Goal: Transaction & Acquisition: Book appointment/travel/reservation

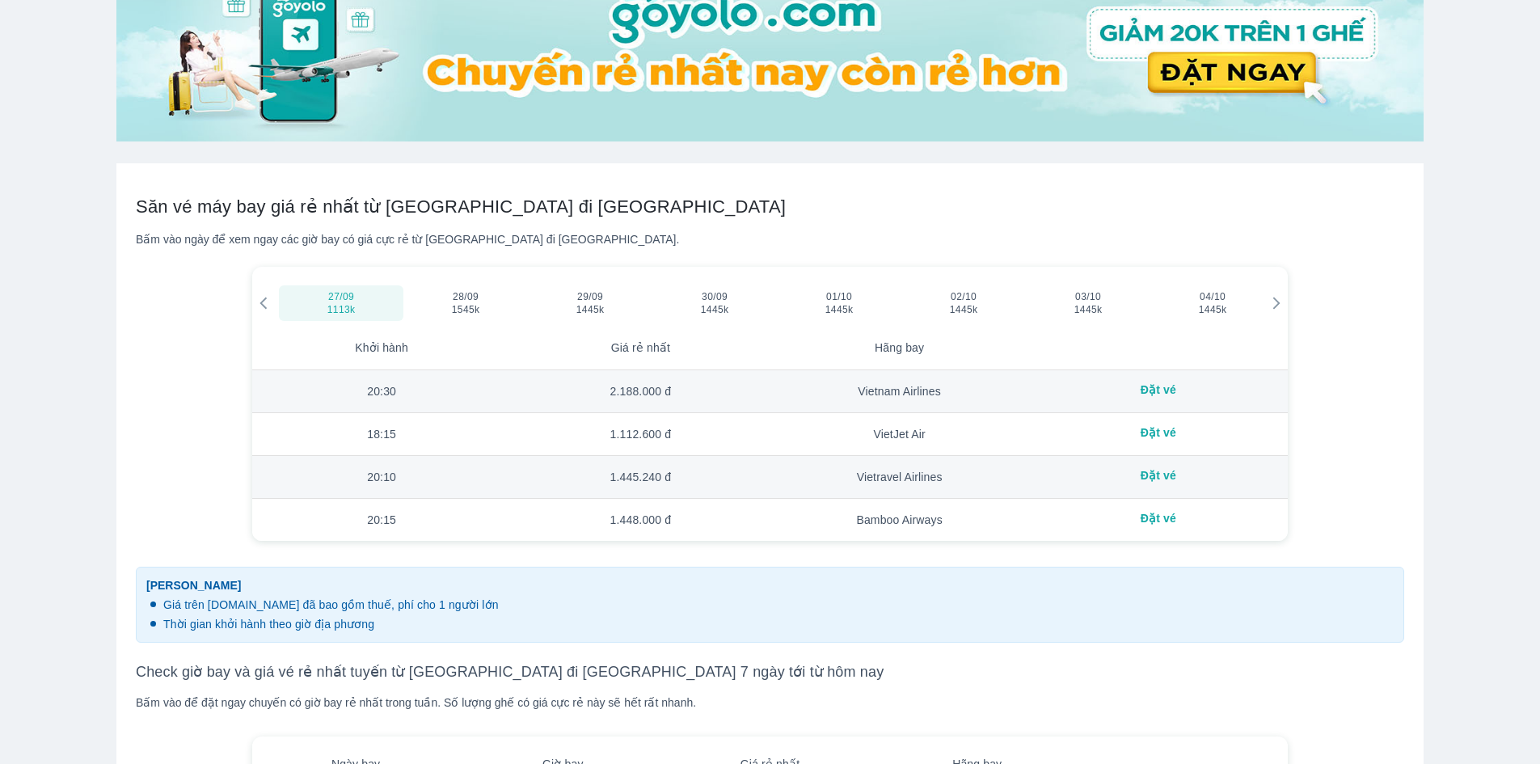
scroll to position [404, 0]
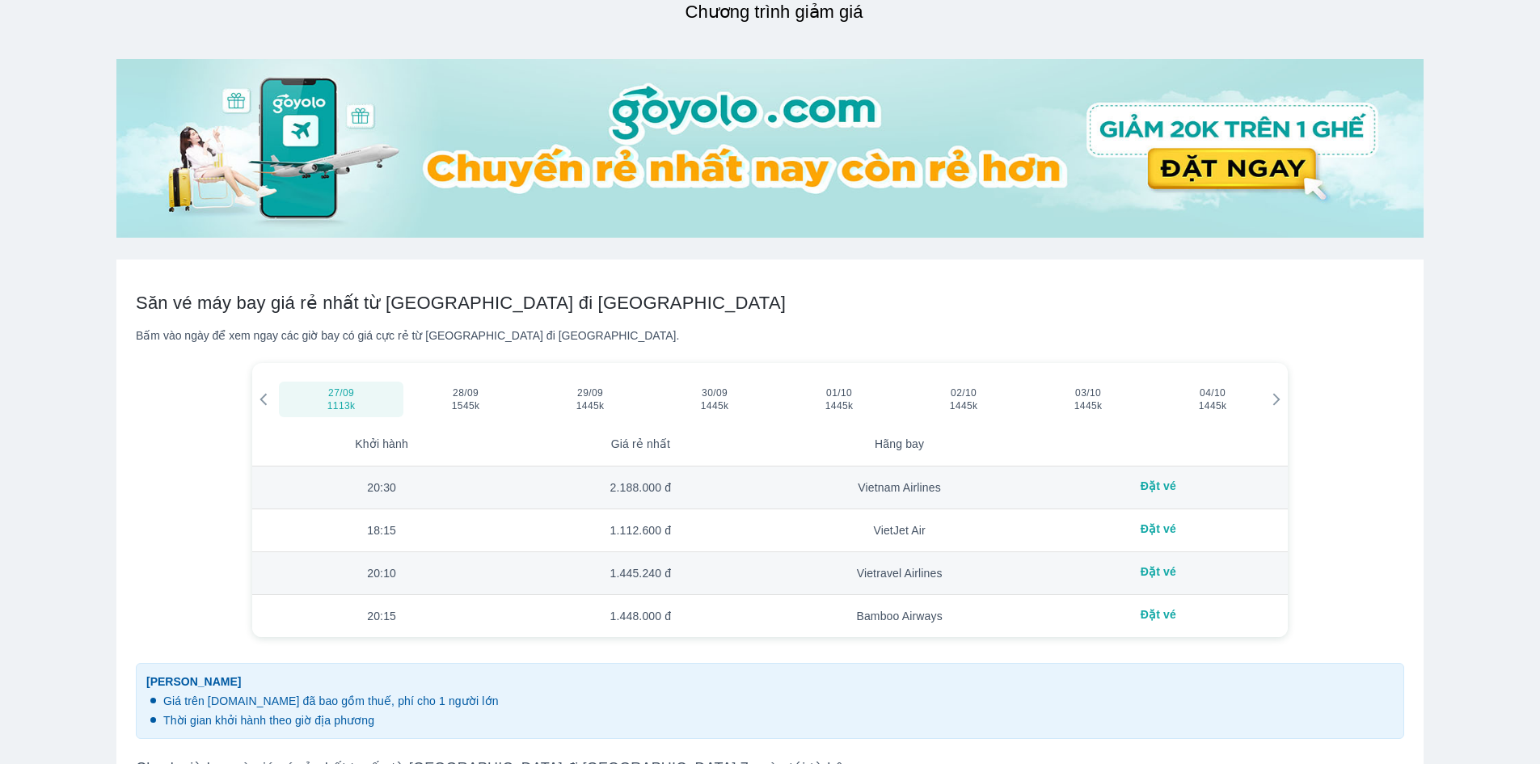
click at [1161, 487] on div "Đặt vé" at bounding box center [1158, 485] width 233 height 13
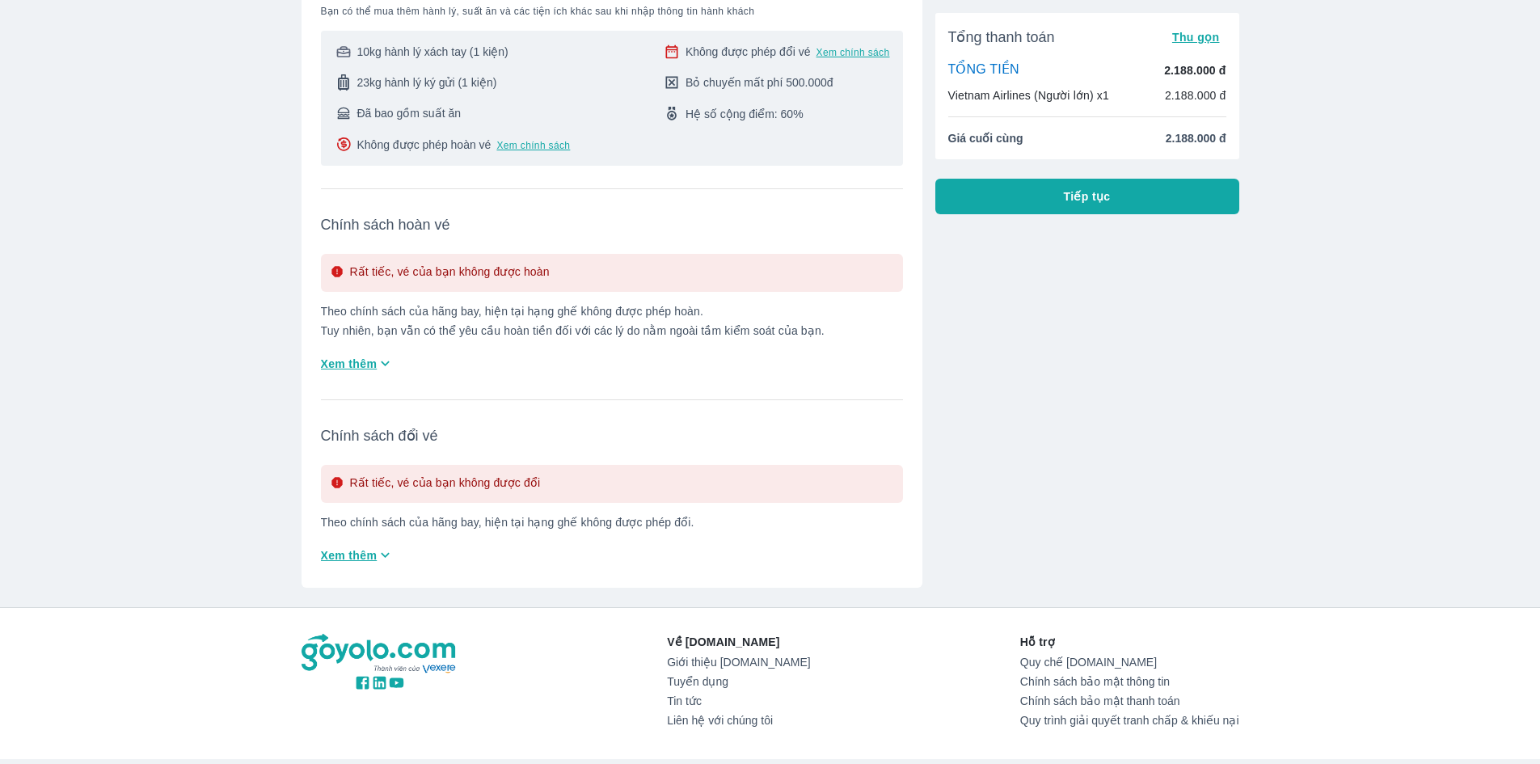
scroll to position [162, 0]
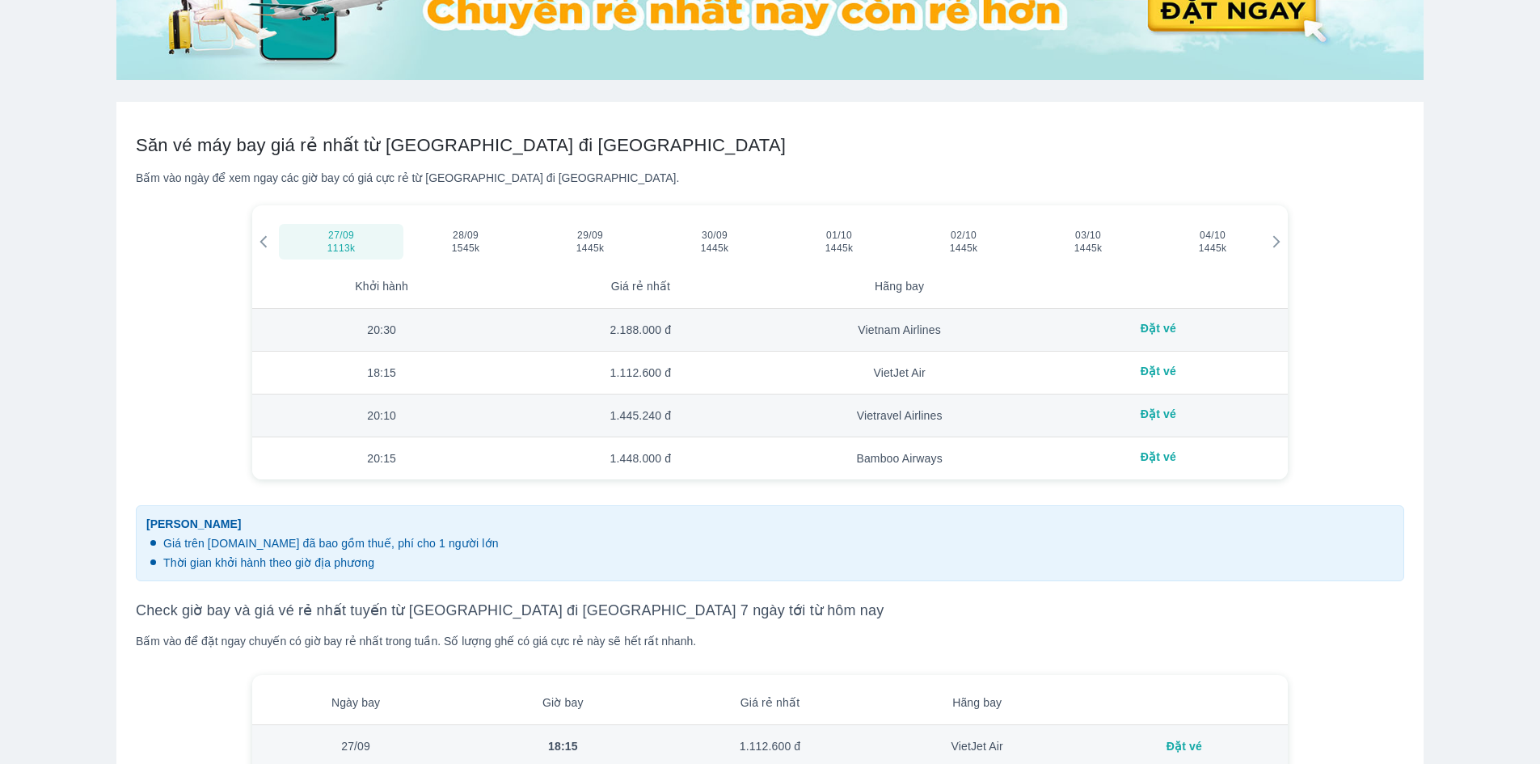
scroll to position [566, 0]
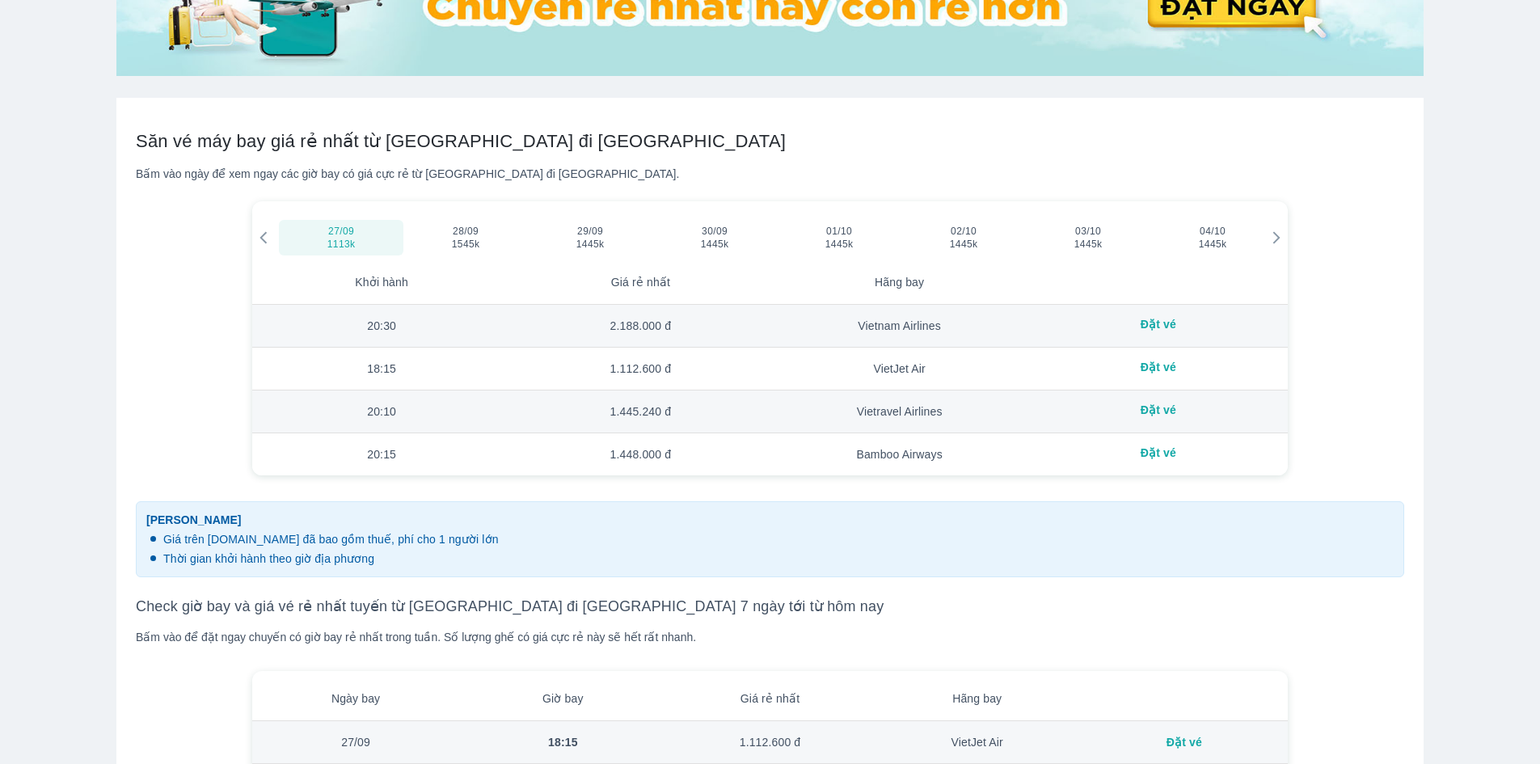
click at [1157, 368] on div "Đặt vé" at bounding box center [1158, 367] width 233 height 13
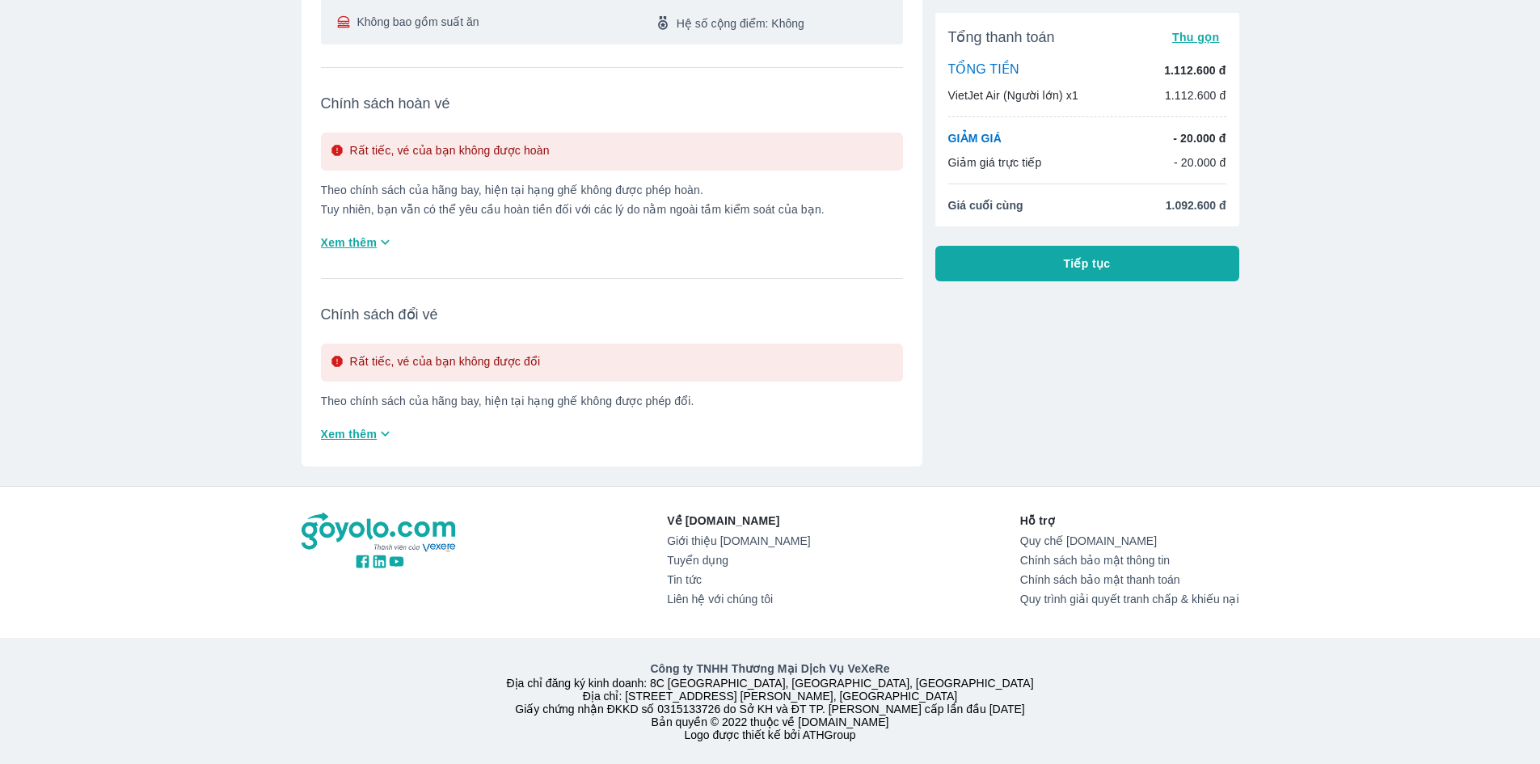
scroll to position [410, 0]
click at [387, 425] on icon "button" at bounding box center [385, 433] width 17 height 17
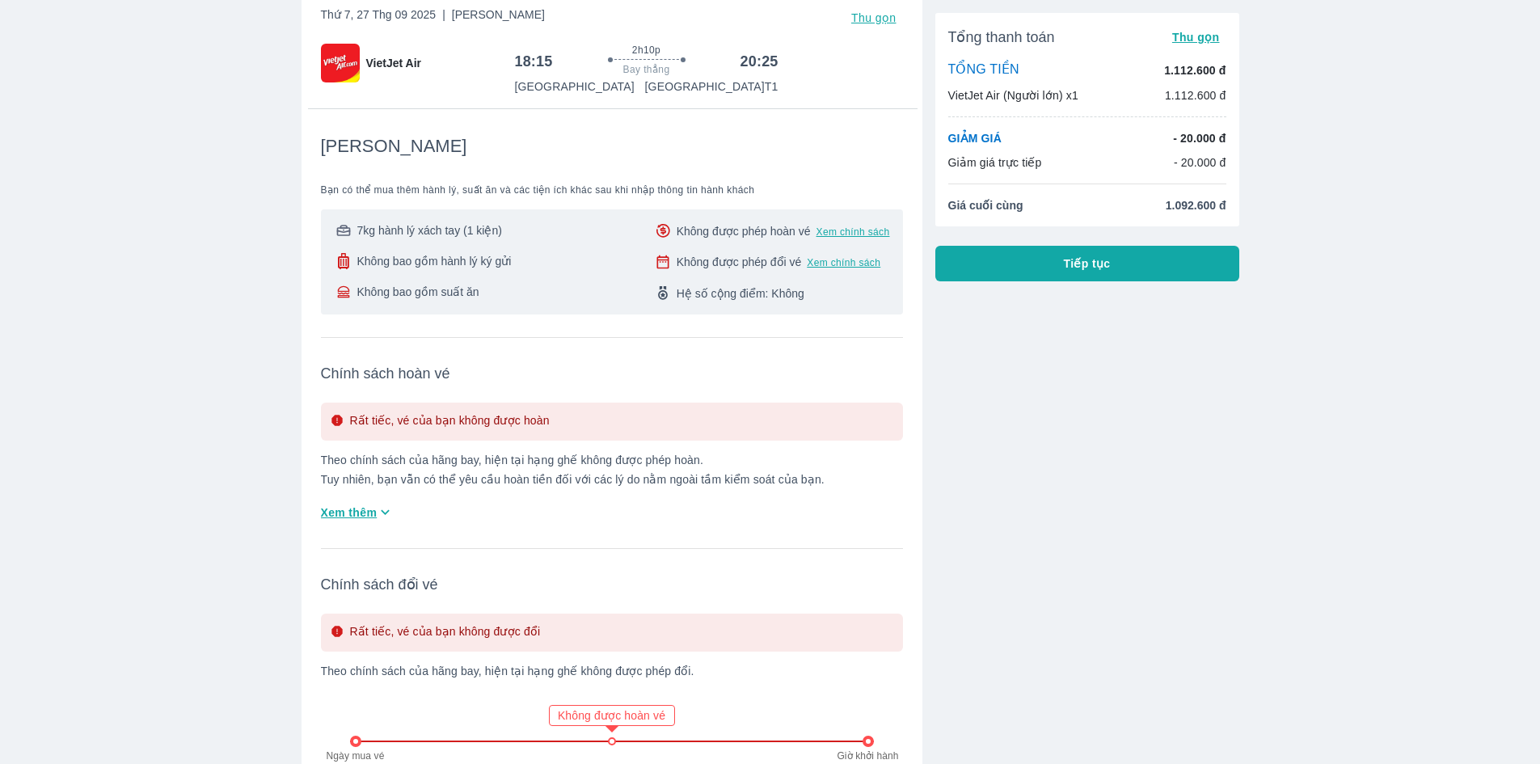
scroll to position [0, 0]
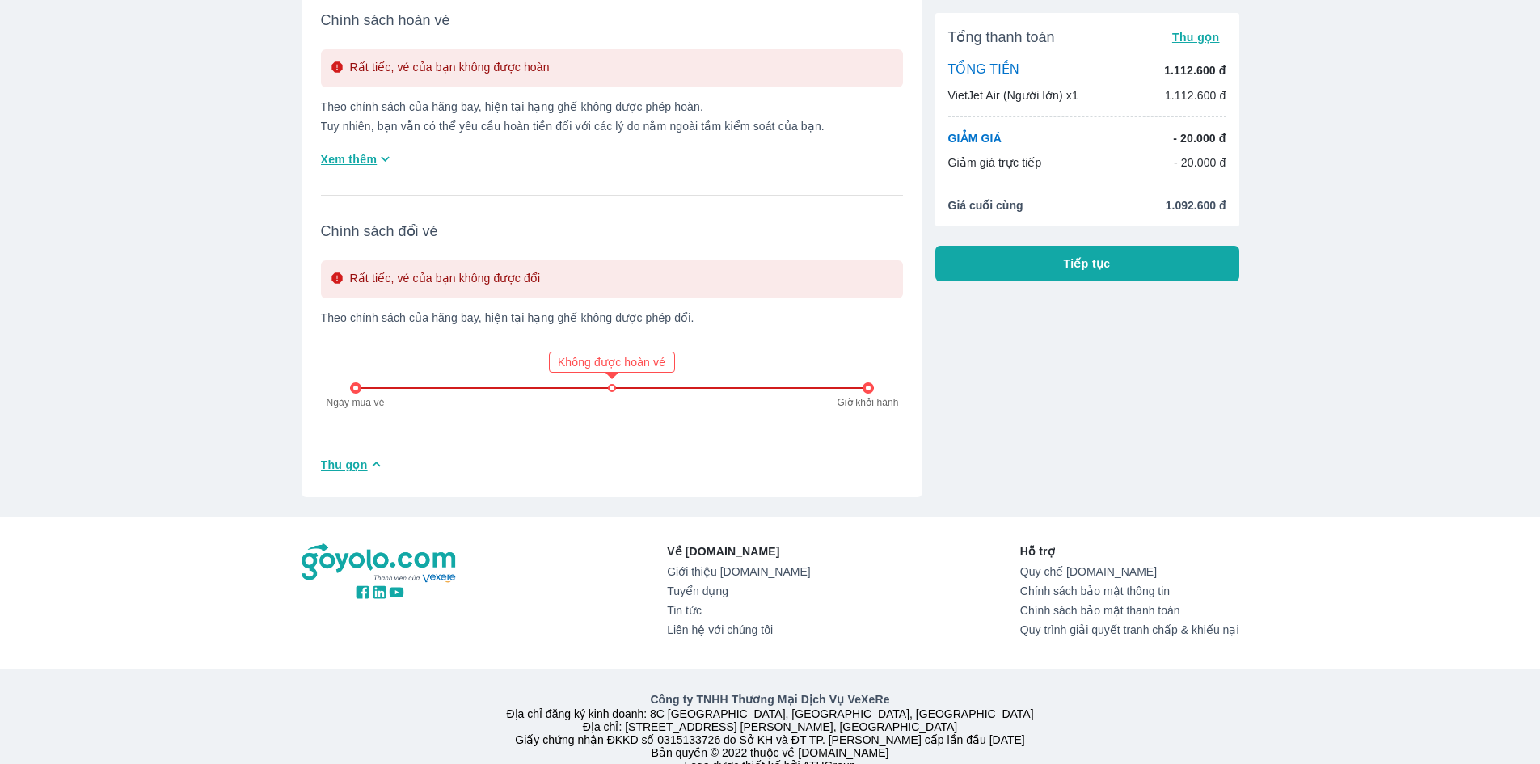
scroll to position [524, 0]
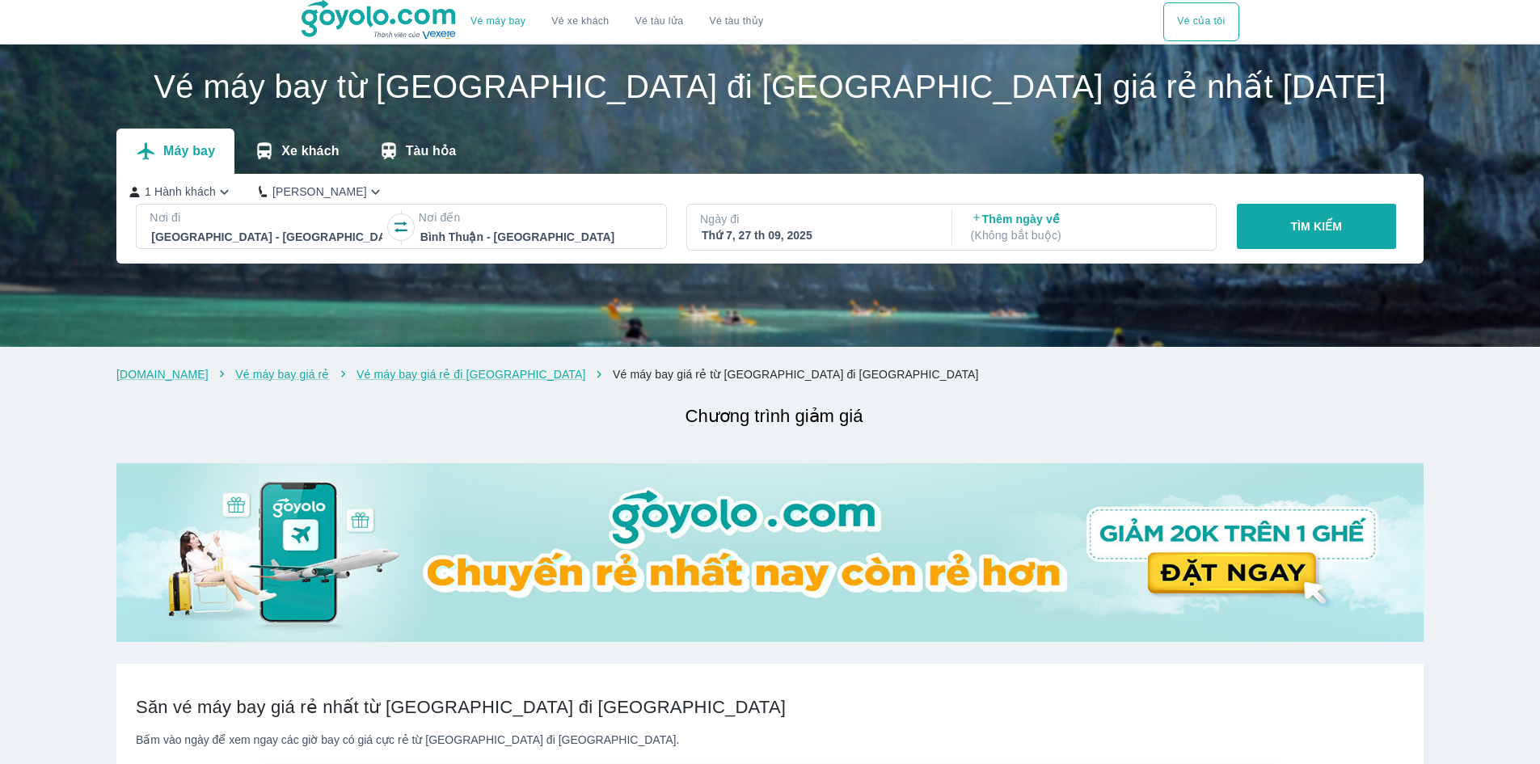
click at [400, 226] on icon "button" at bounding box center [401, 227] width 16 height 16
click at [1314, 226] on p "TÌM KIẾM" at bounding box center [1316, 226] width 52 height 16
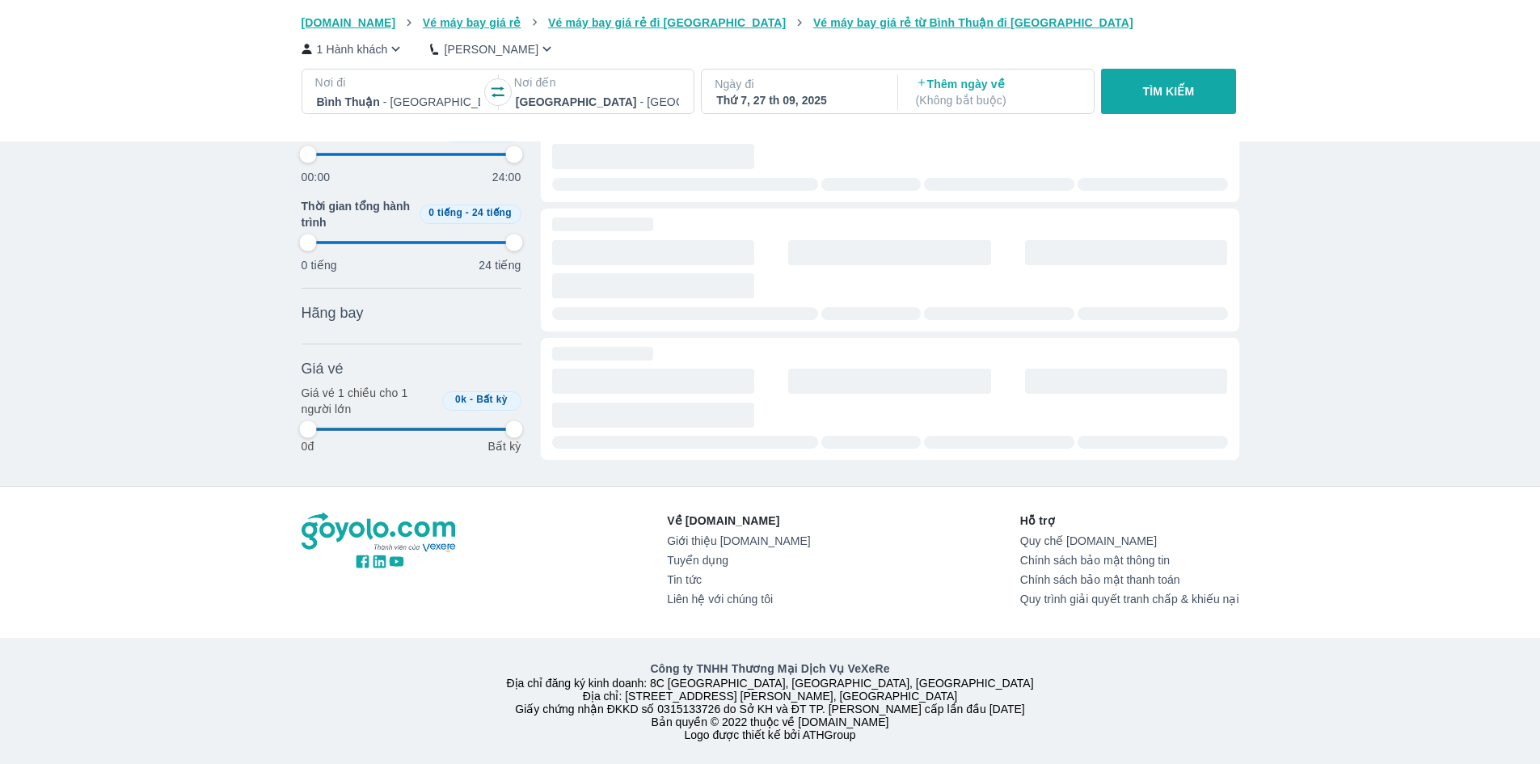
type input "97.9166666666667"
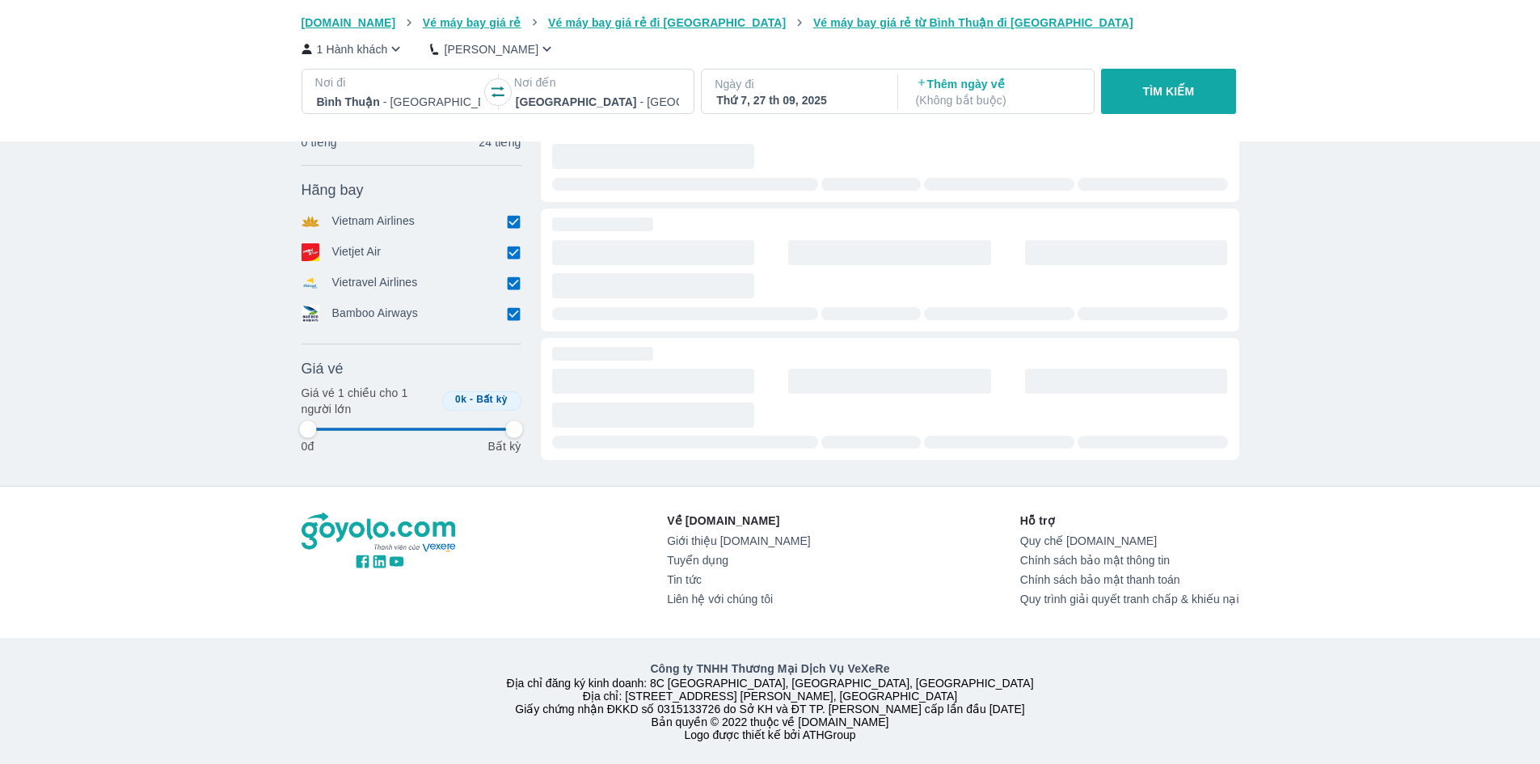
type input "97.9166666666667"
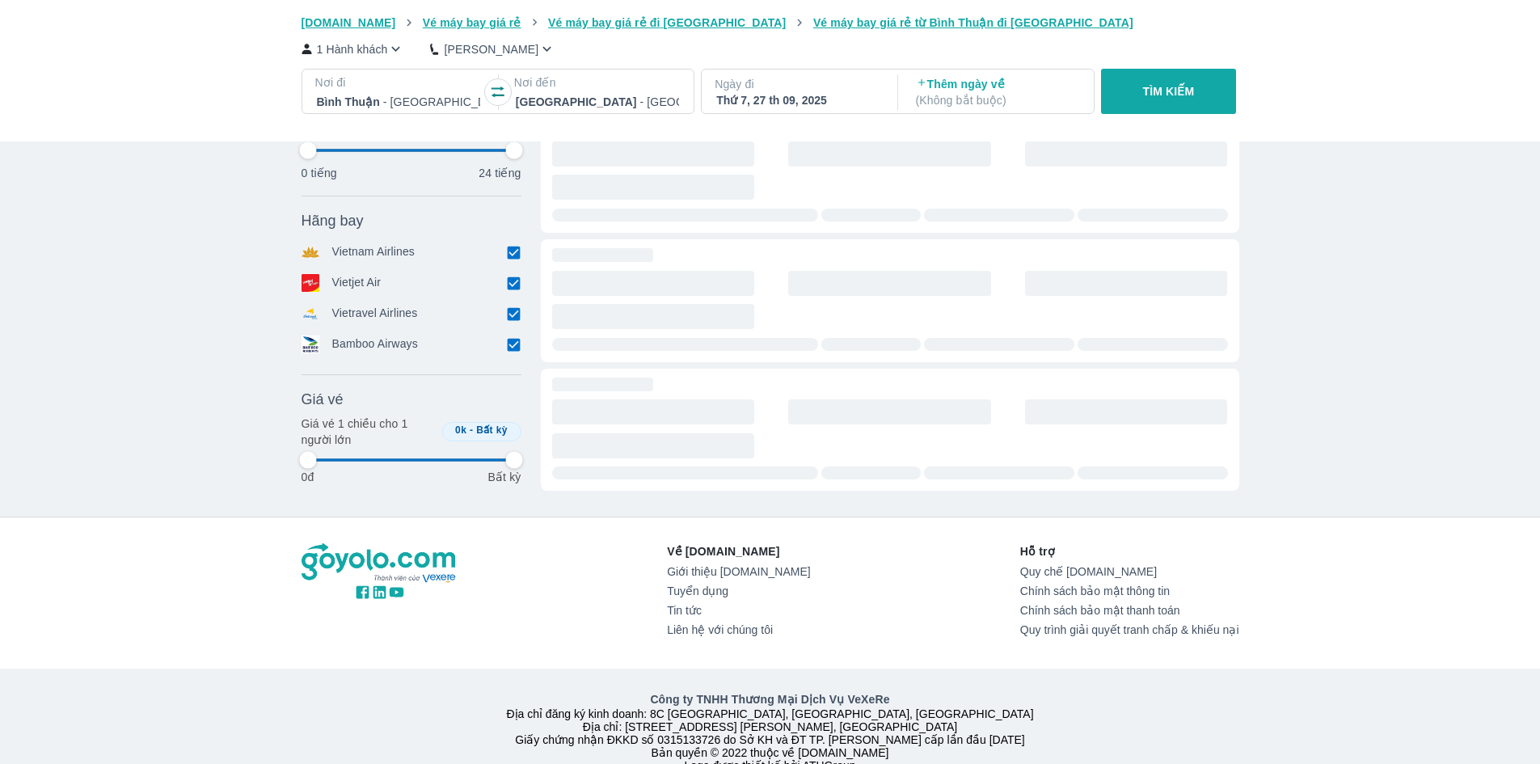
type input "97.9166666666667"
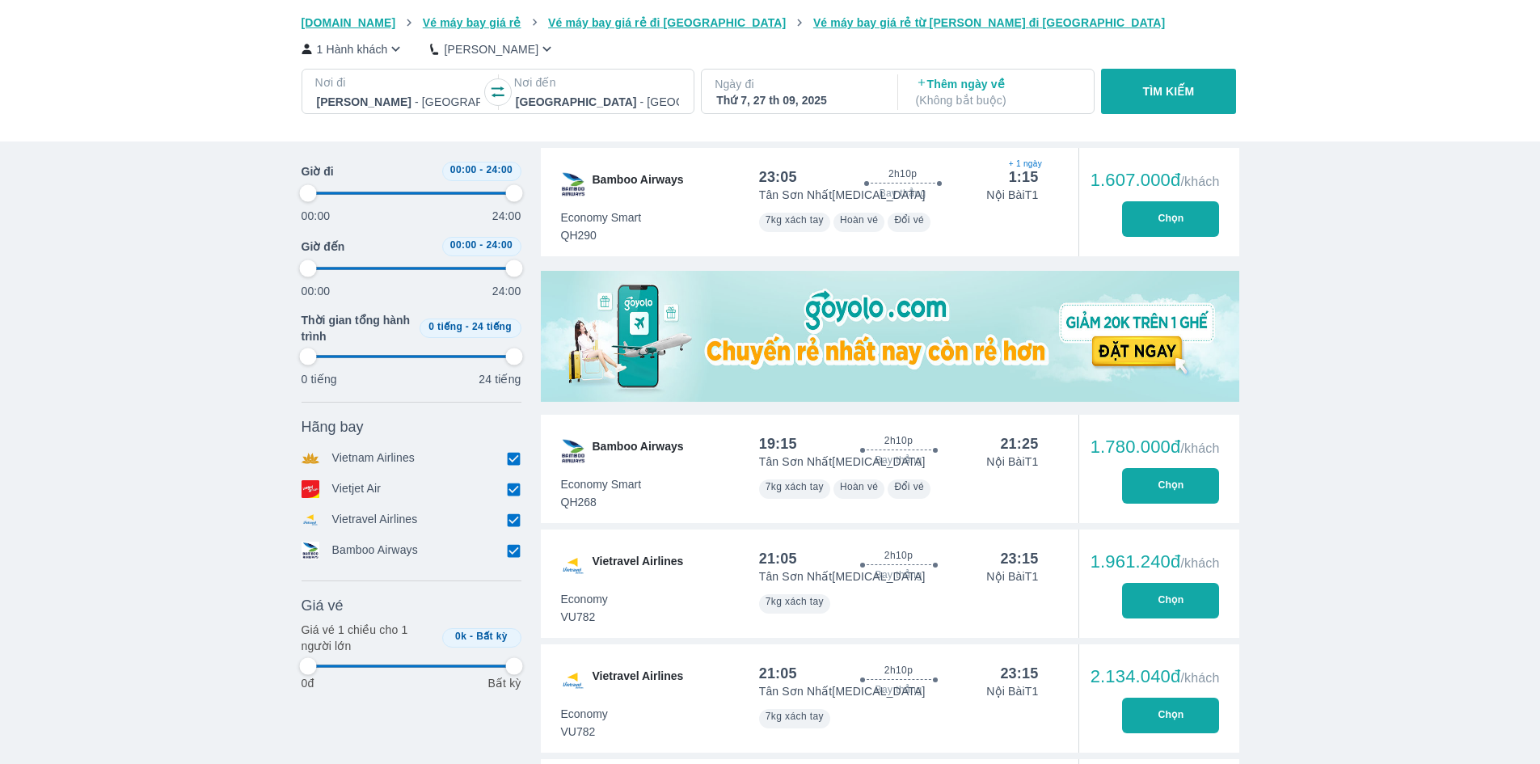
scroll to position [318, 0]
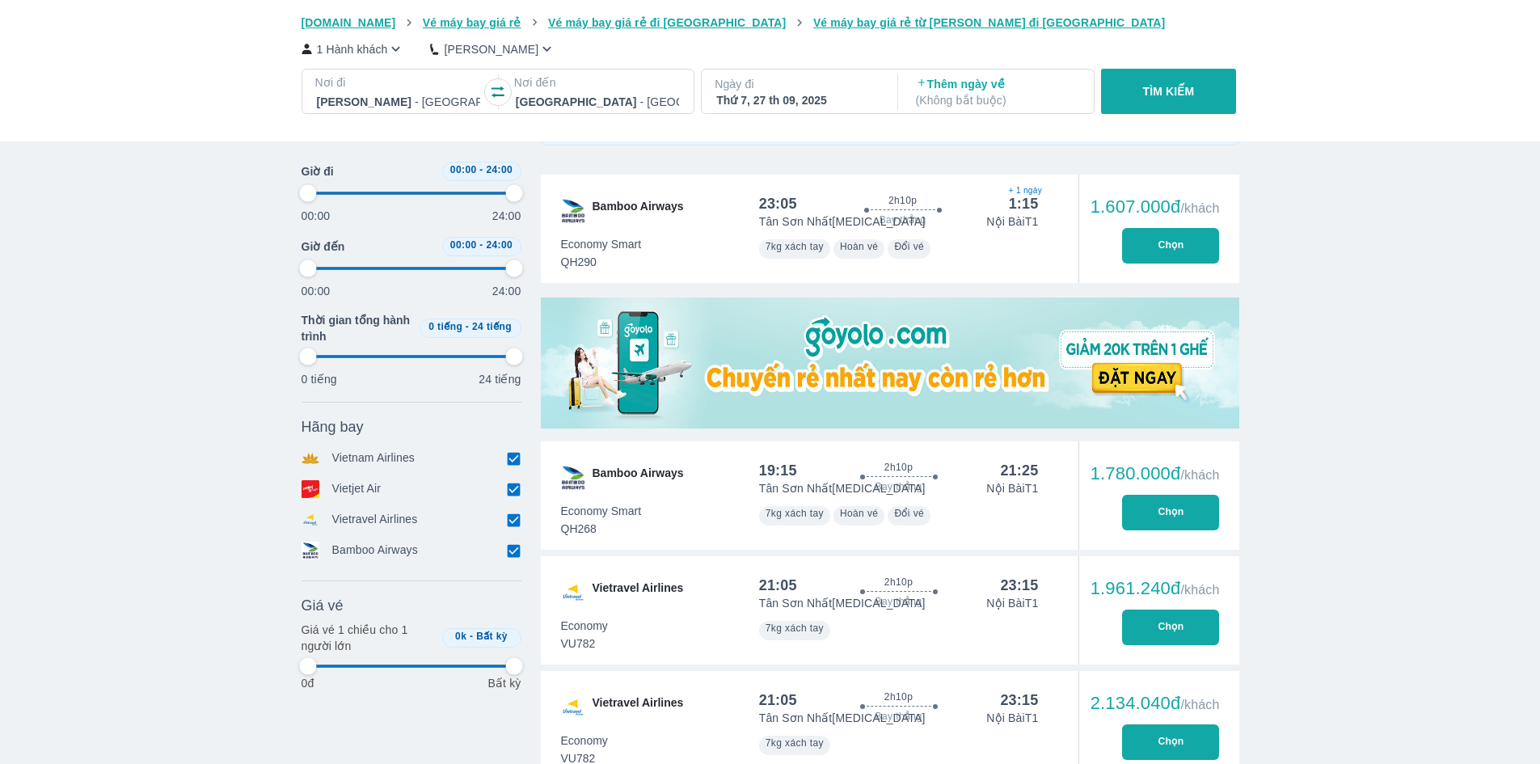
type input "97.9166666666667"
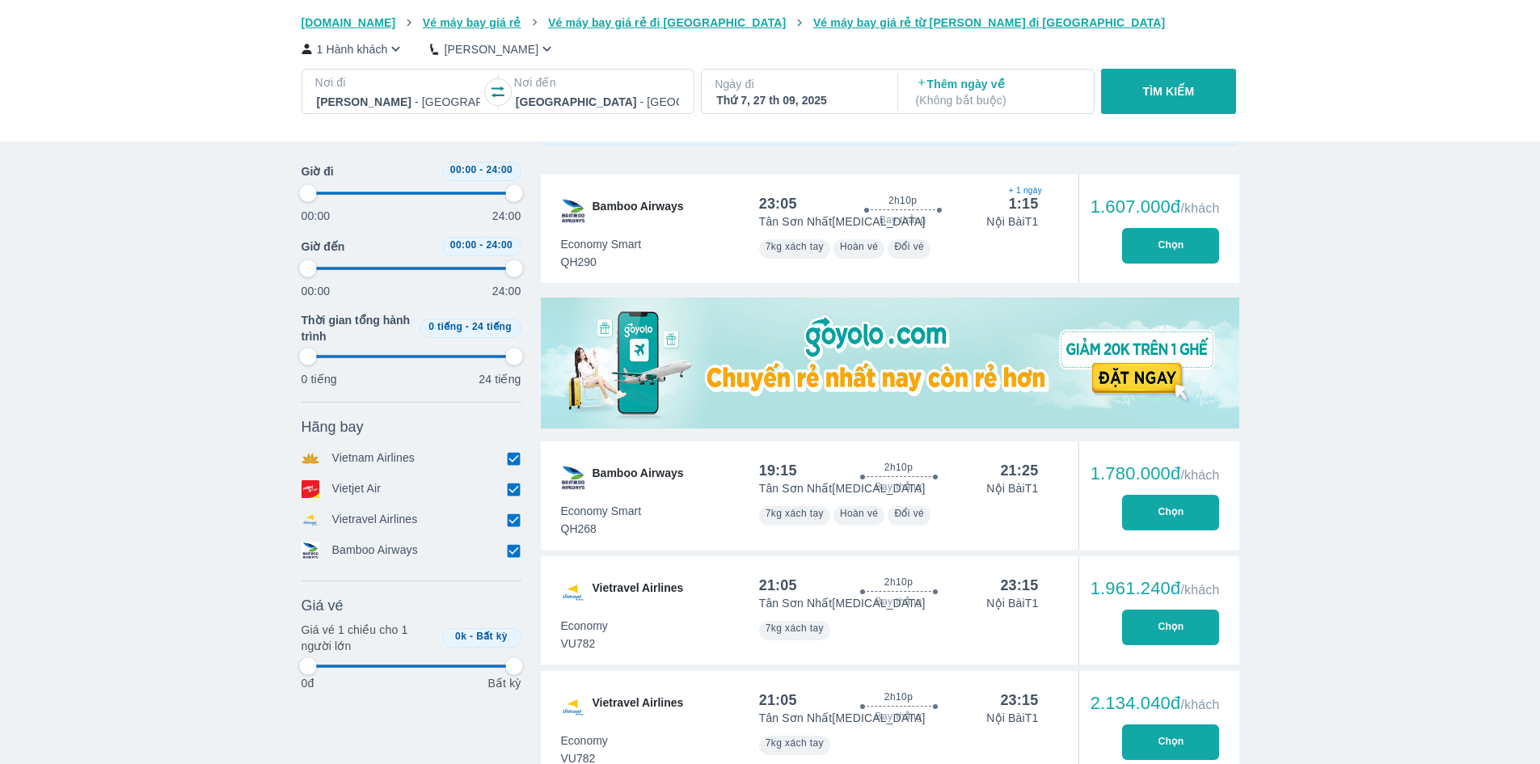
type input "97.9166666666667"
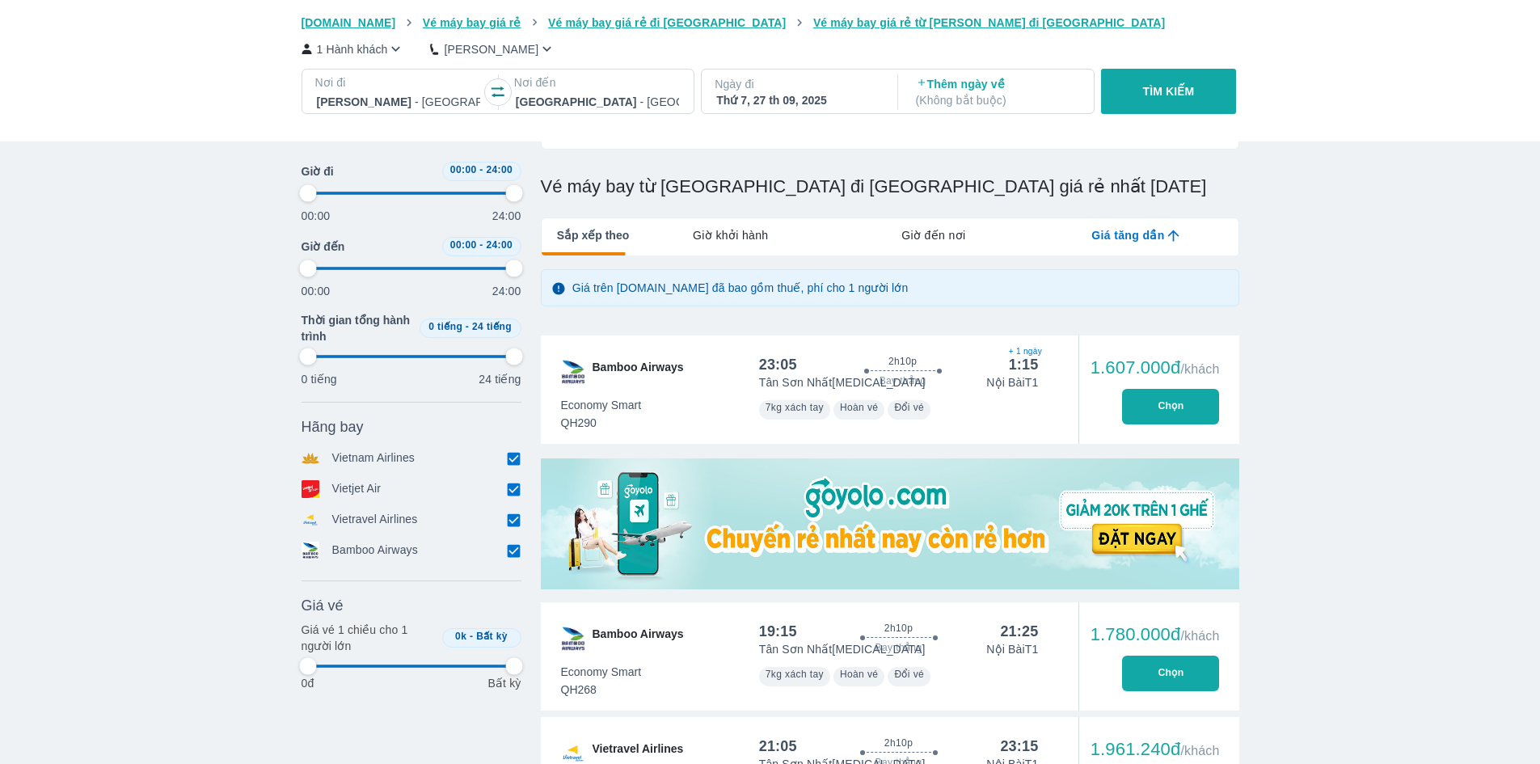
scroll to position [157, 0]
type input "97.9166666666667"
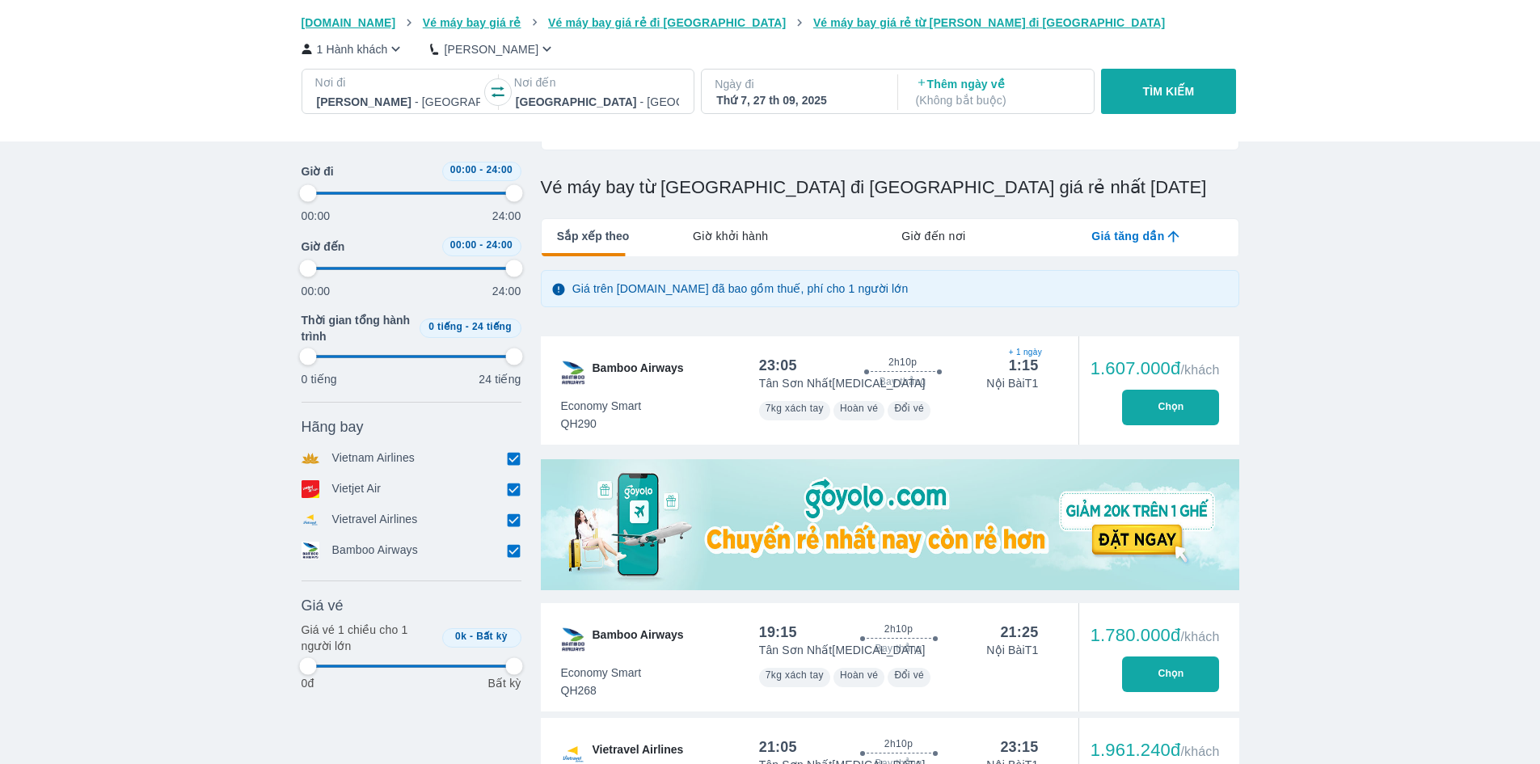
type input "97.9166666666667"
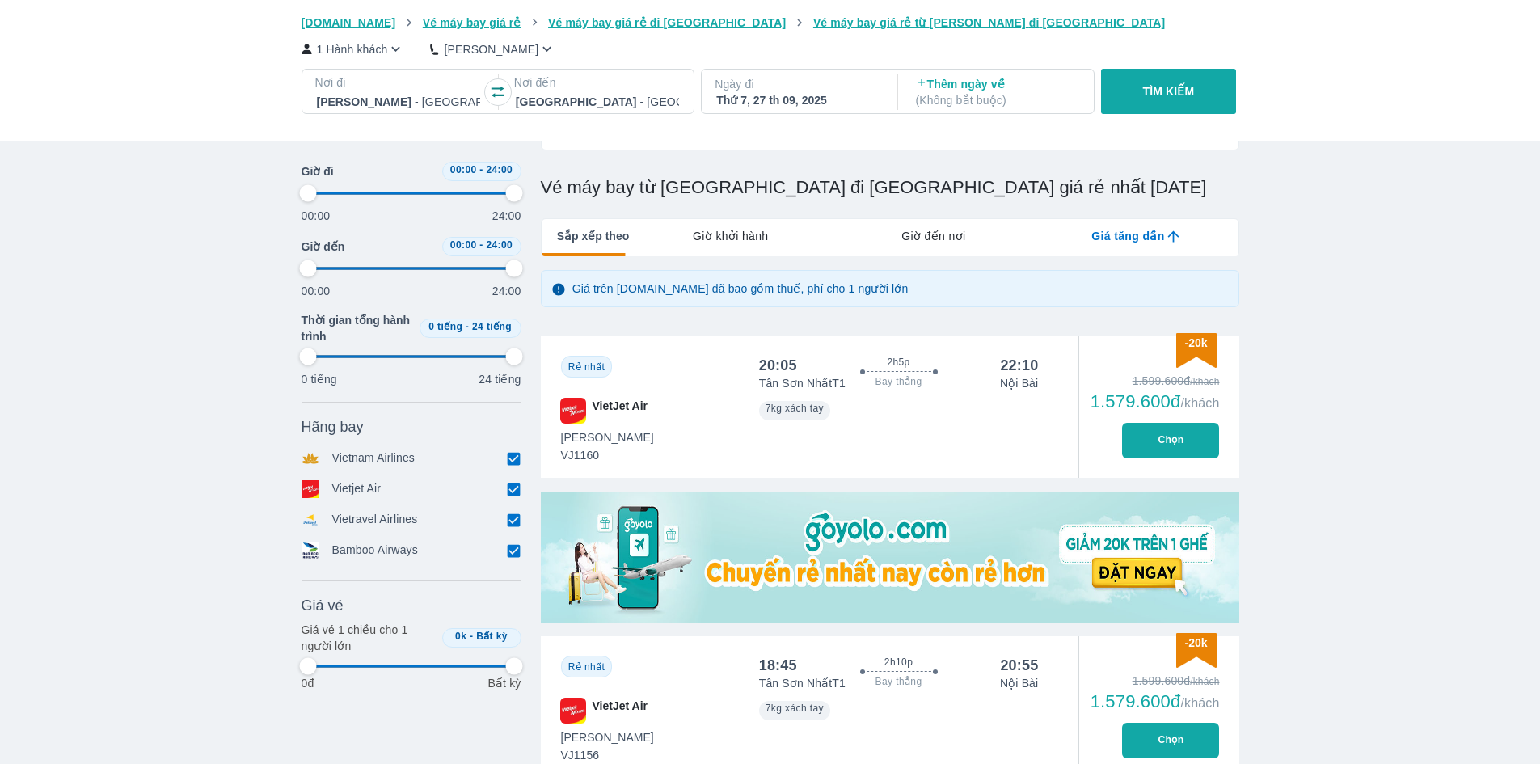
type input "97.9166666666667"
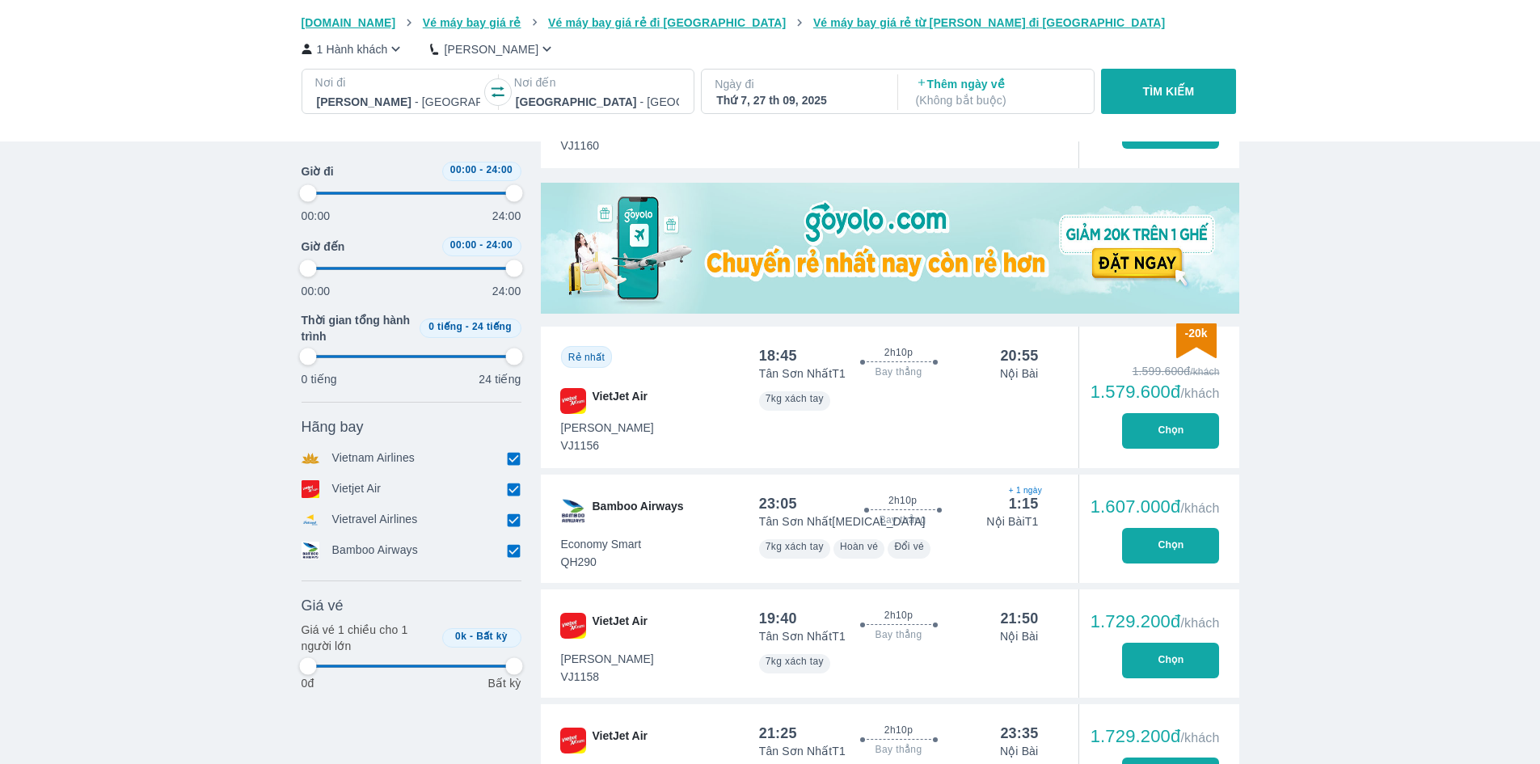
scroll to position [480, 0]
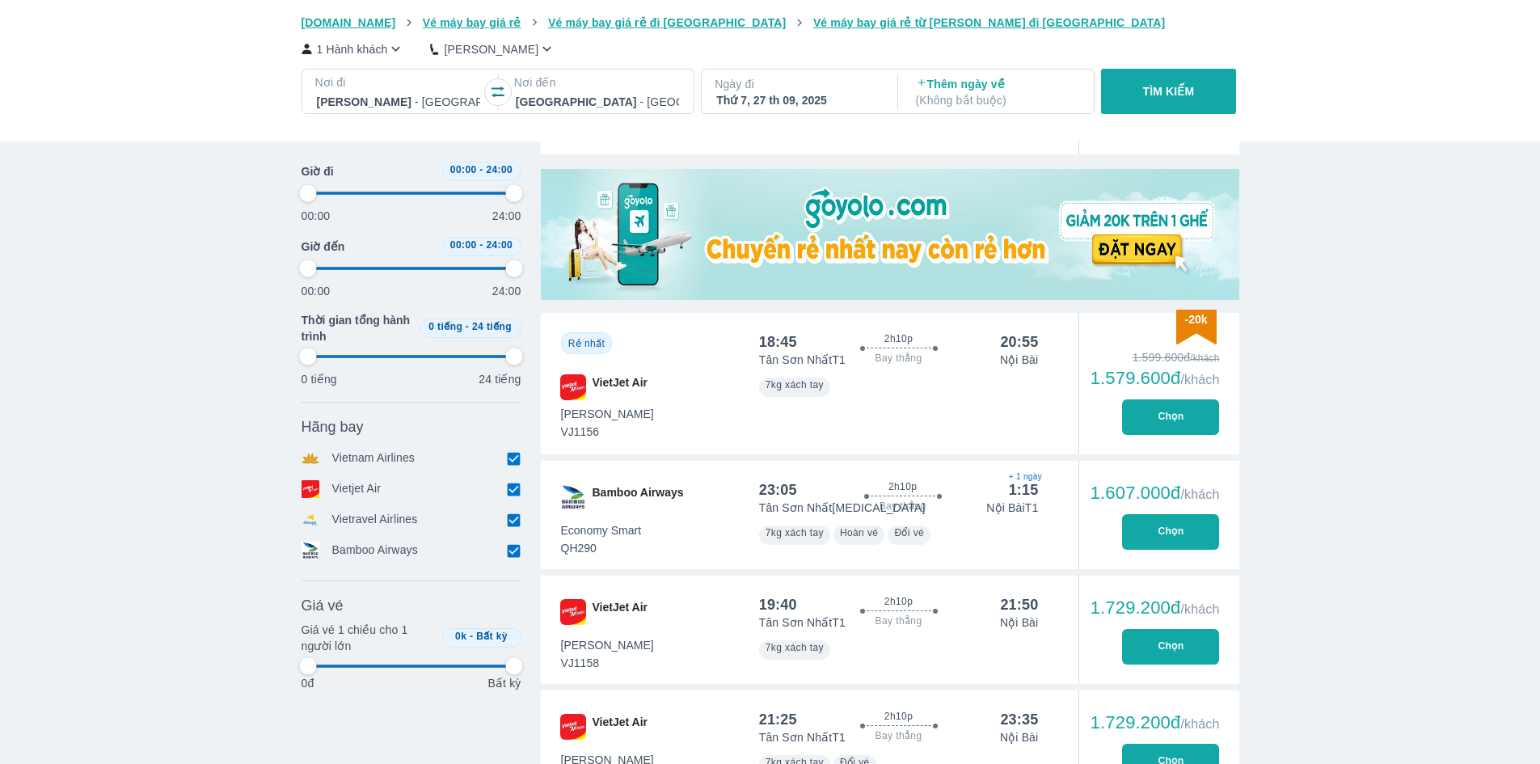
type input "97.9166666666667"
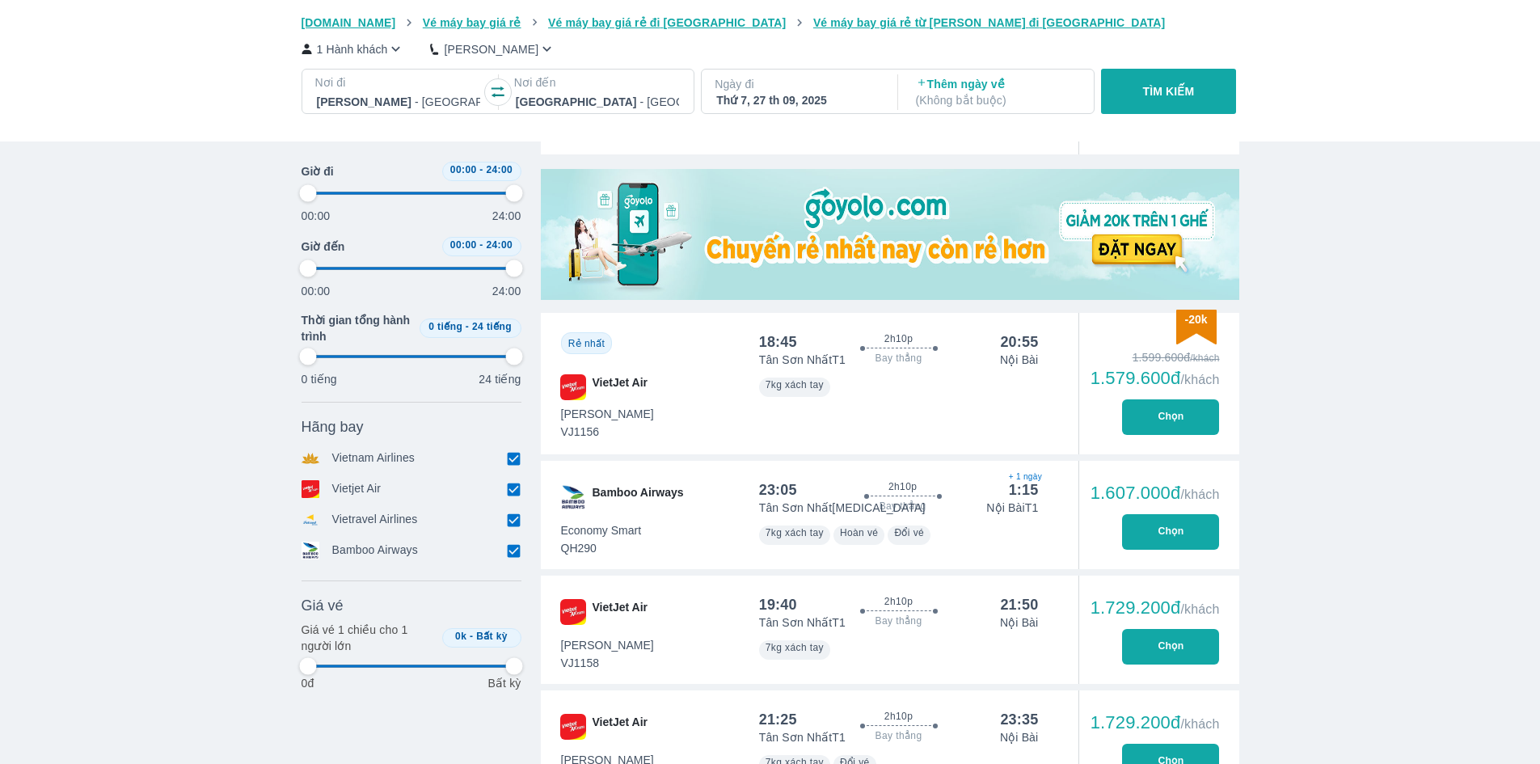
type input "97.9166666666667"
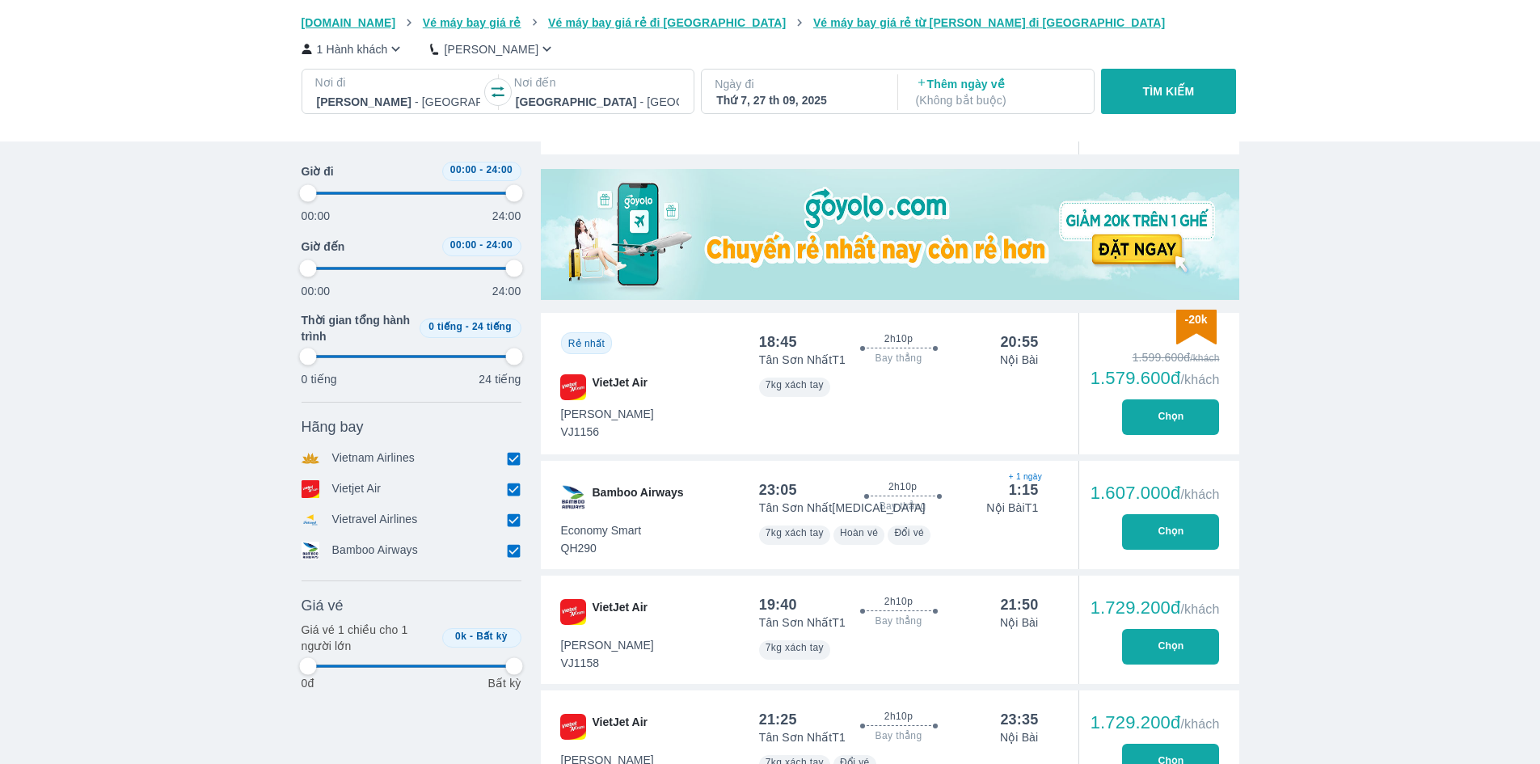
type input "97.9166666666667"
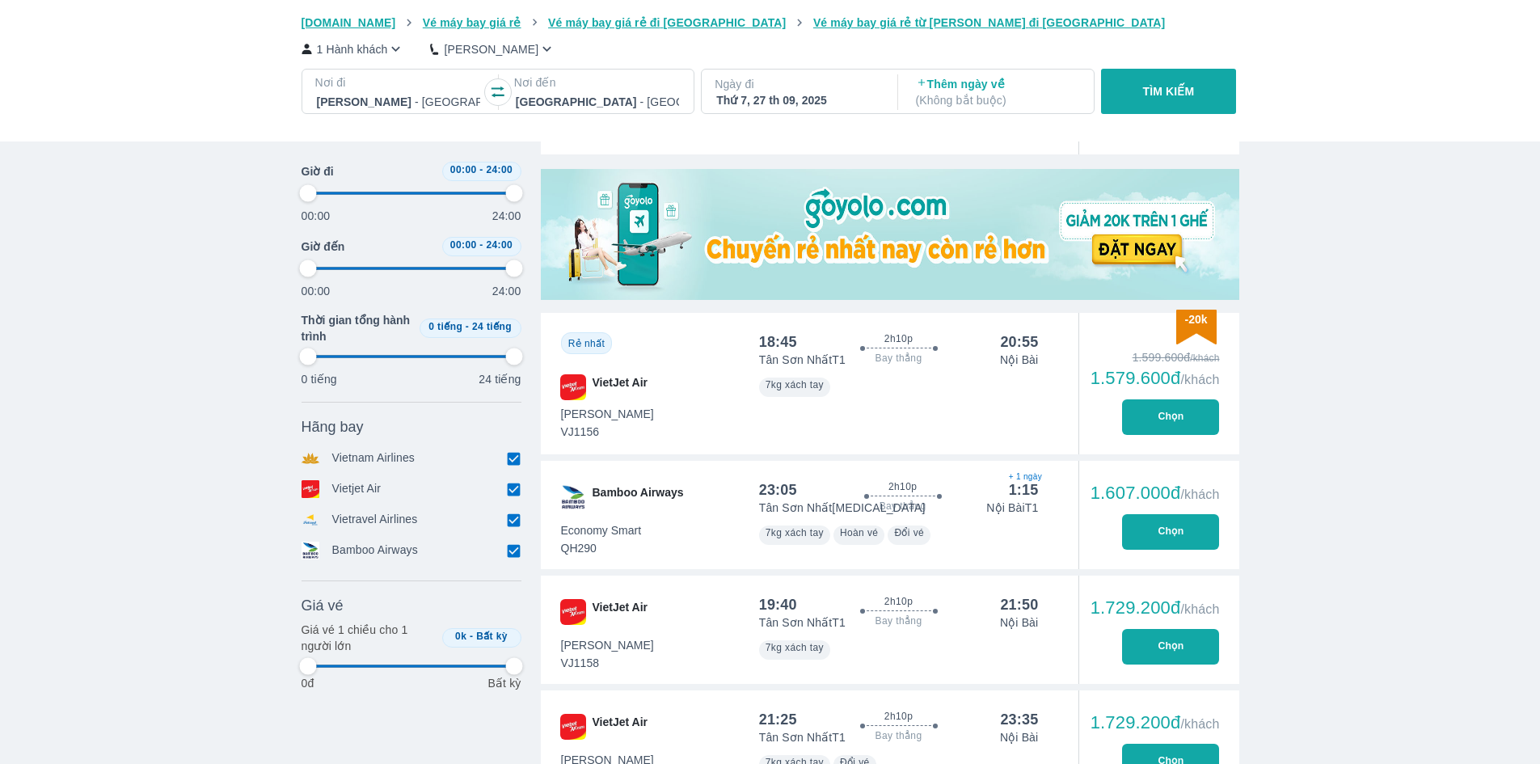
type input "97.9166666666667"
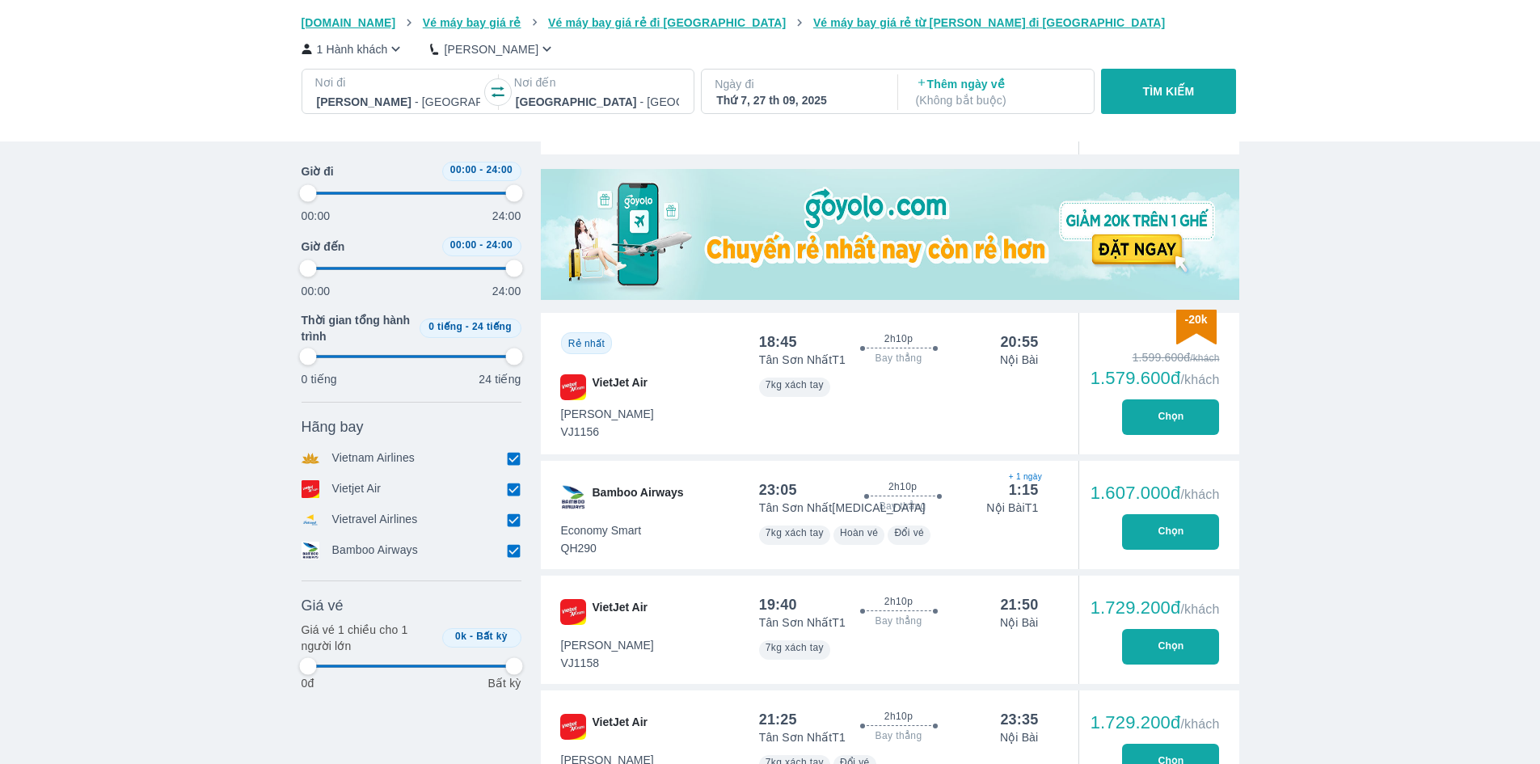
type input "97.9166666666667"
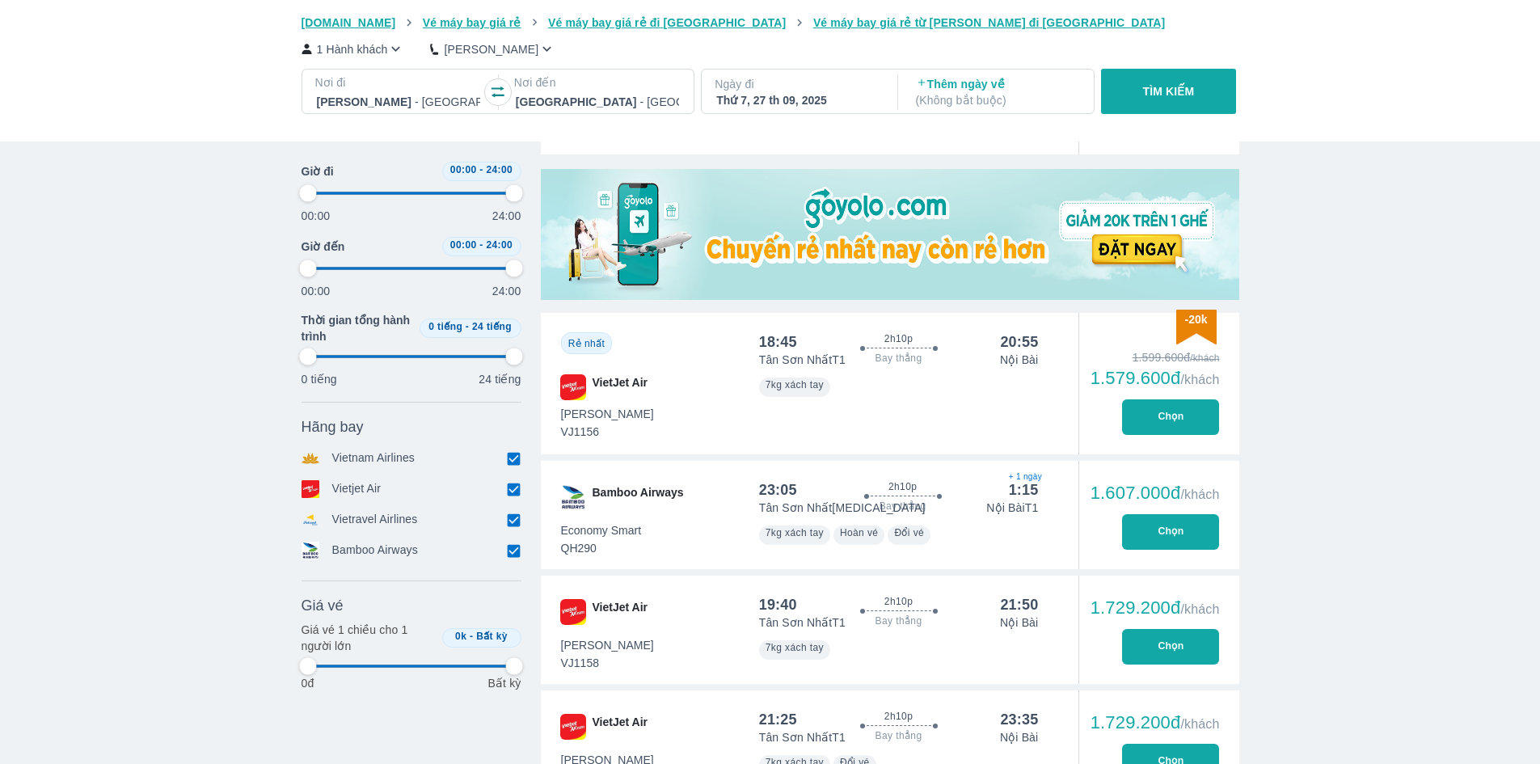
type input "97.9166666666667"
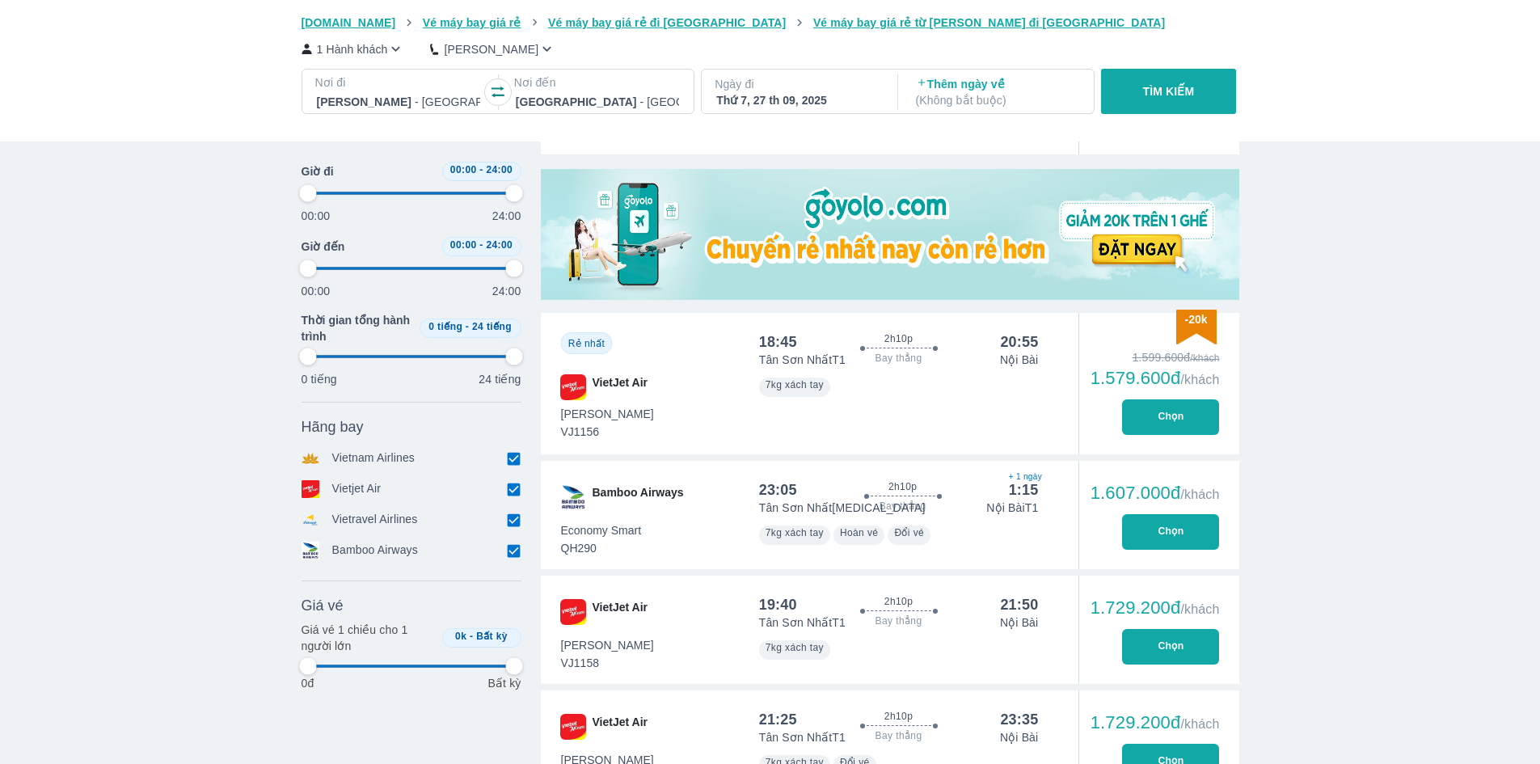
type input "97.9166666666667"
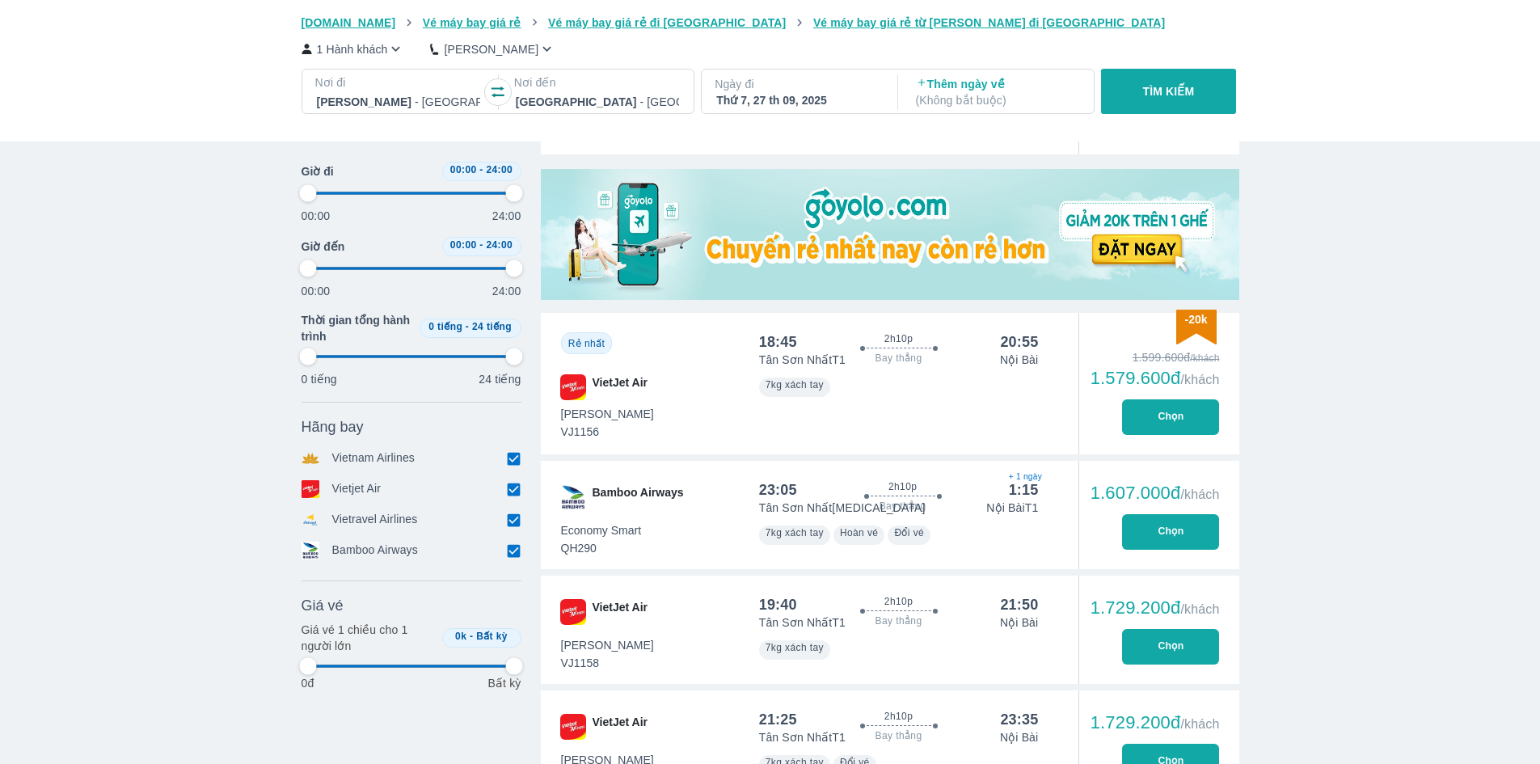
type input "97.9166666666667"
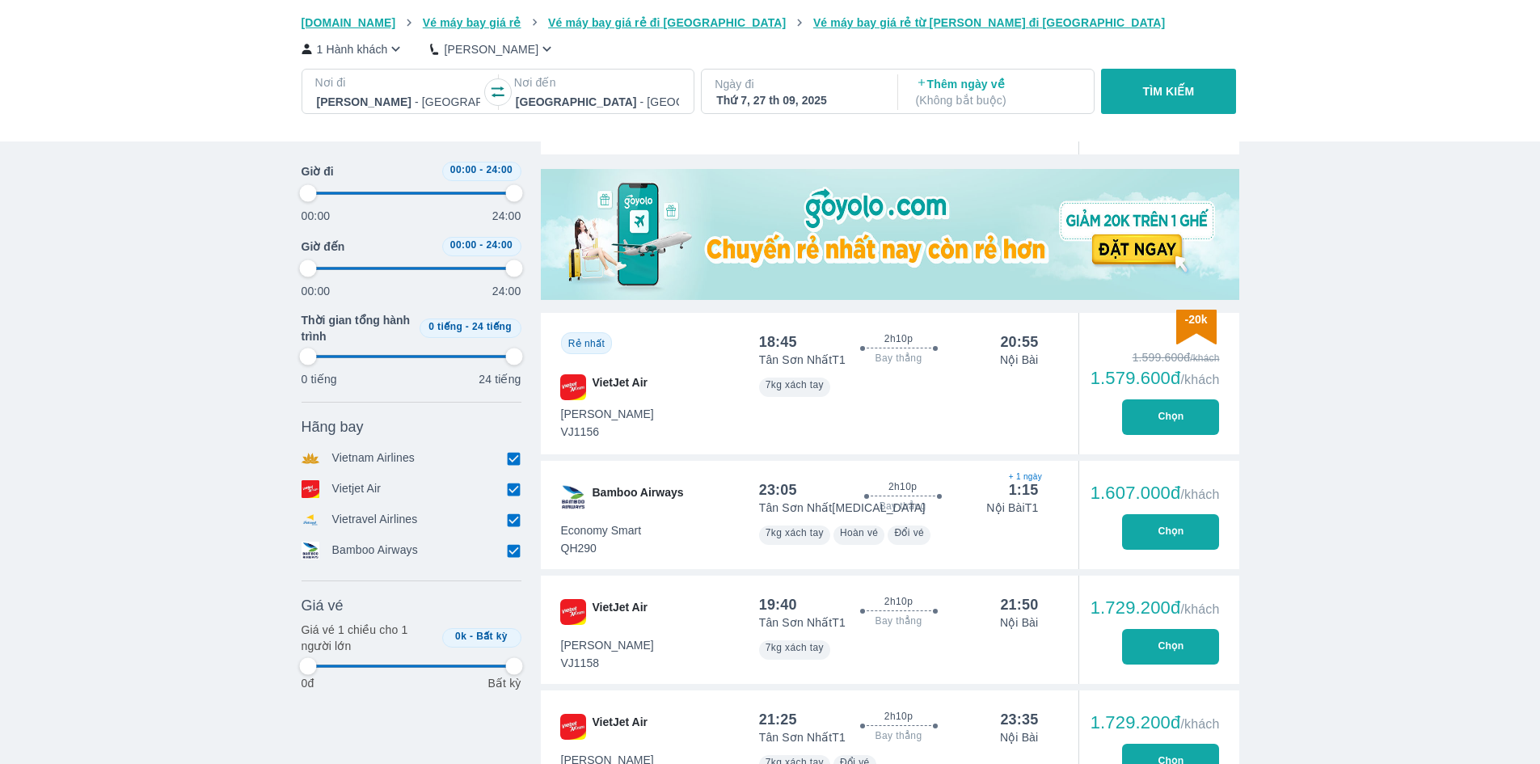
type input "97.9166666666667"
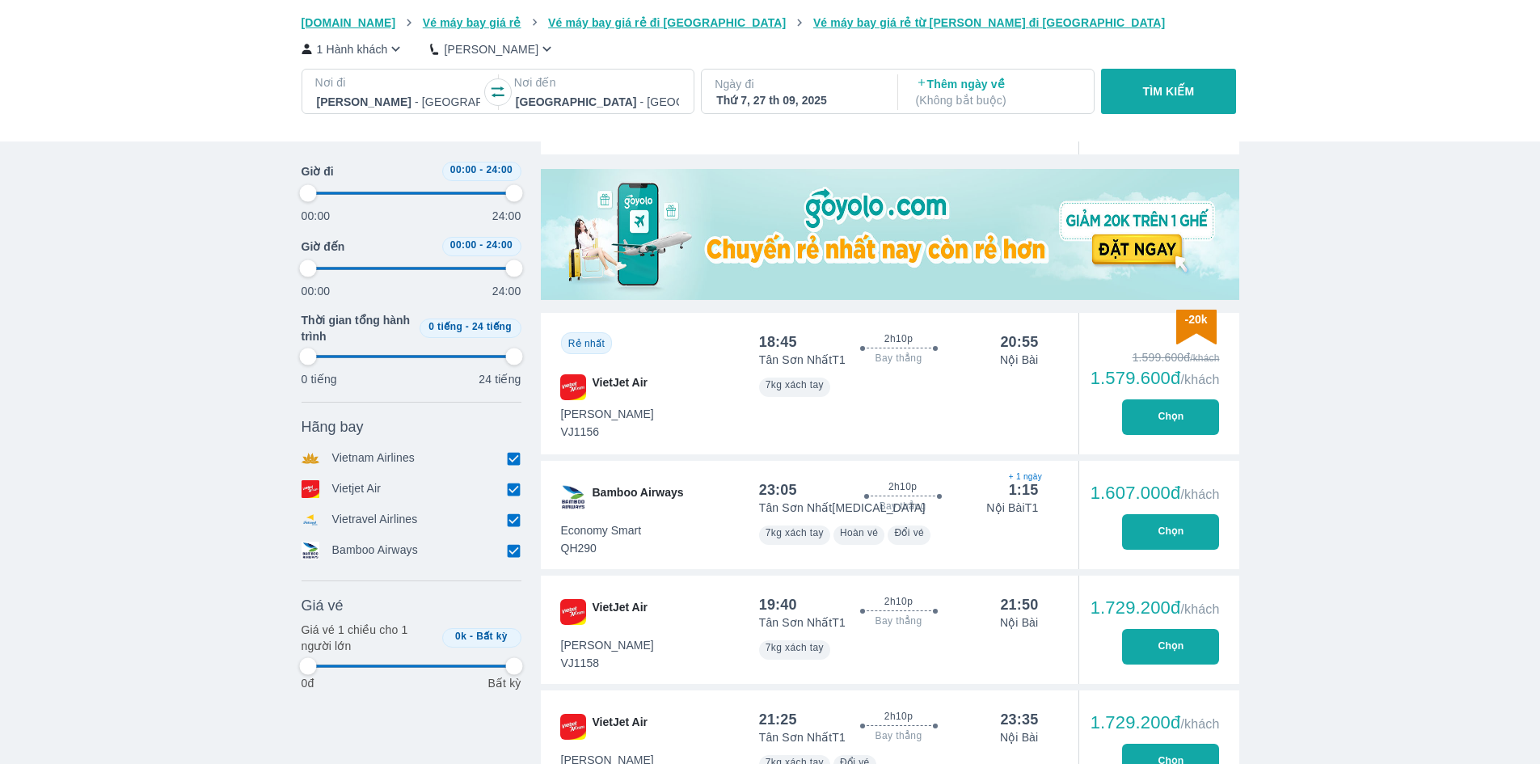
type input "97.9166666666667"
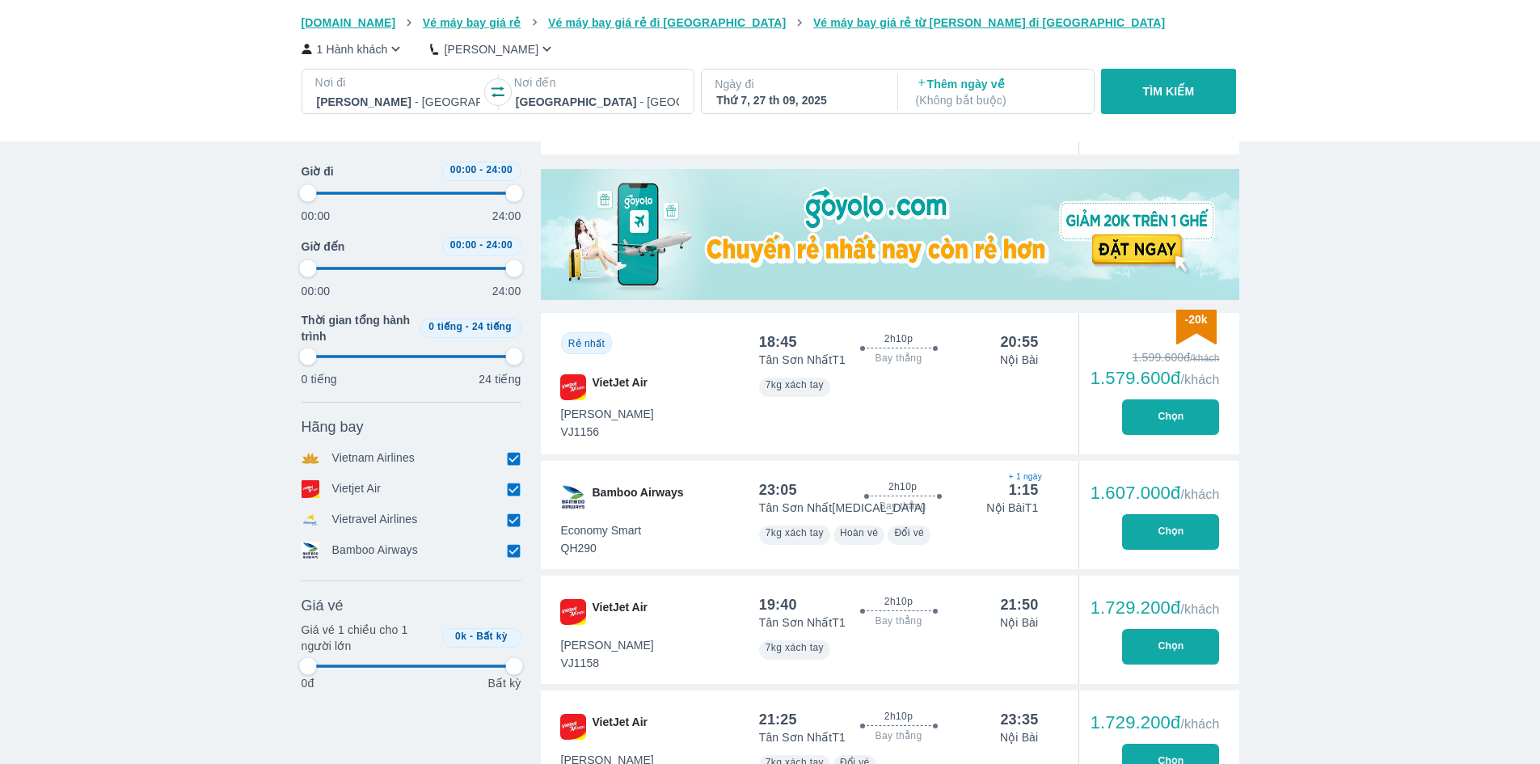
type input "97.9166666666667"
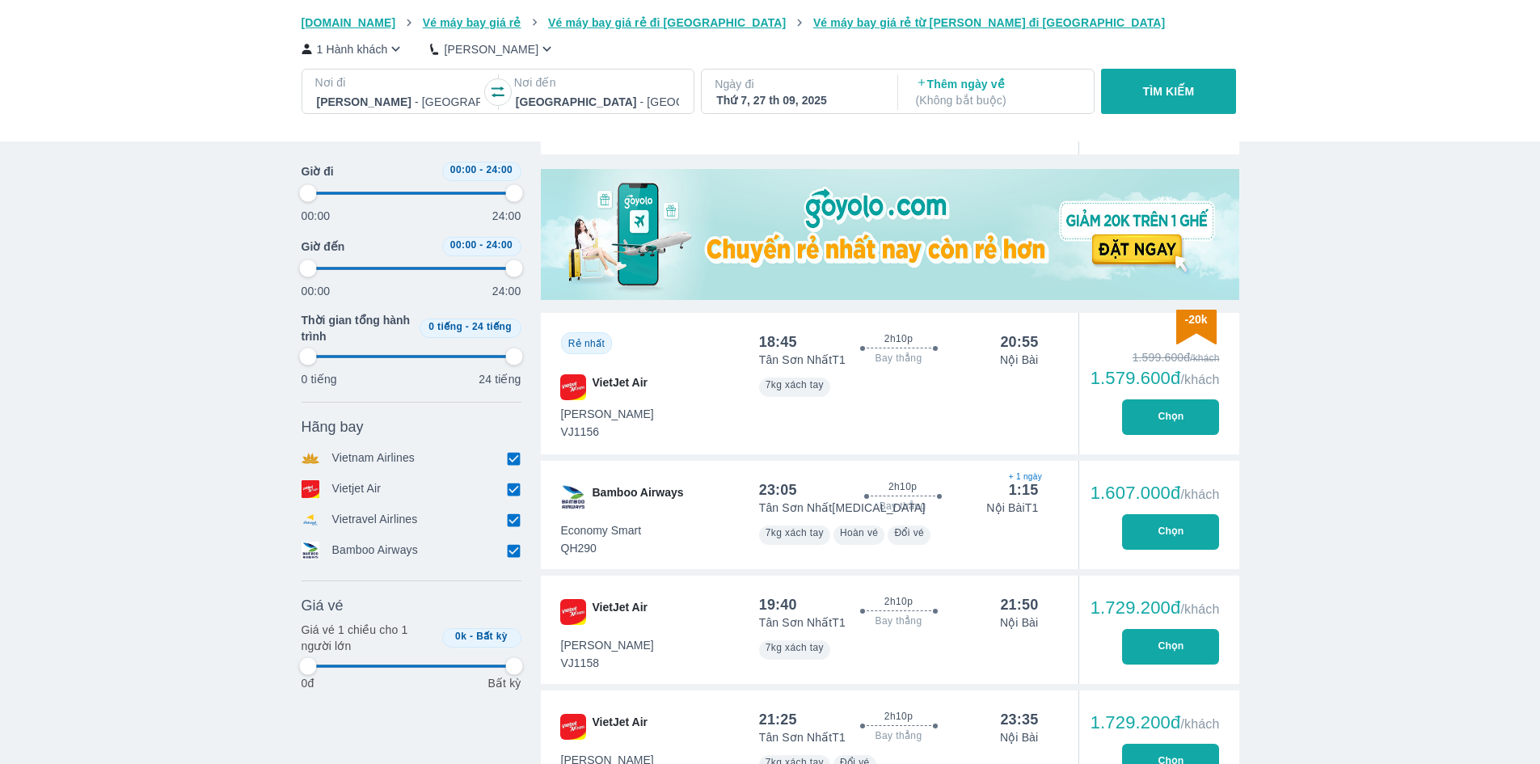
type input "97.9166666666667"
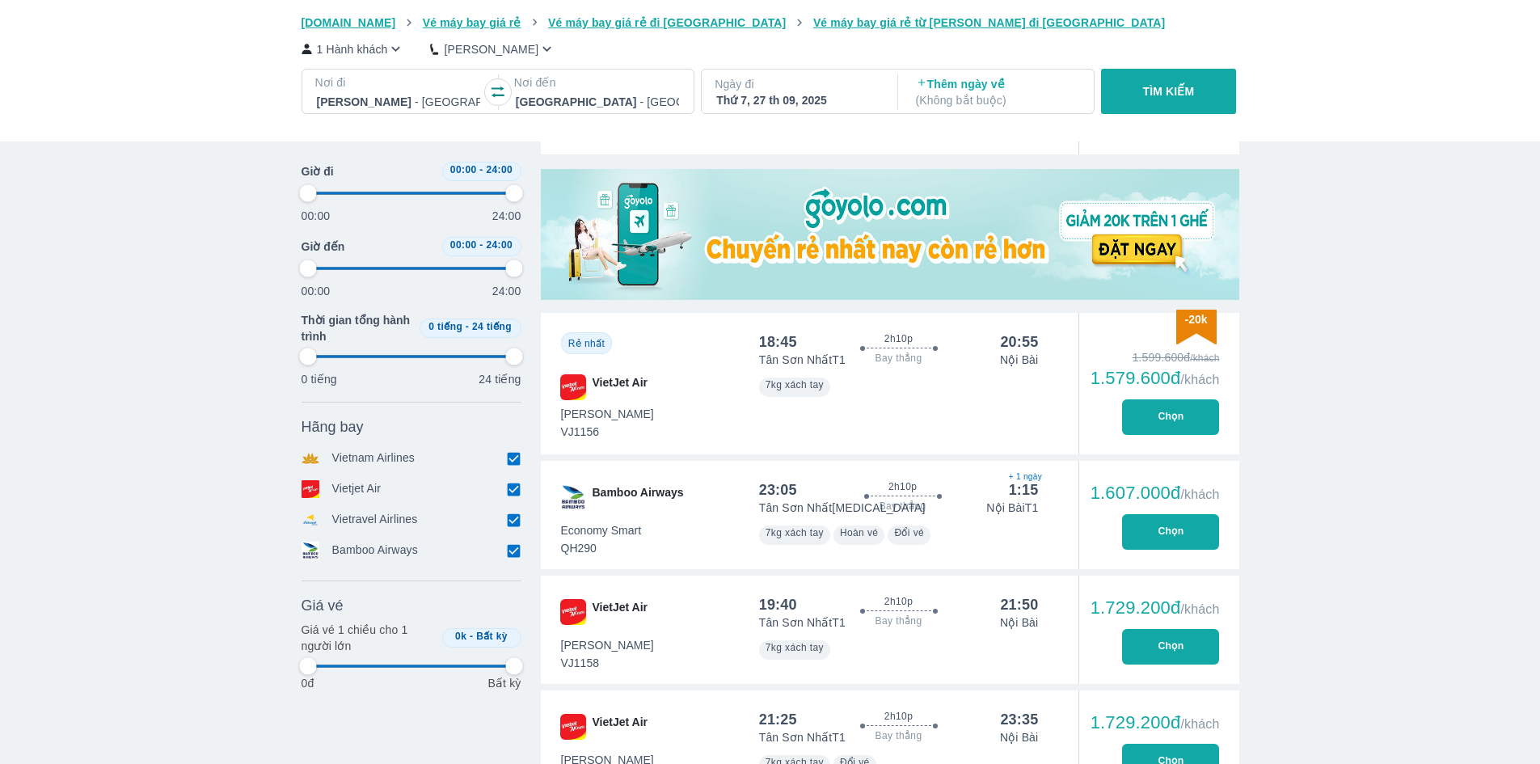
type input "97.9166666666667"
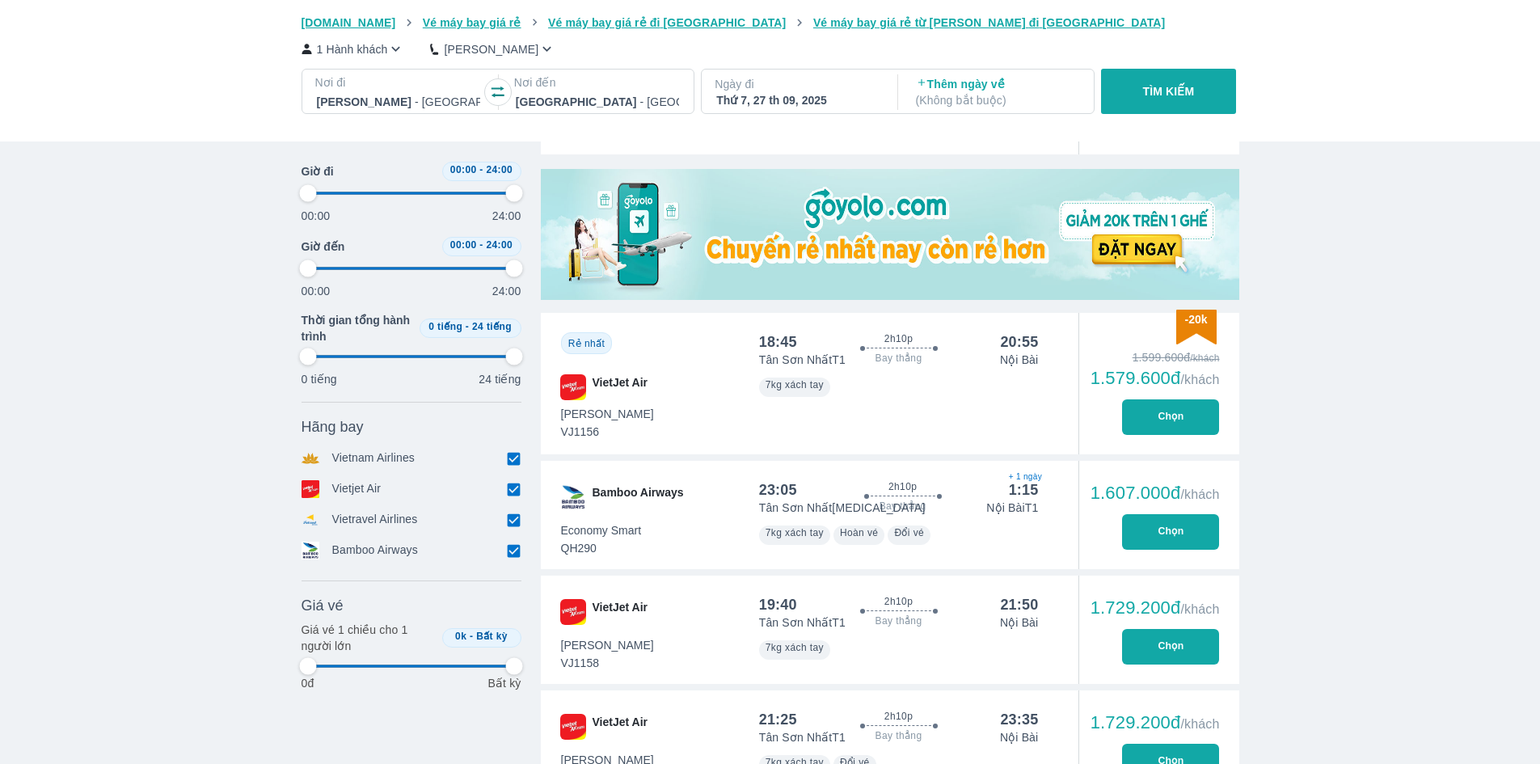
type input "97.9166666666667"
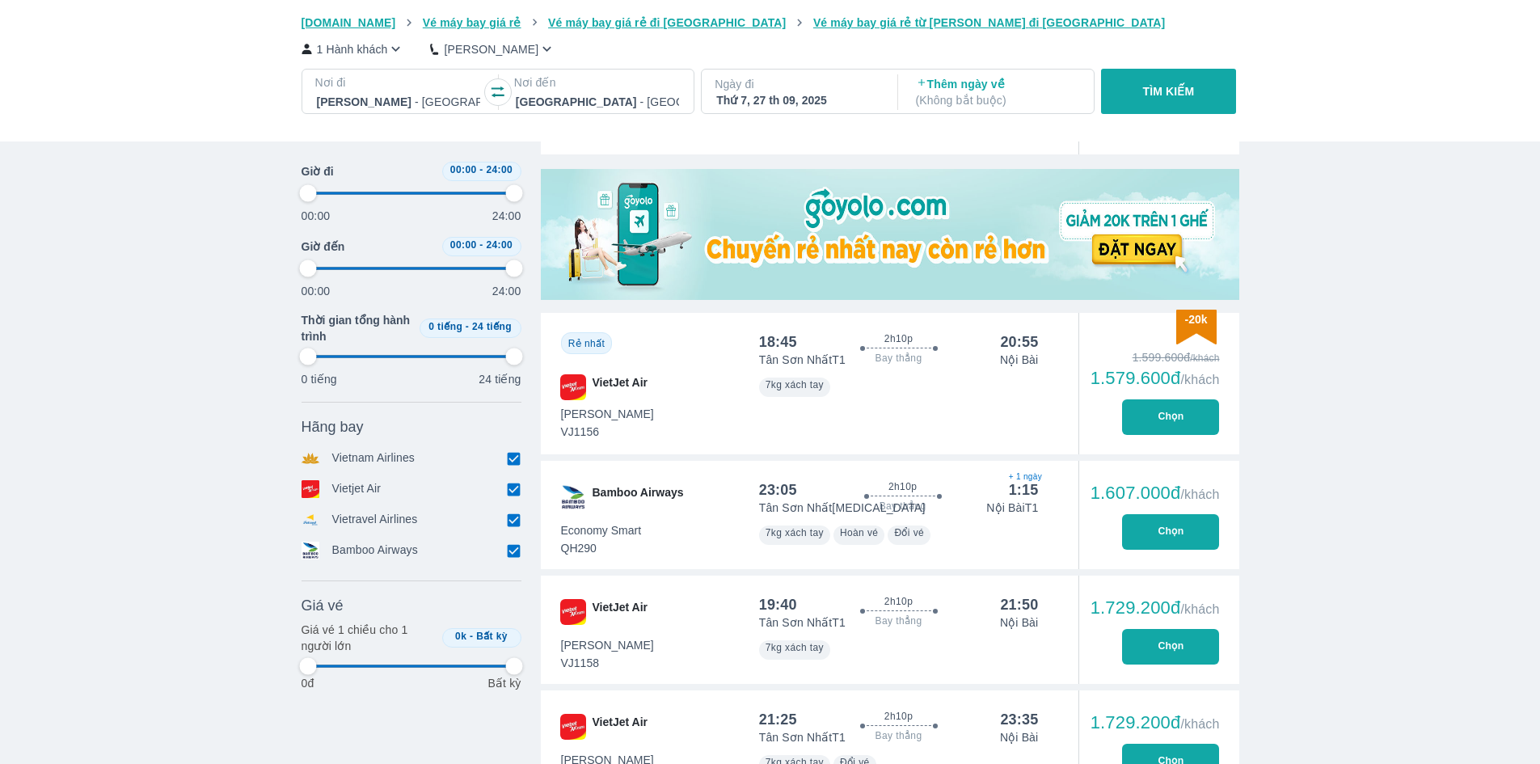
type input "97.9166666666667"
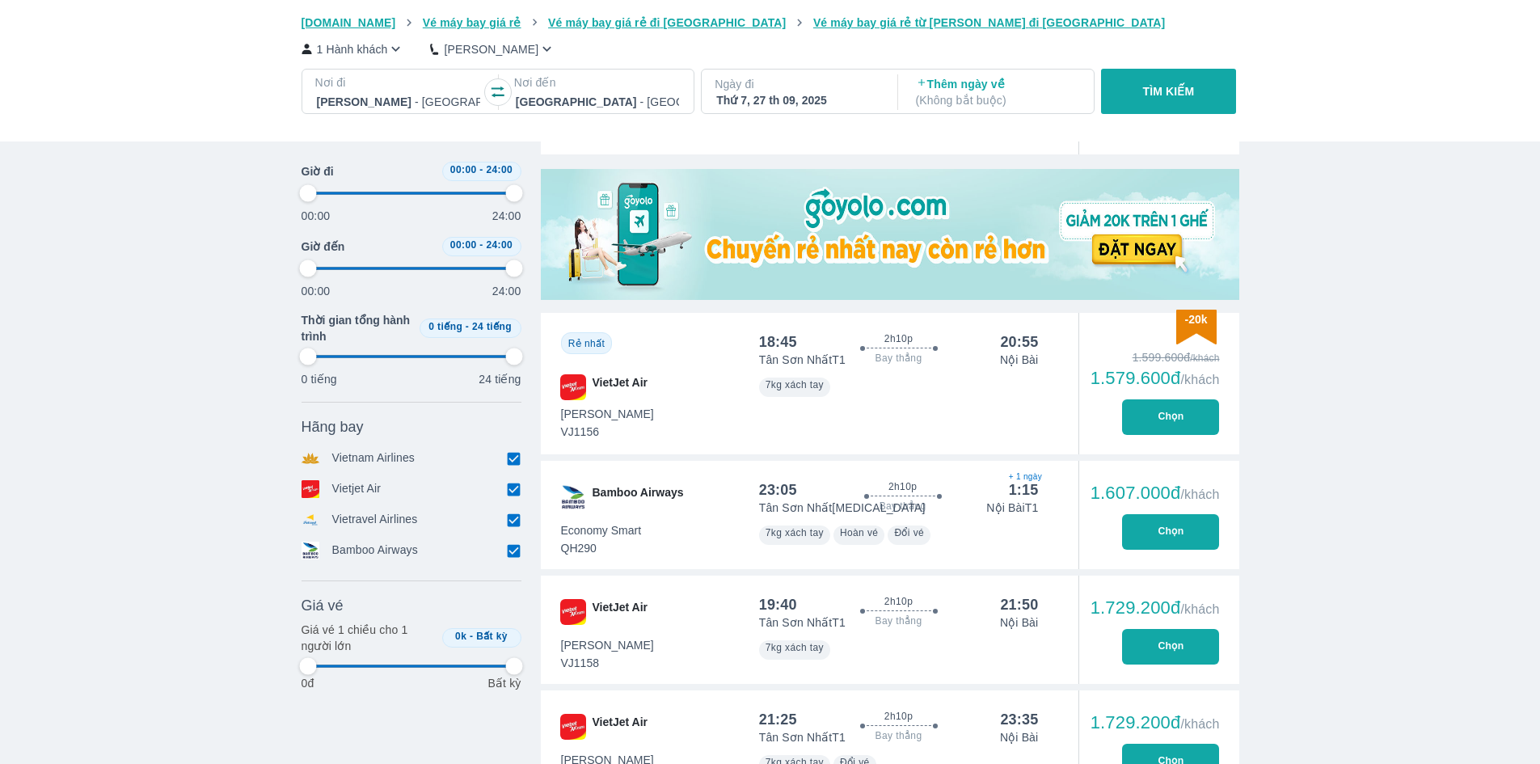
type input "97.9166666666667"
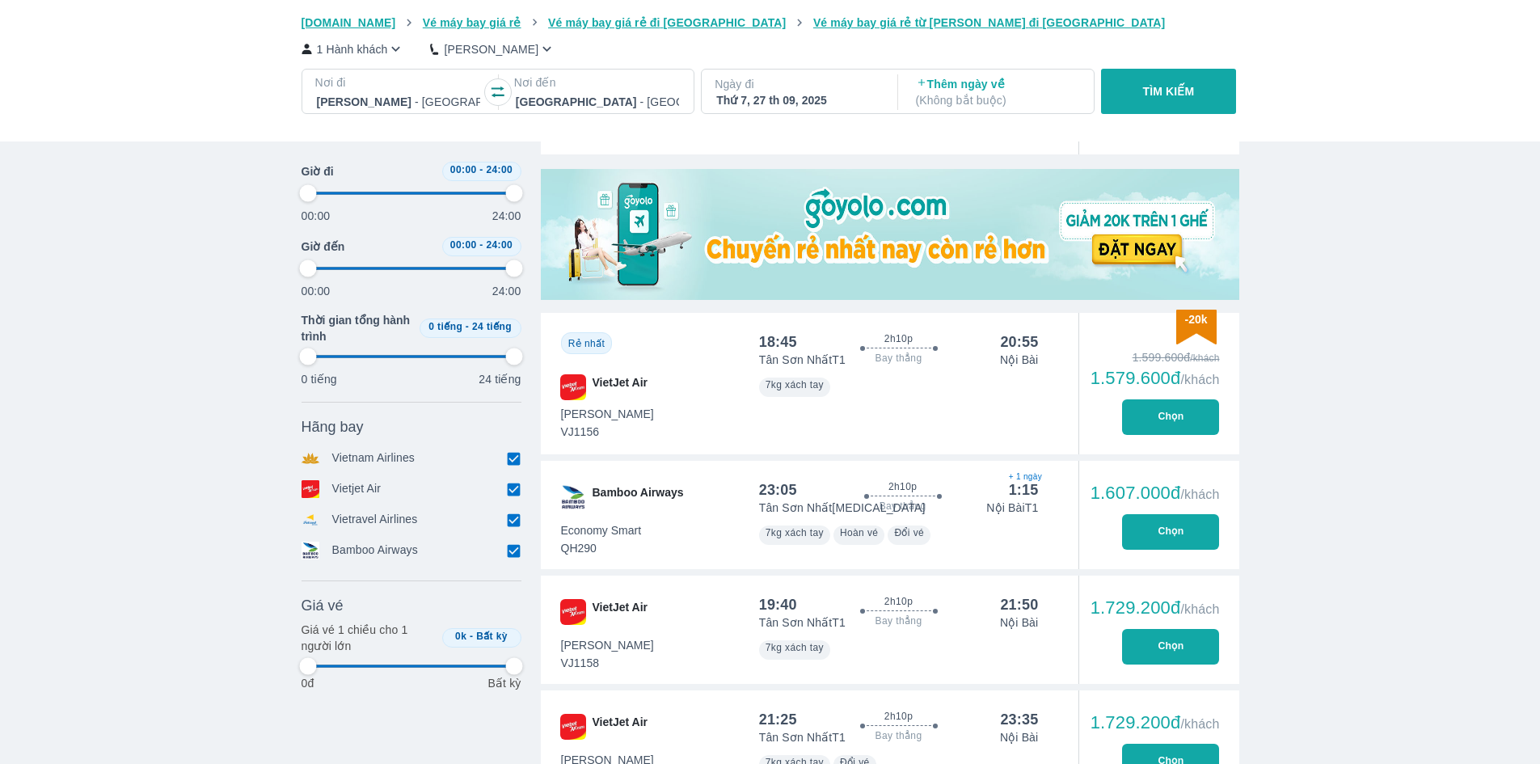
type input "97.9166666666667"
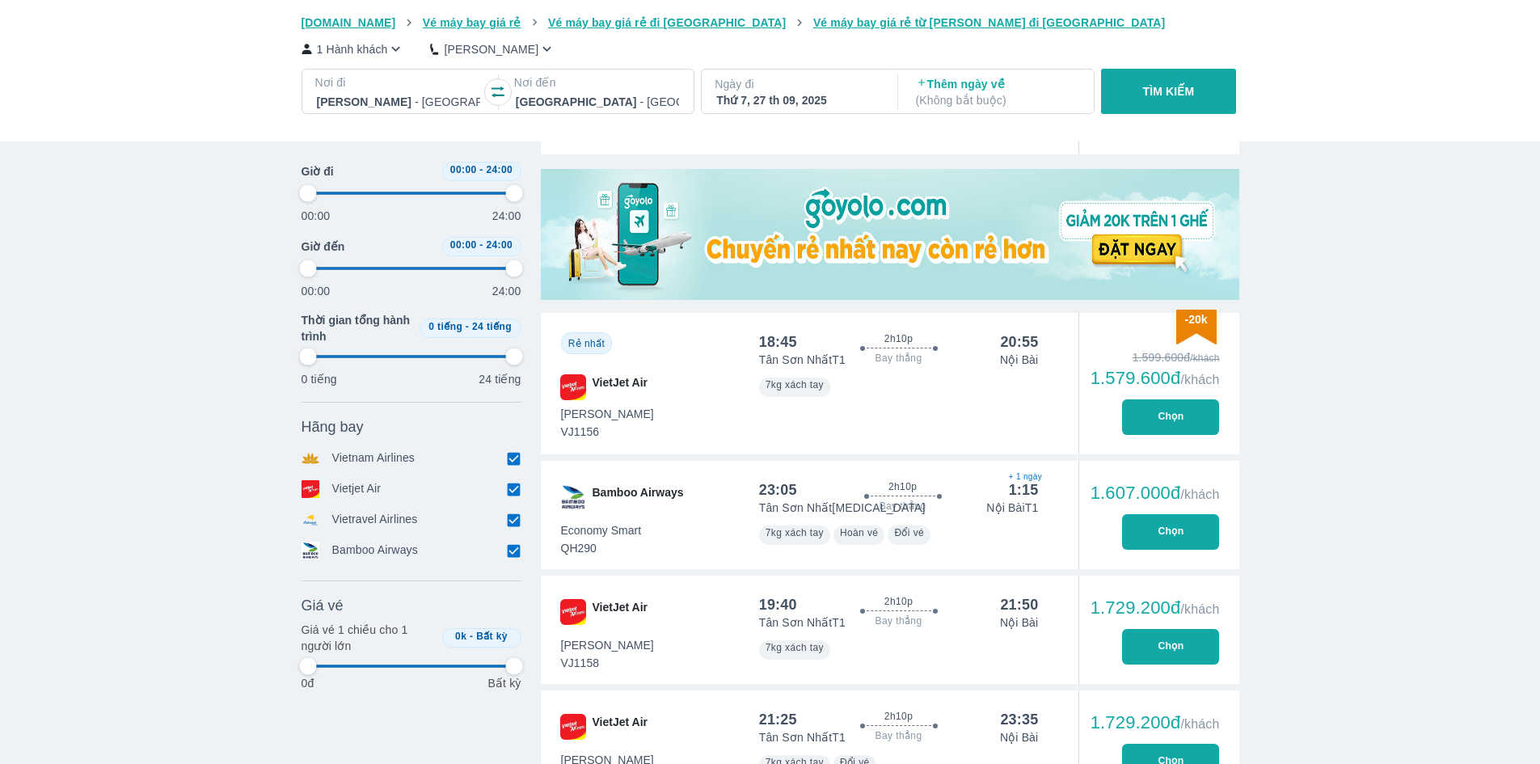
type input "97.9166666666667"
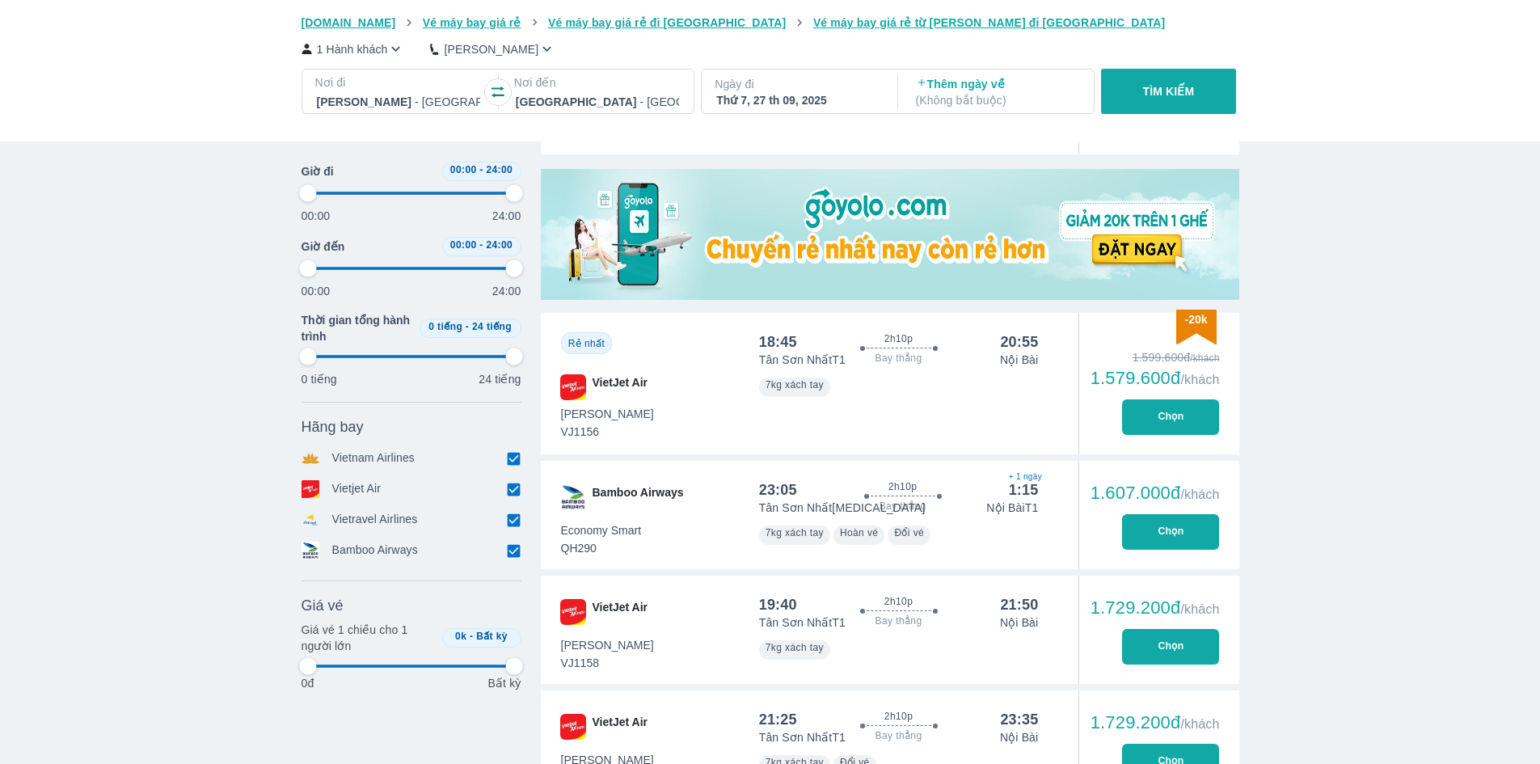
type input "97.9166666666667"
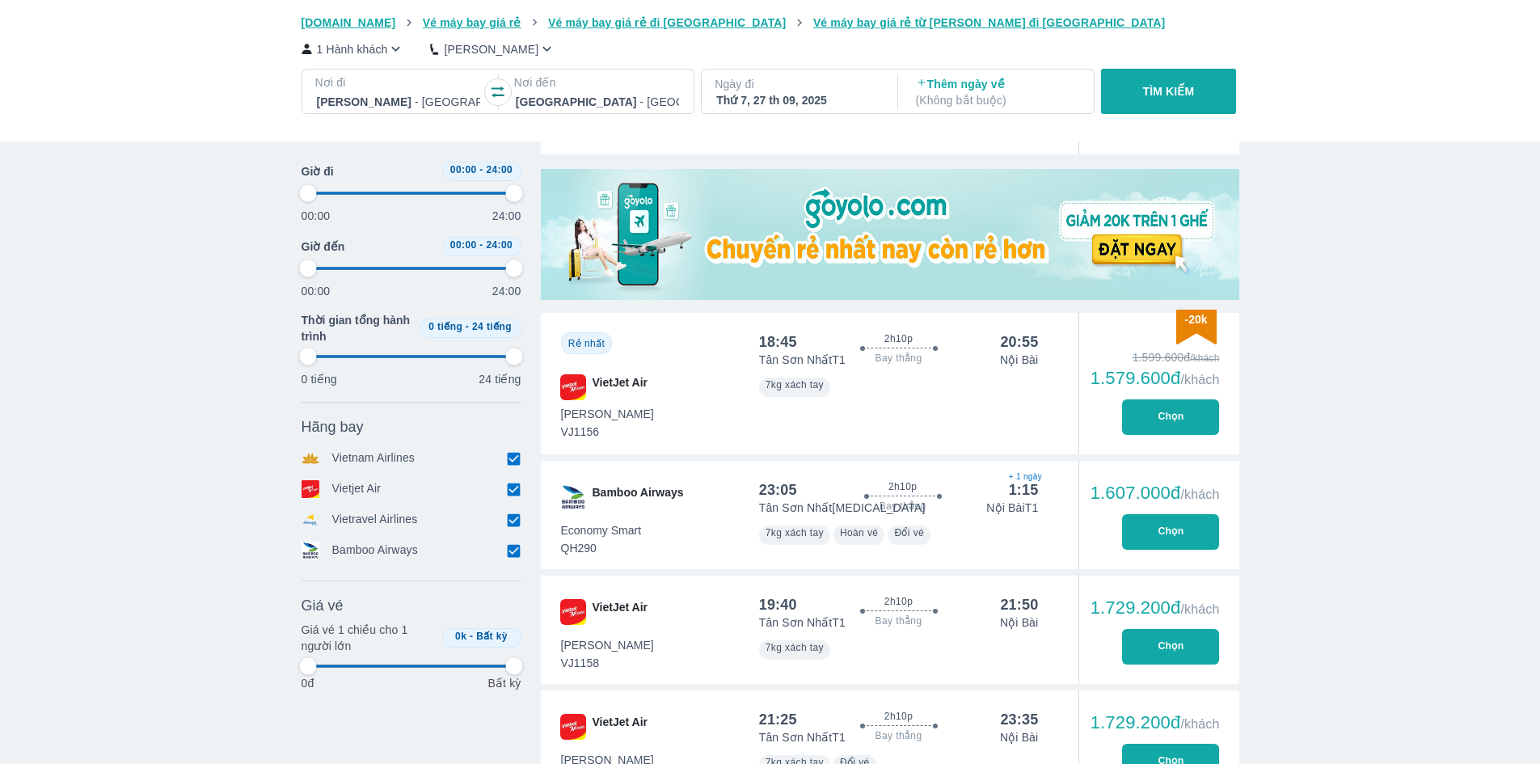
type input "97.9166666666667"
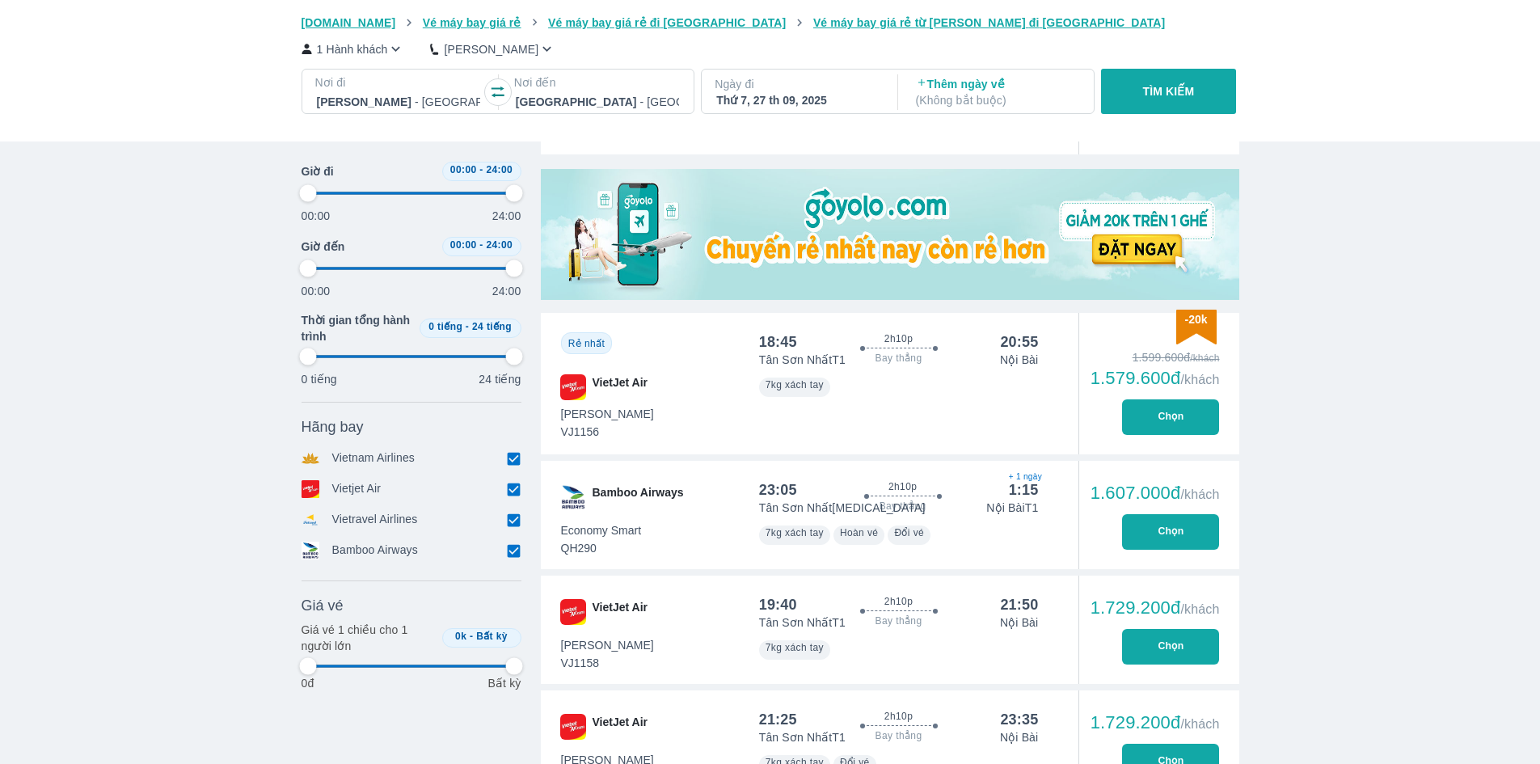
type input "97.9166666666667"
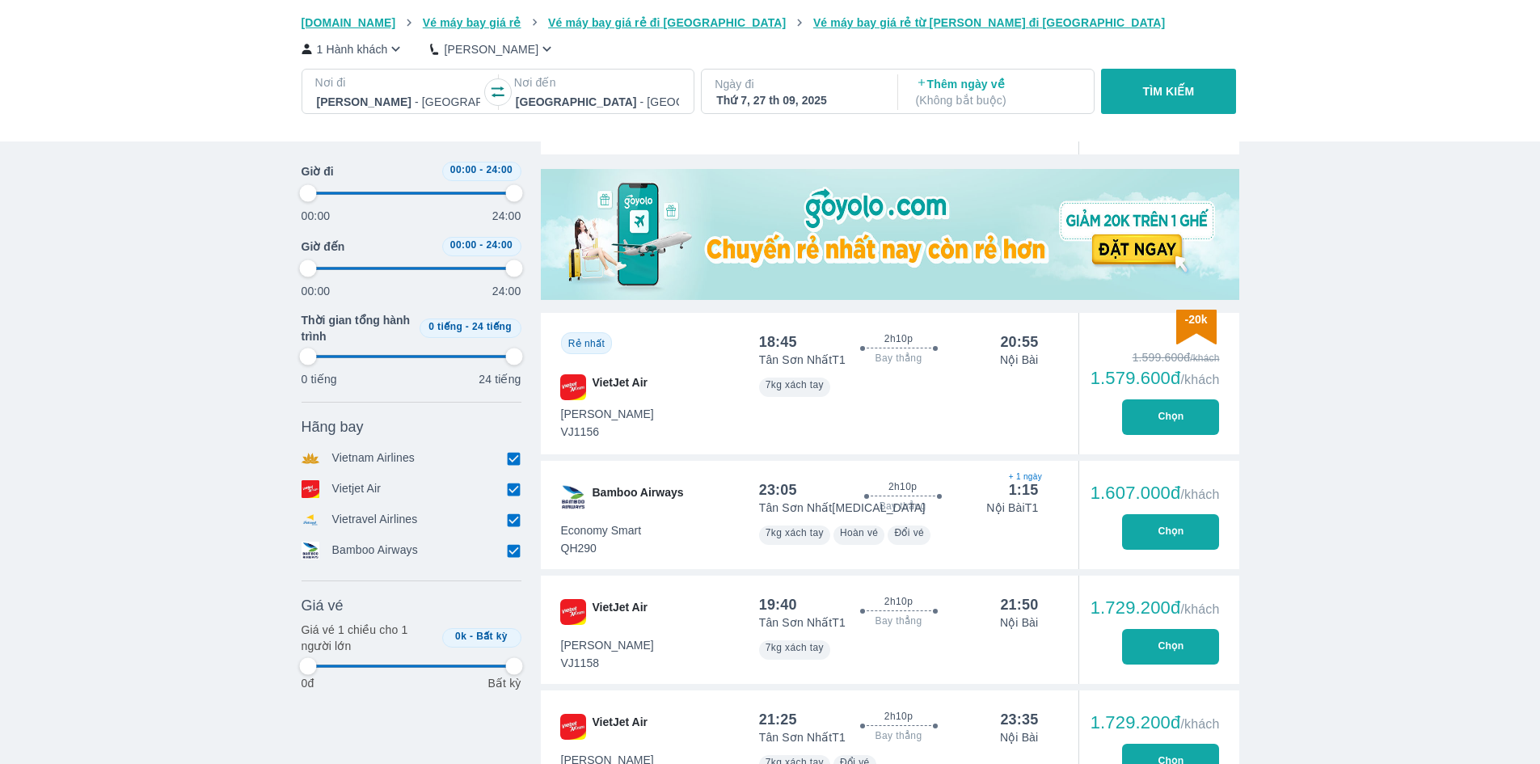
type input "97.9166666666667"
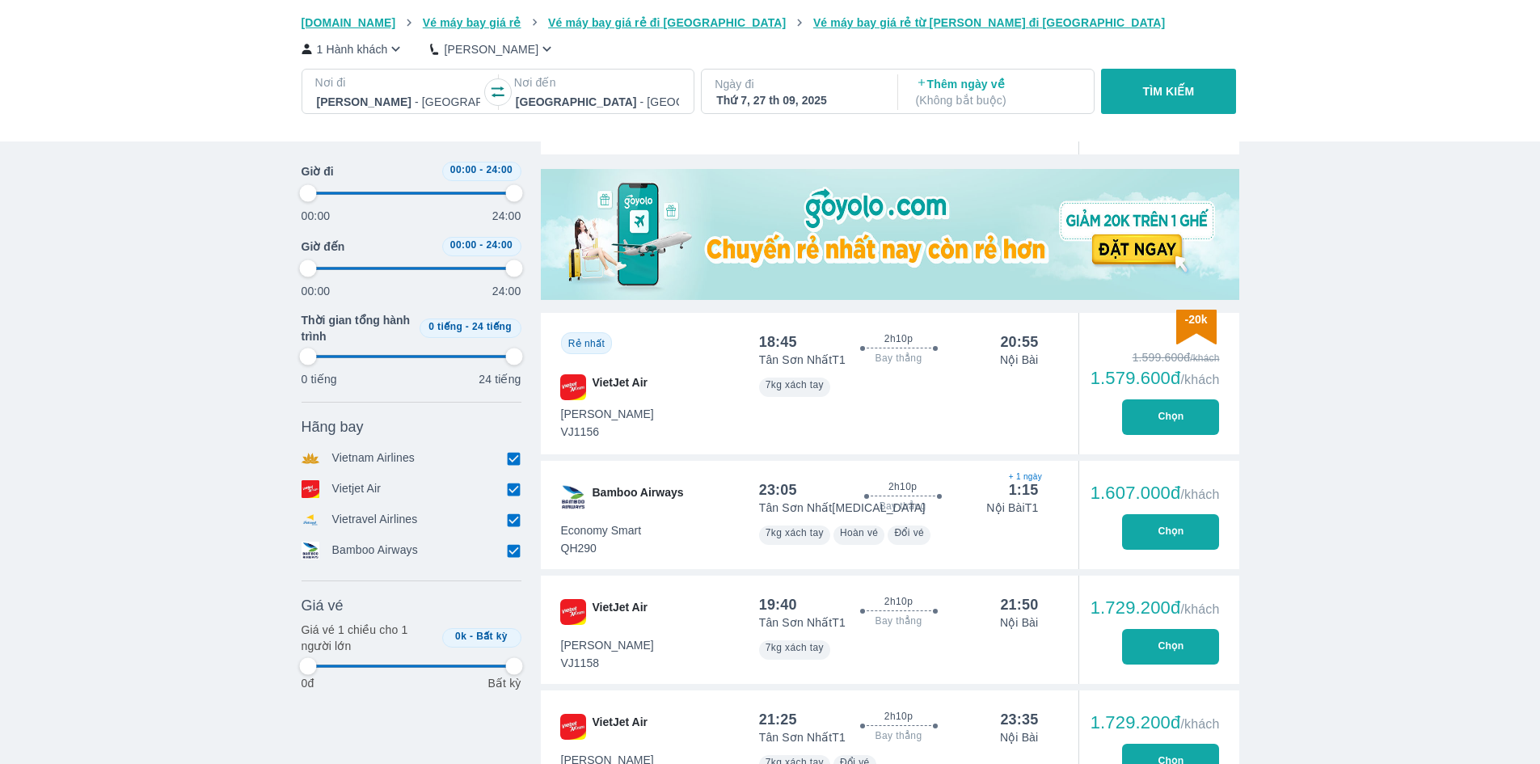
type input "97.9166666666667"
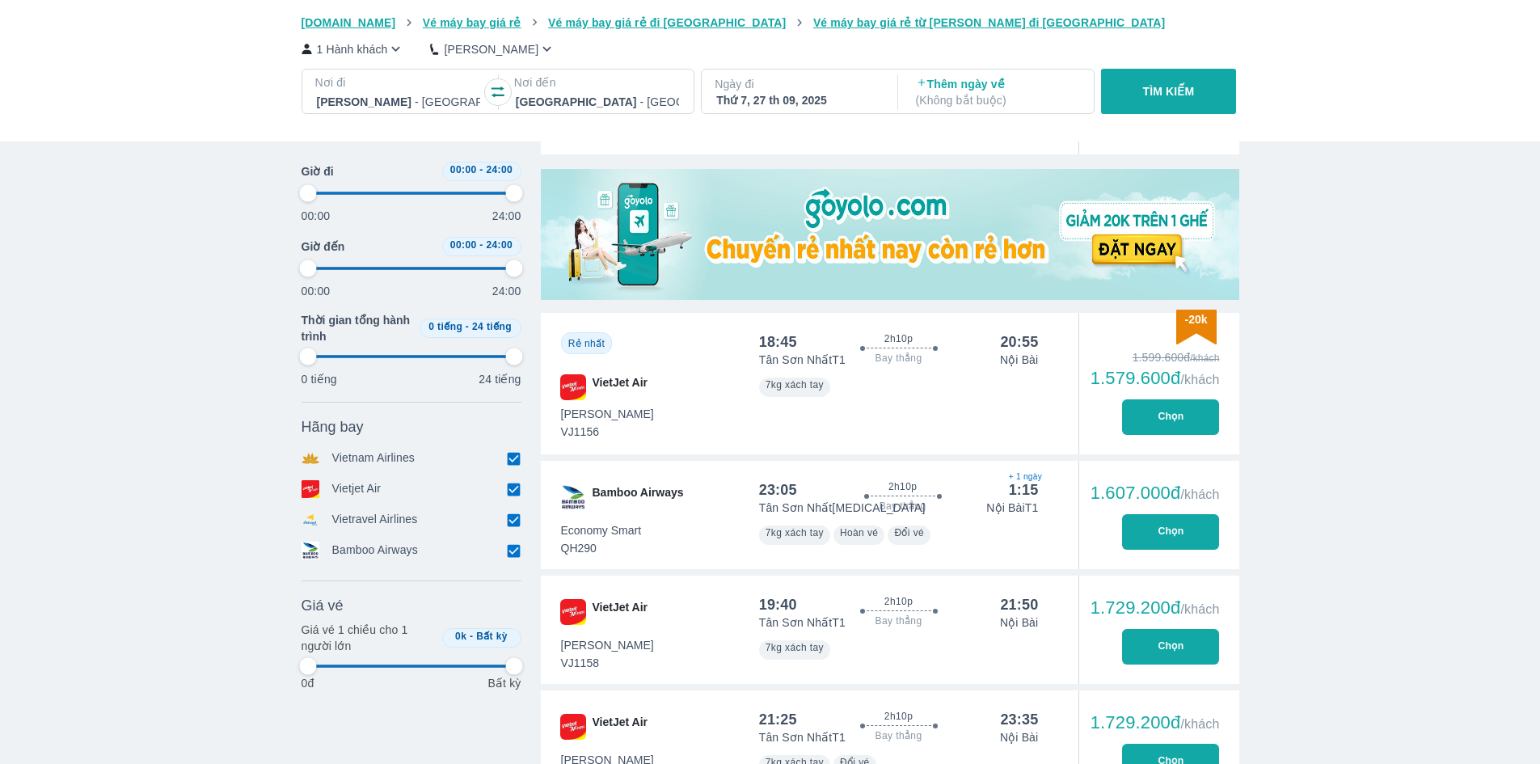
type input "97.9166666666667"
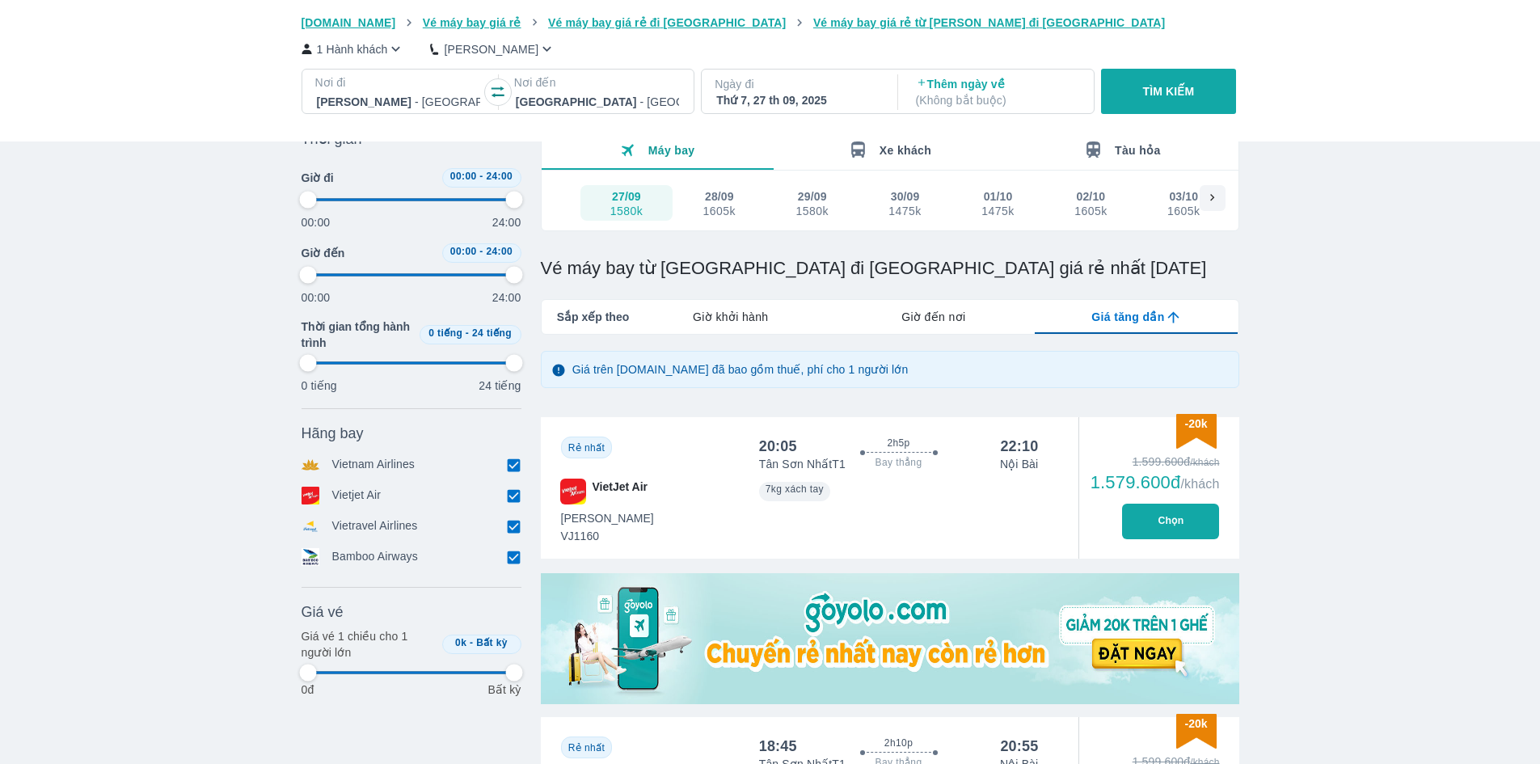
scroll to position [0, 0]
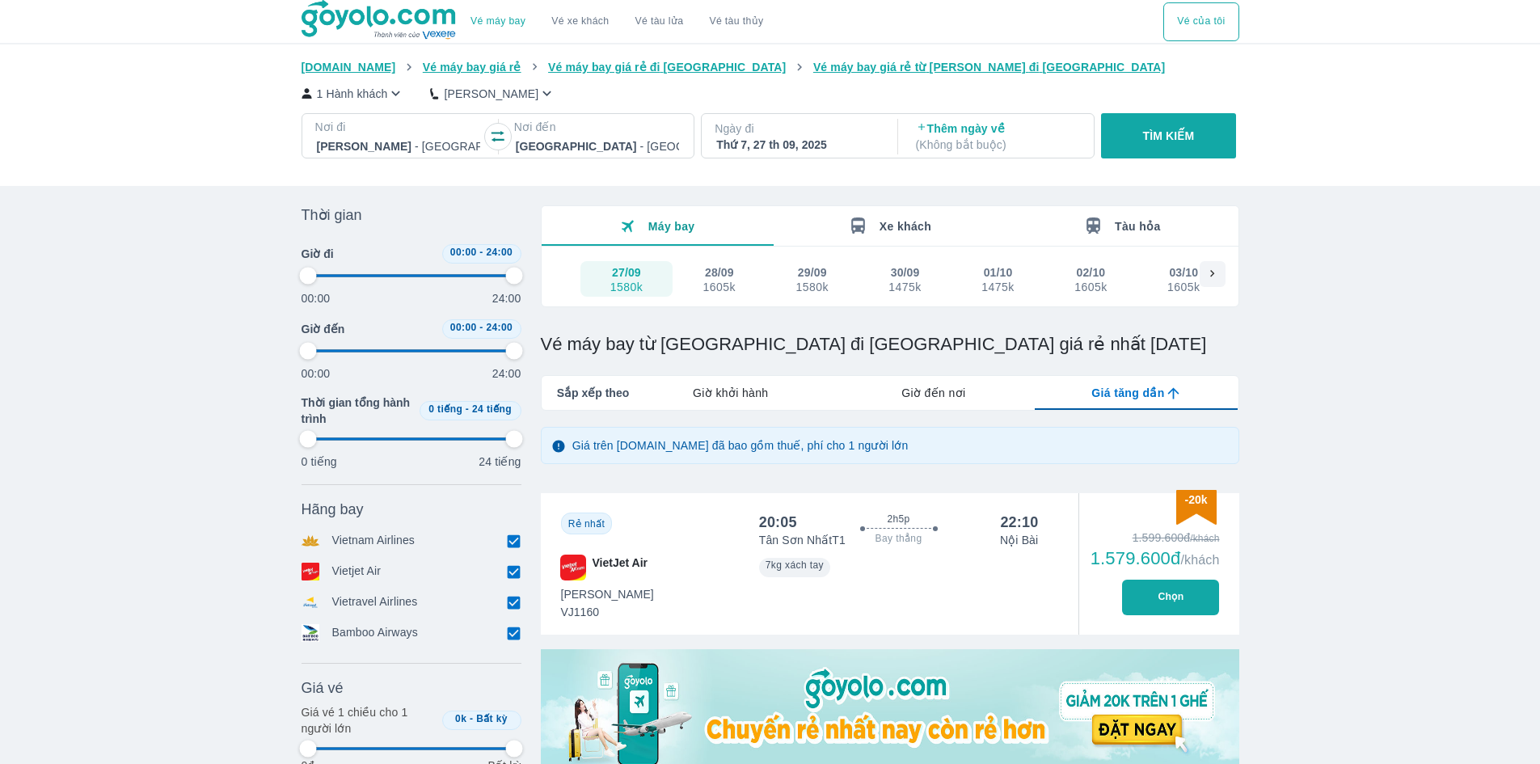
click at [566, 130] on p "Nơi đến" at bounding box center [597, 127] width 167 height 16
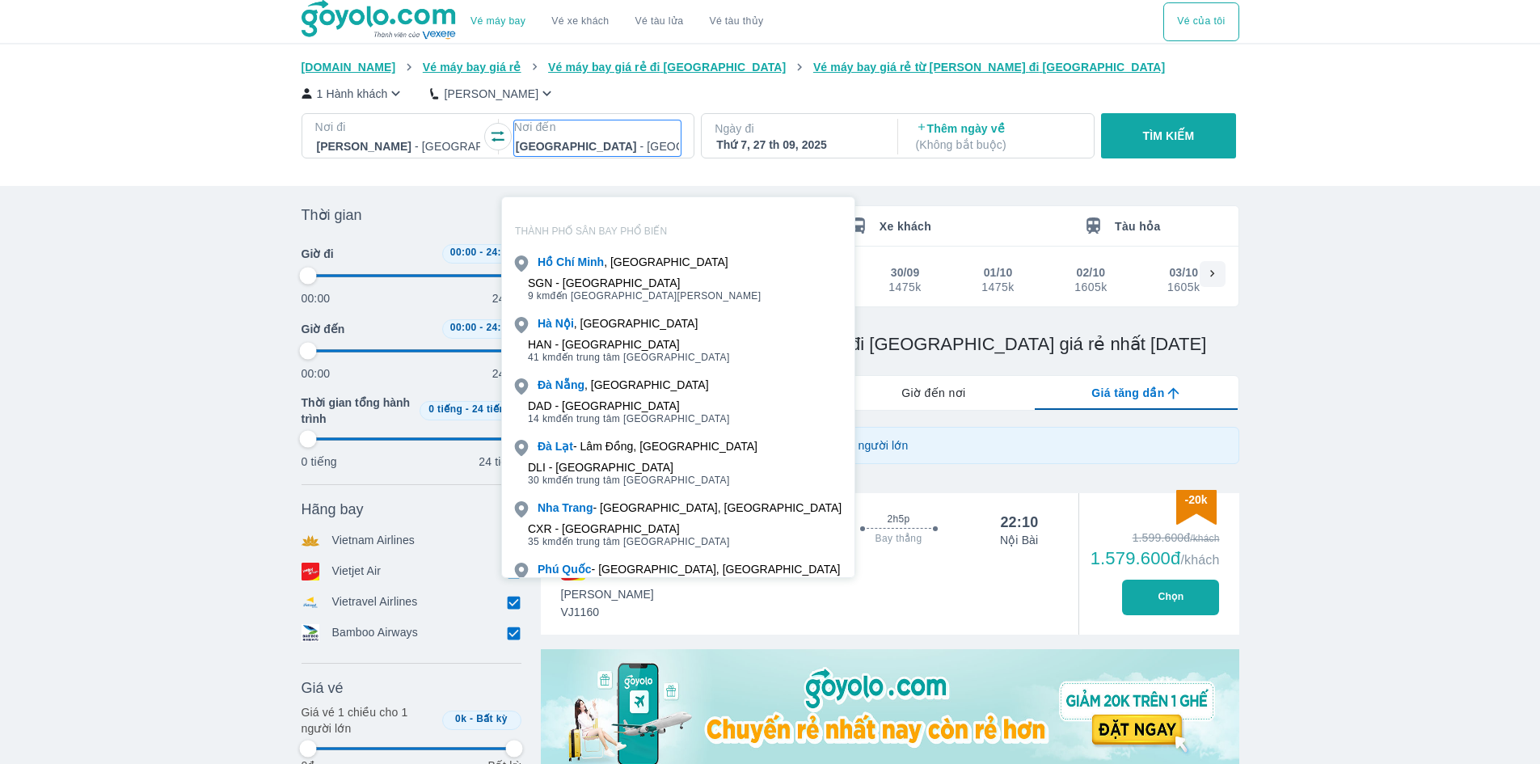
scroll to position [93, 0]
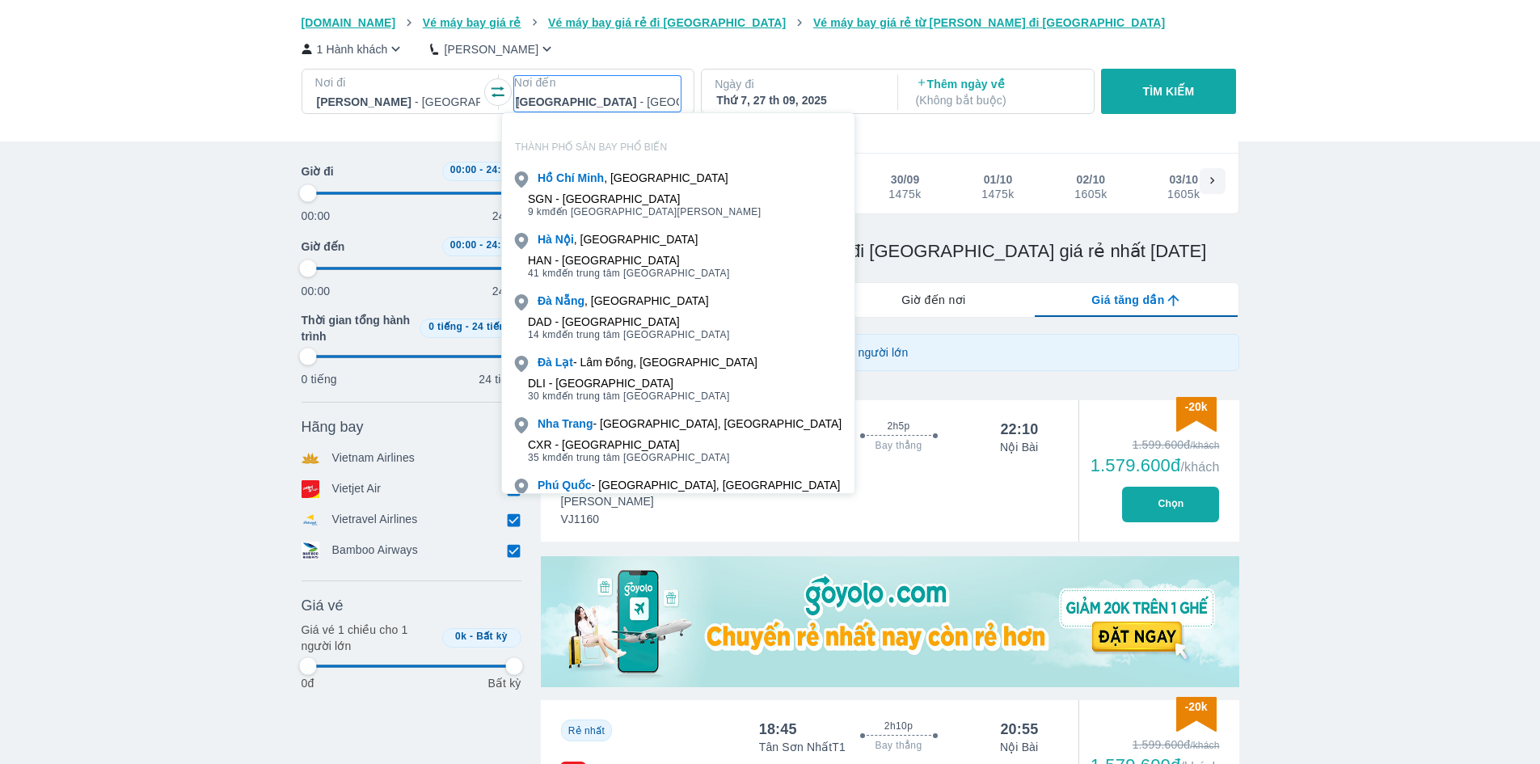
type input "TR"
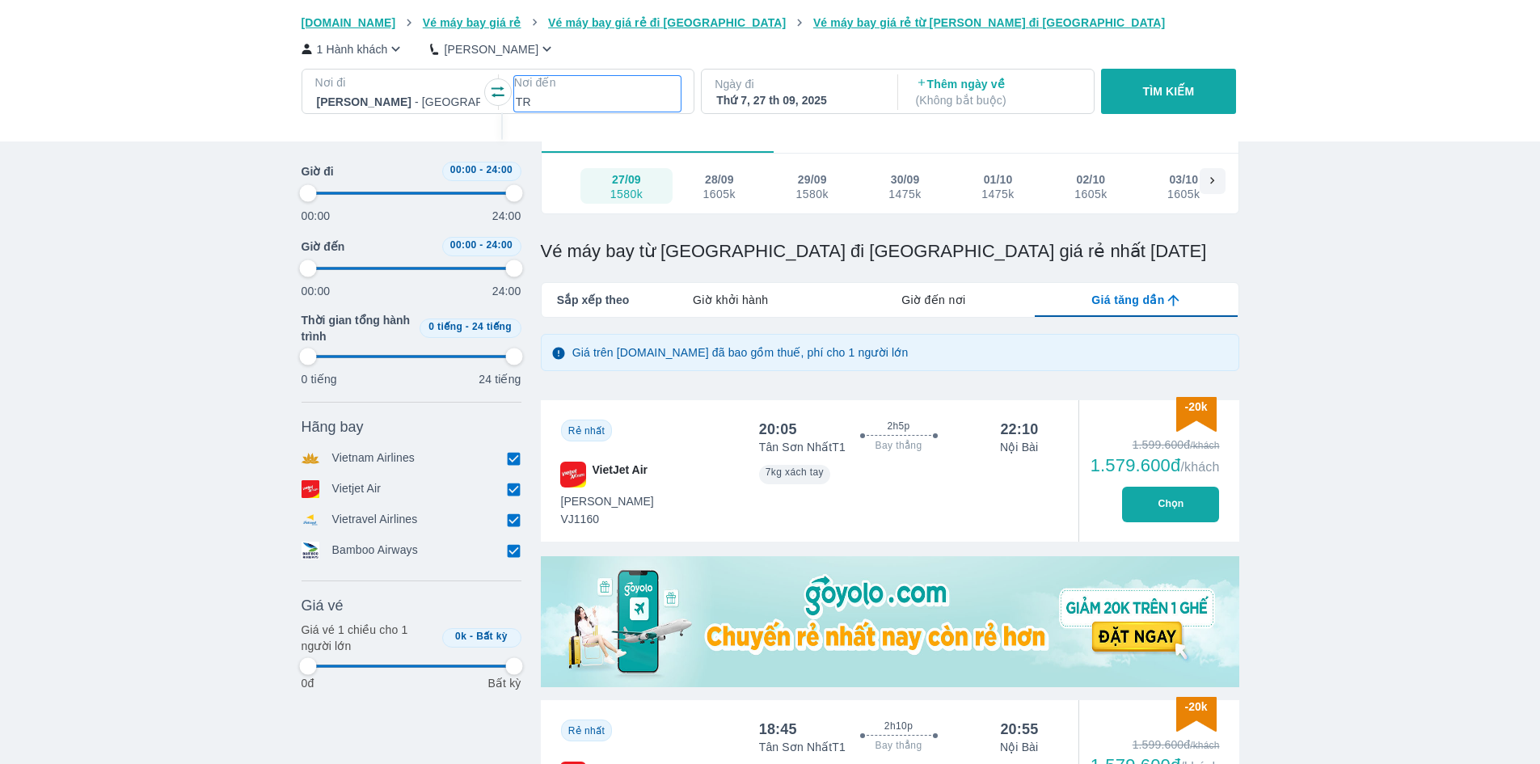
type input "97.9166666666667"
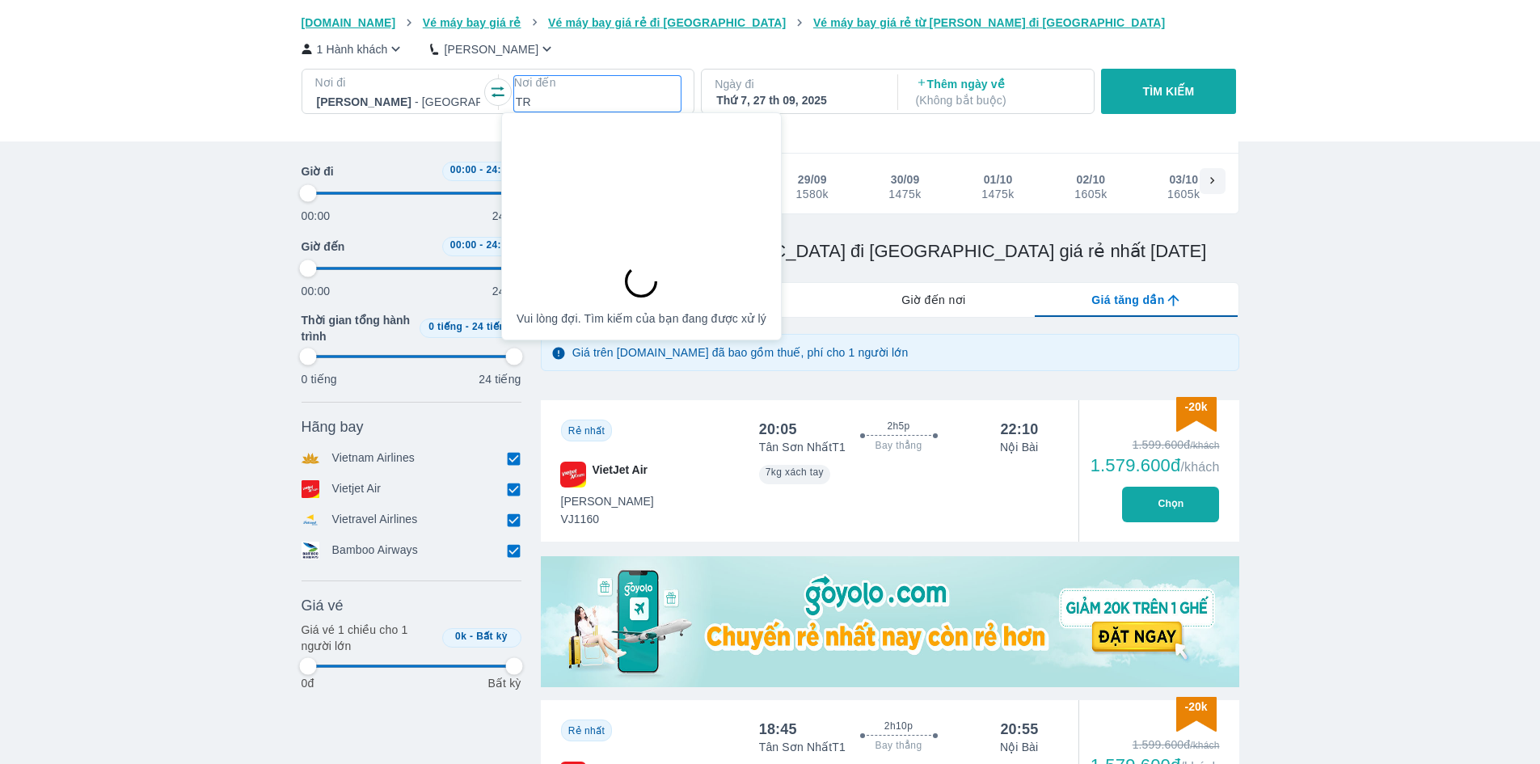
type input "TRÀ"
type input "97.9166666666667"
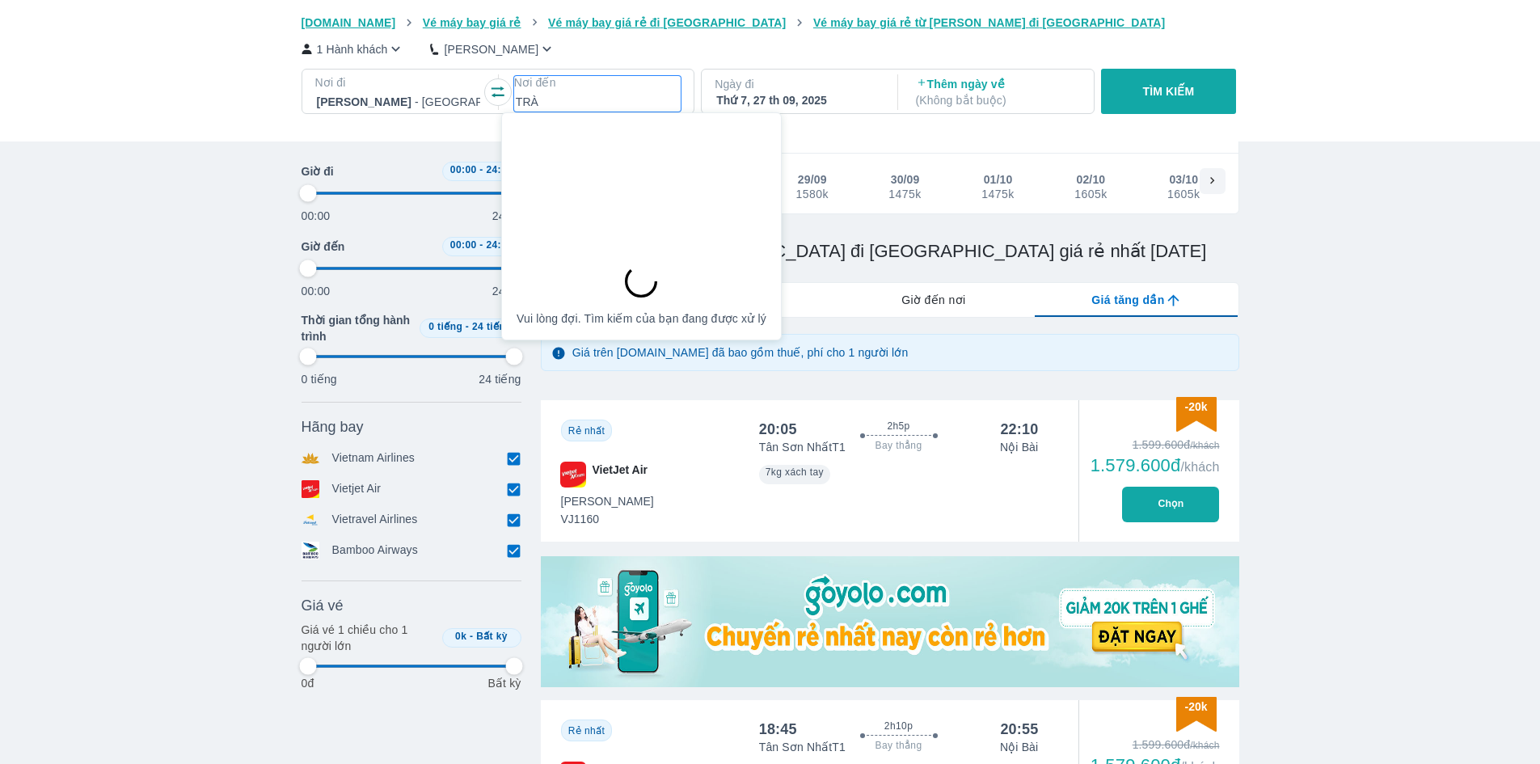
type input "97.9166666666667"
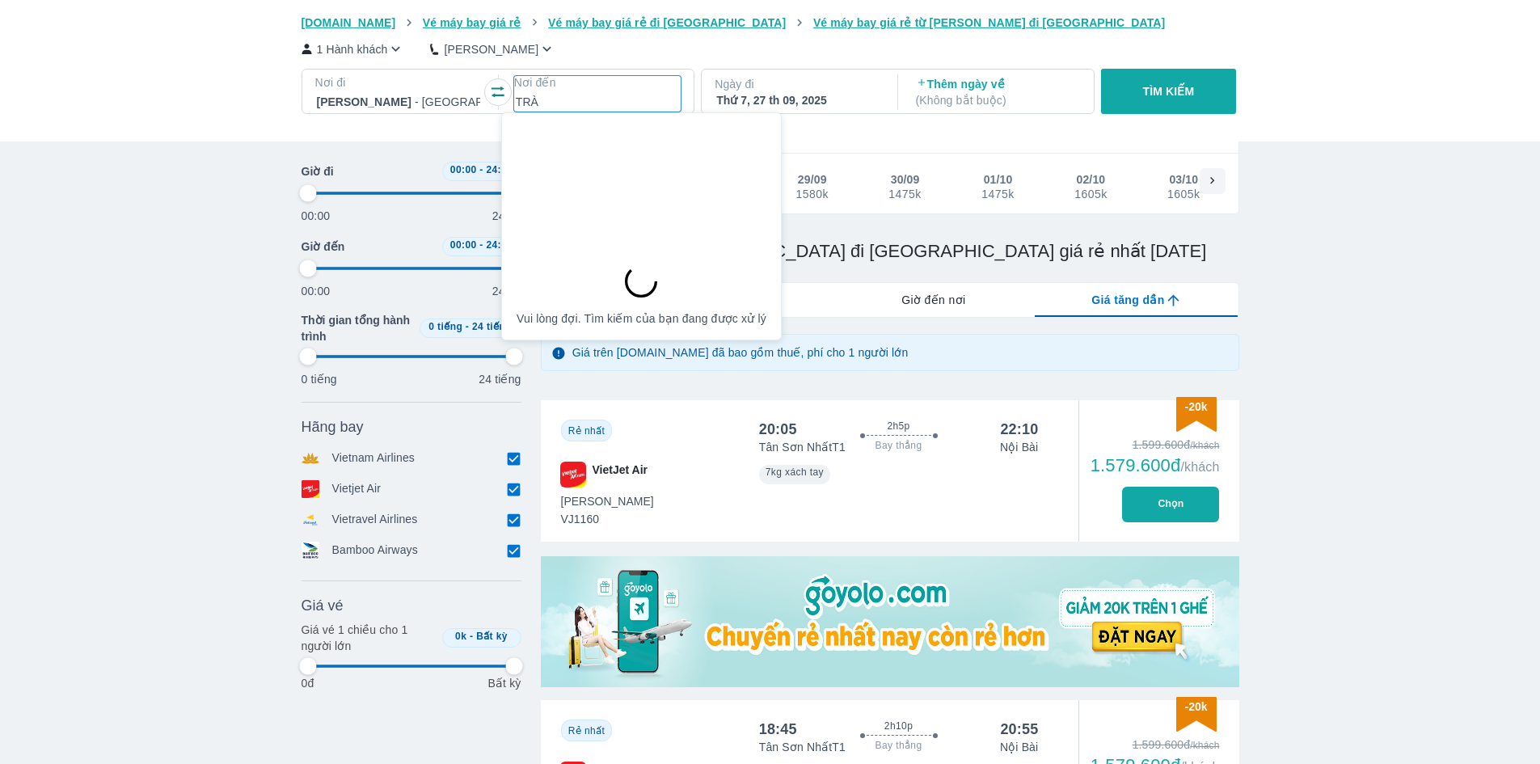
type input "TRÀ"
type input "97.9166666666667"
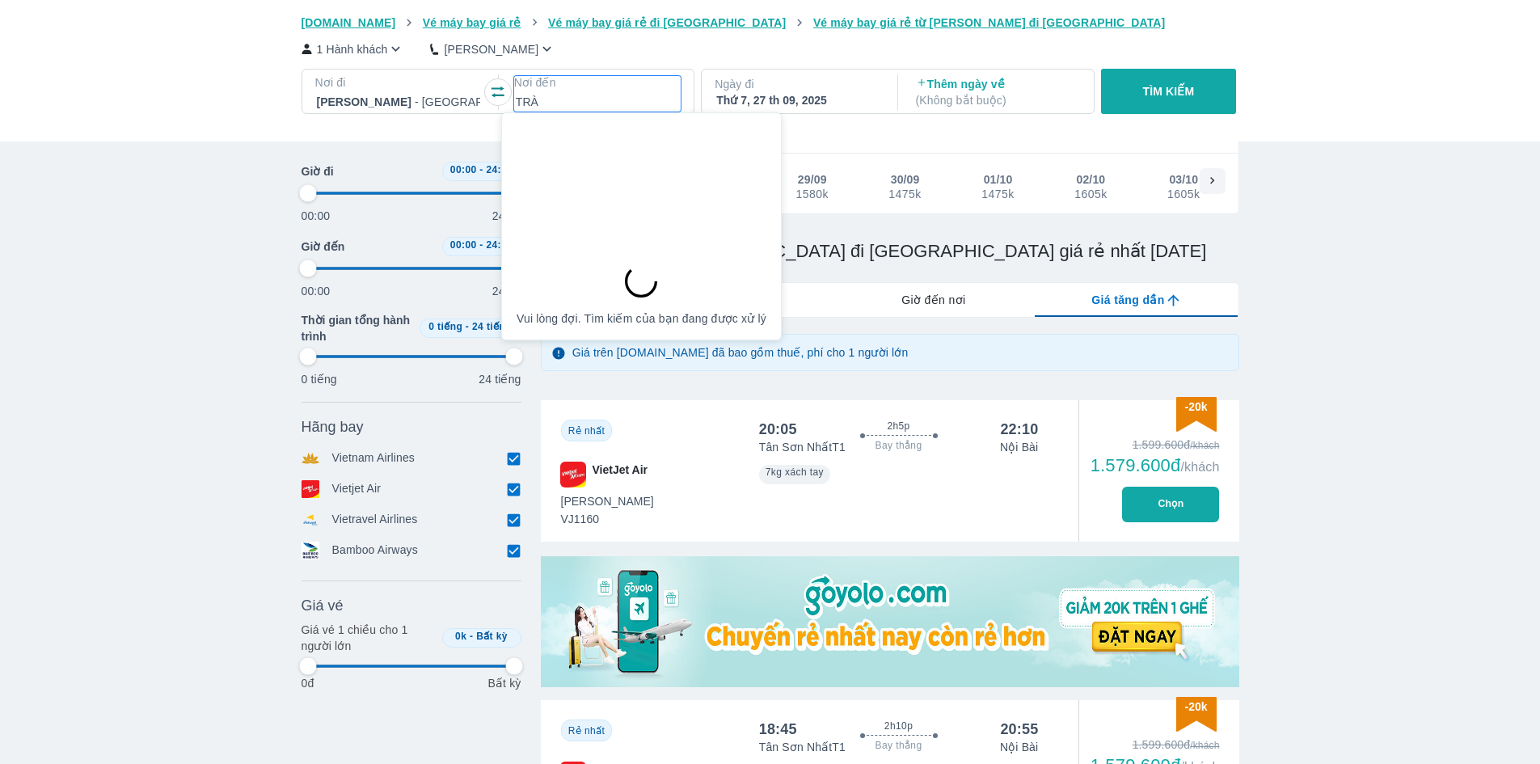
type input "97.9166666666667"
type input "TRÀ V"
type input "97.9166666666667"
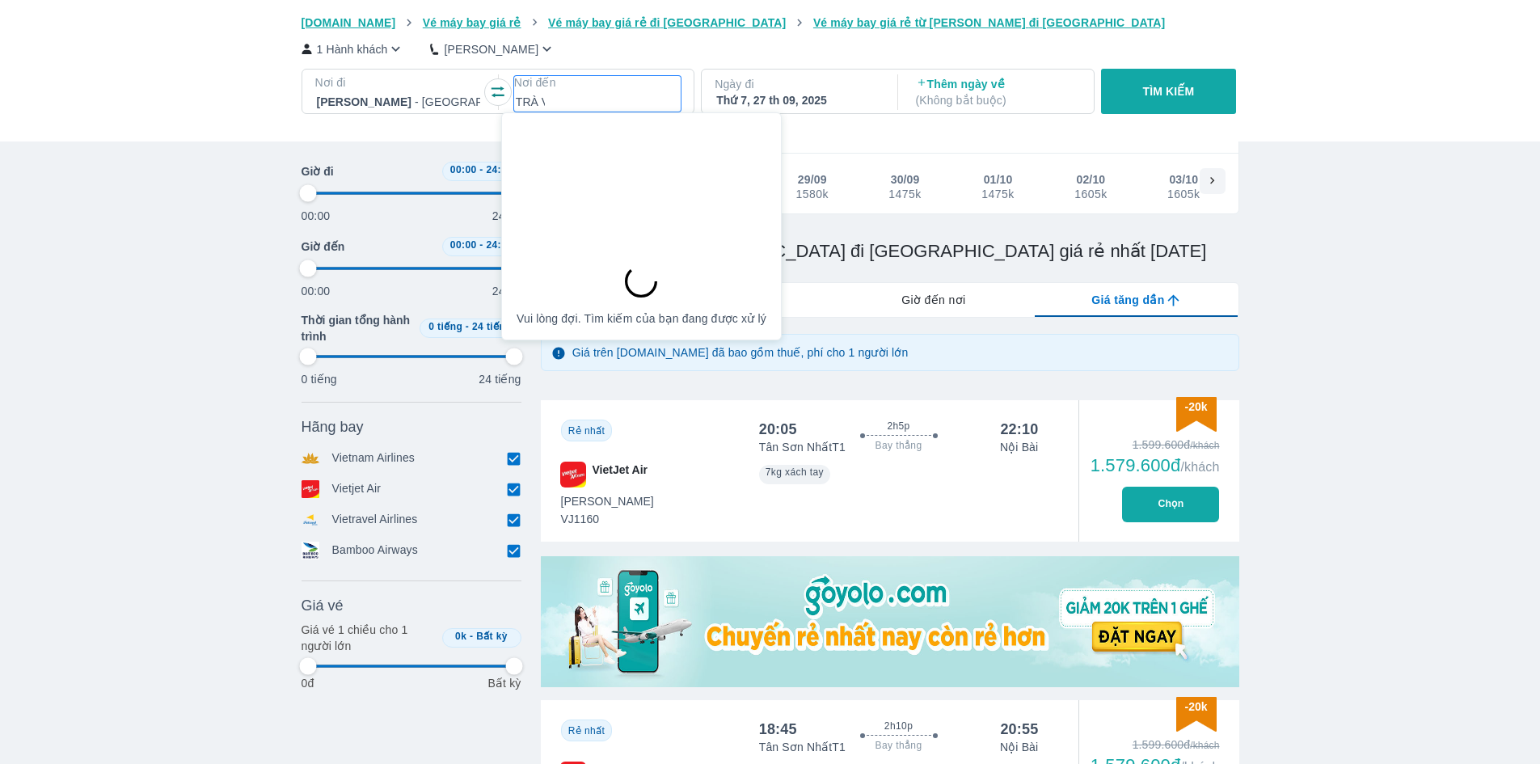
type input "97.9166666666667"
type input "TRÀ VI"
type input "97.9166666666667"
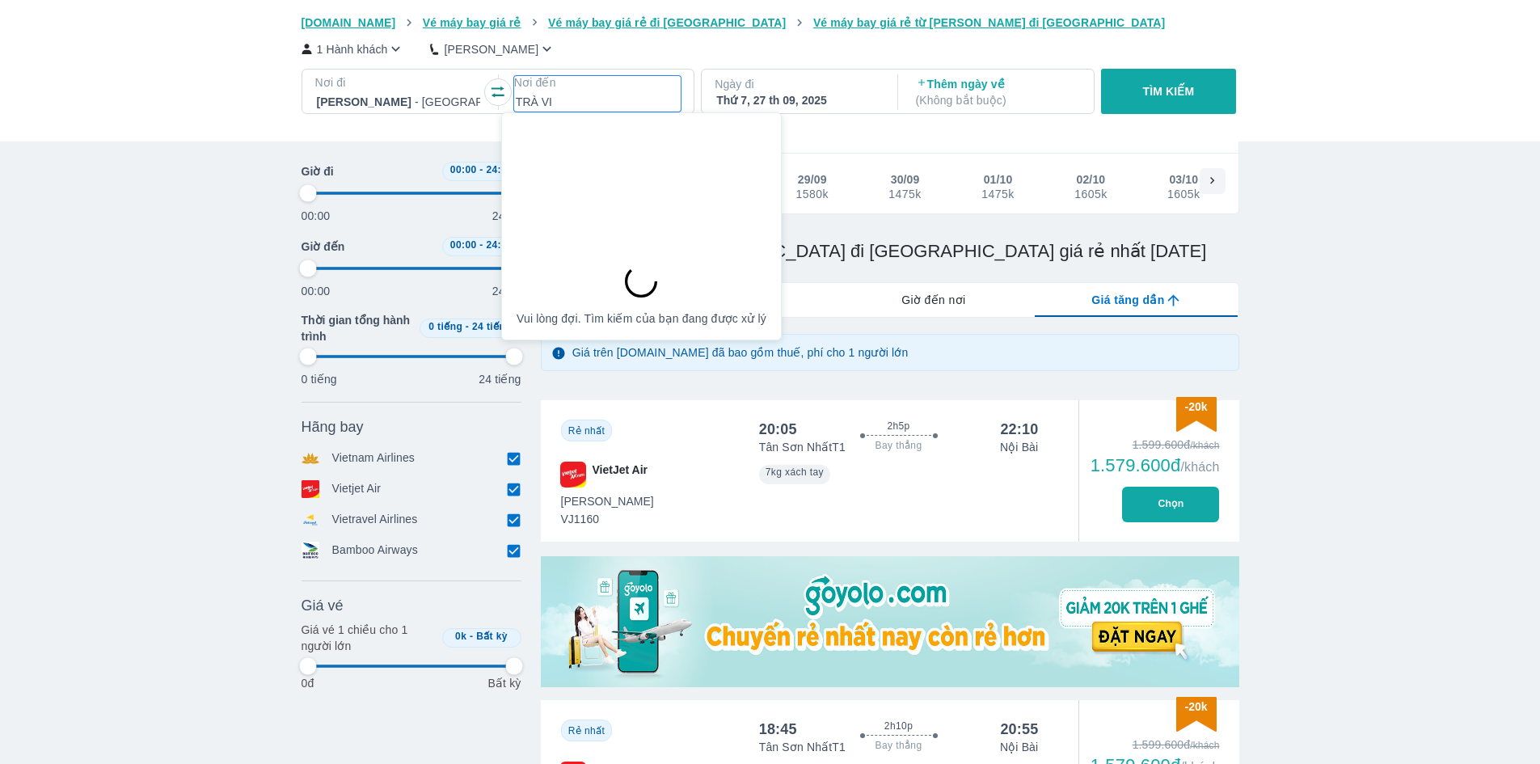
type input "97.9166666666667"
type input "TRÀ VIN"
type input "97.9166666666667"
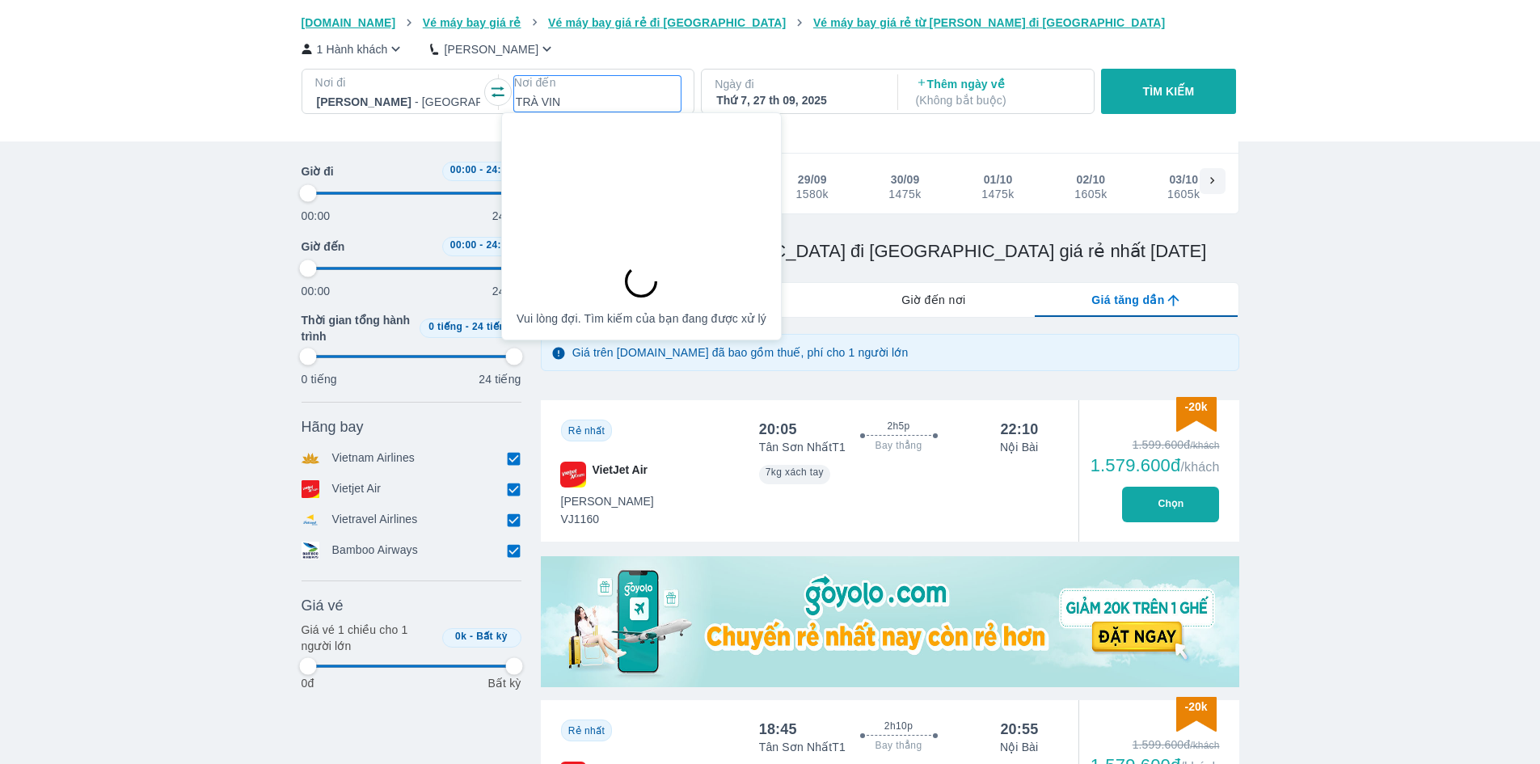
type input "97.9166666666667"
type input "TRÀ VINH"
type input "97.9166666666667"
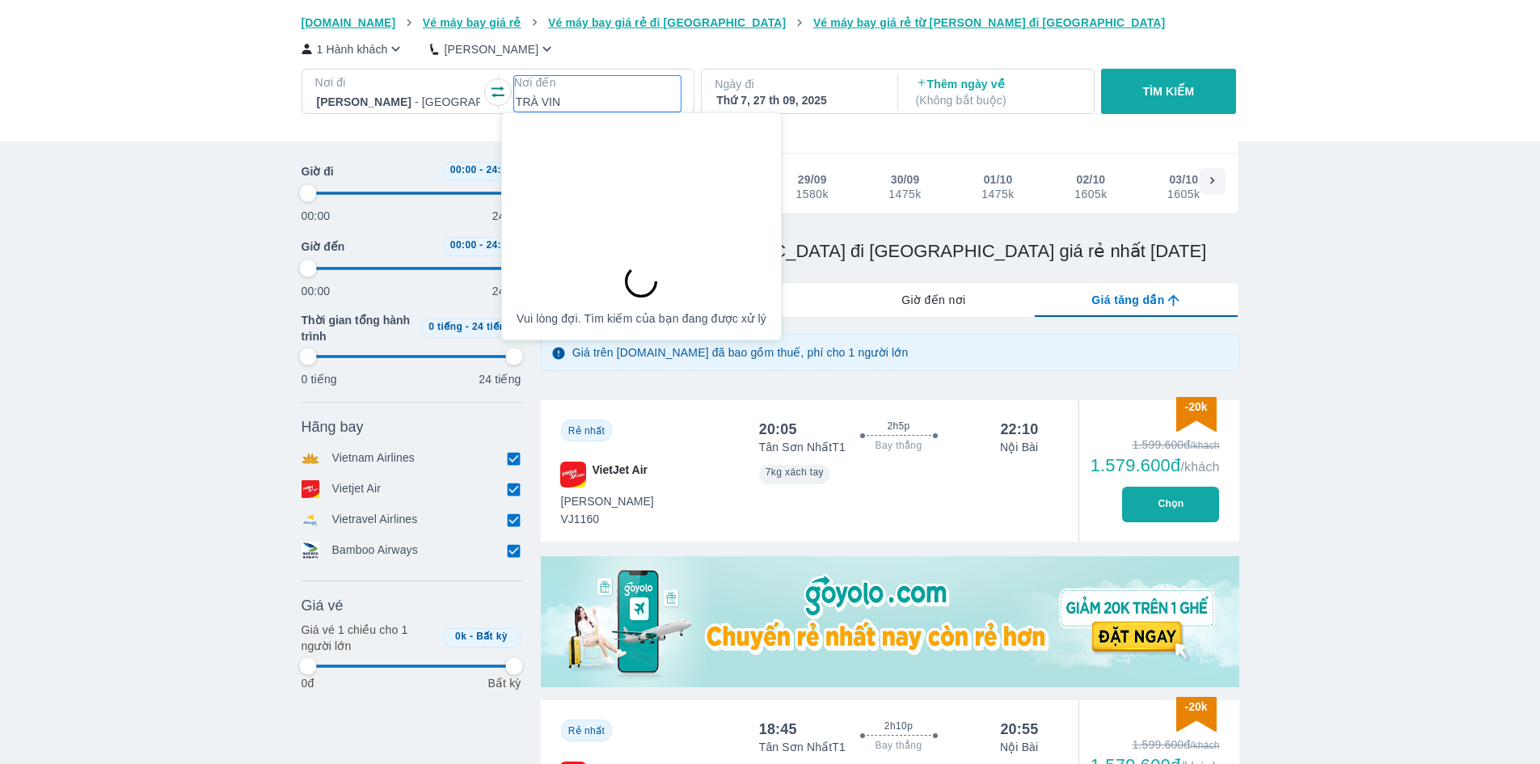
type input "97.9166666666667"
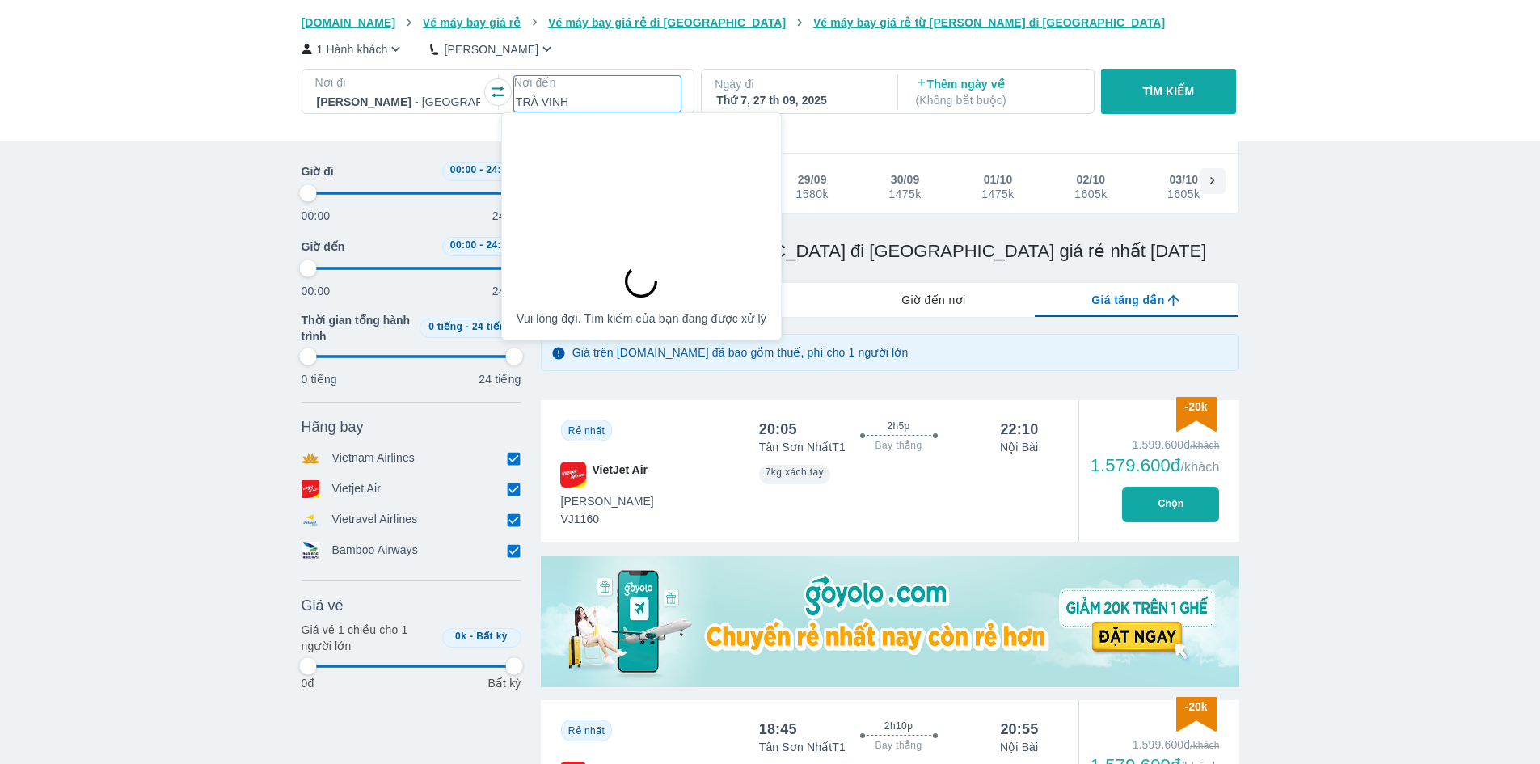
type input "97.9166666666667"
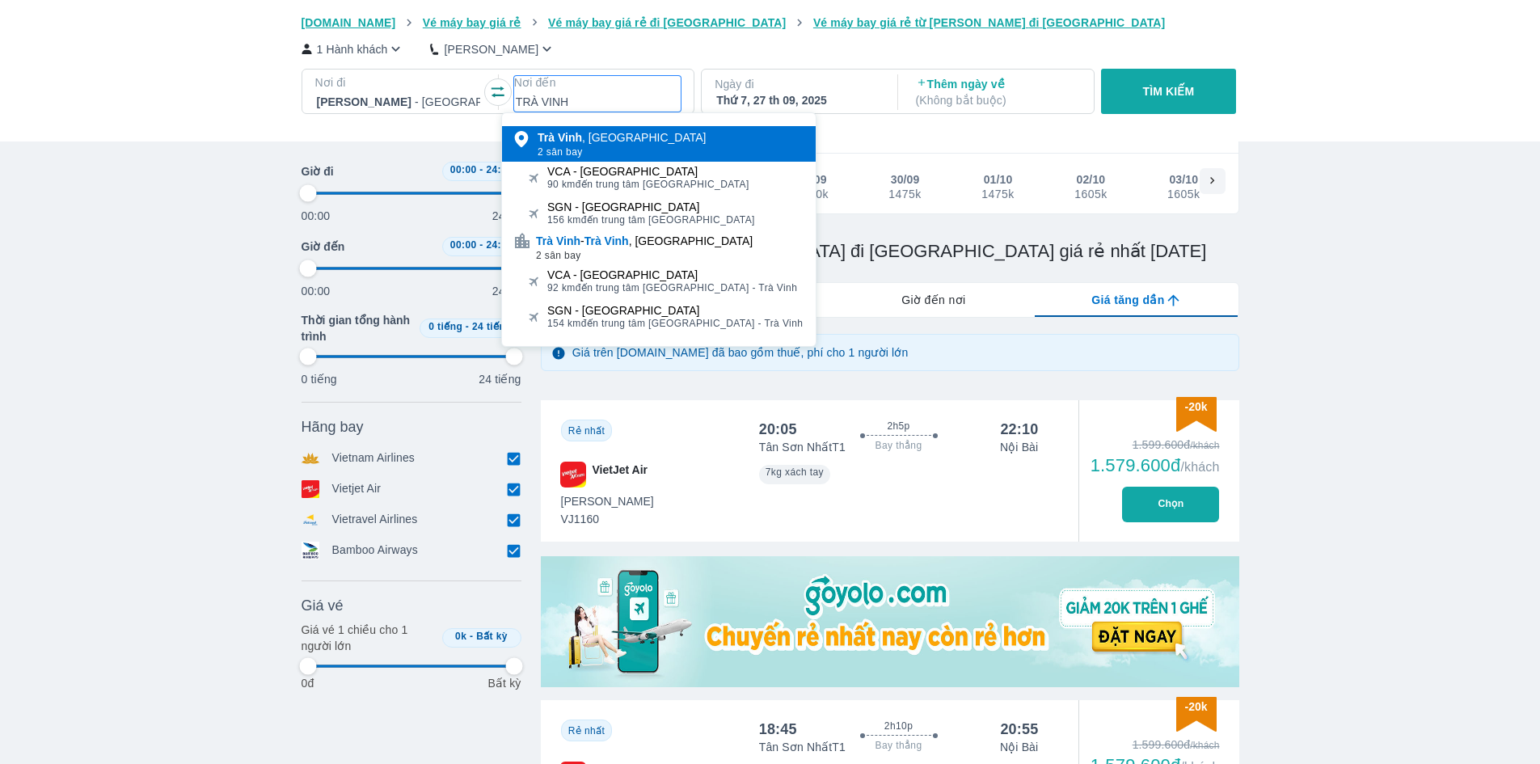
type input "TRÀ VINH"
click at [564, 137] on b "Vinh" at bounding box center [570, 137] width 24 height 13
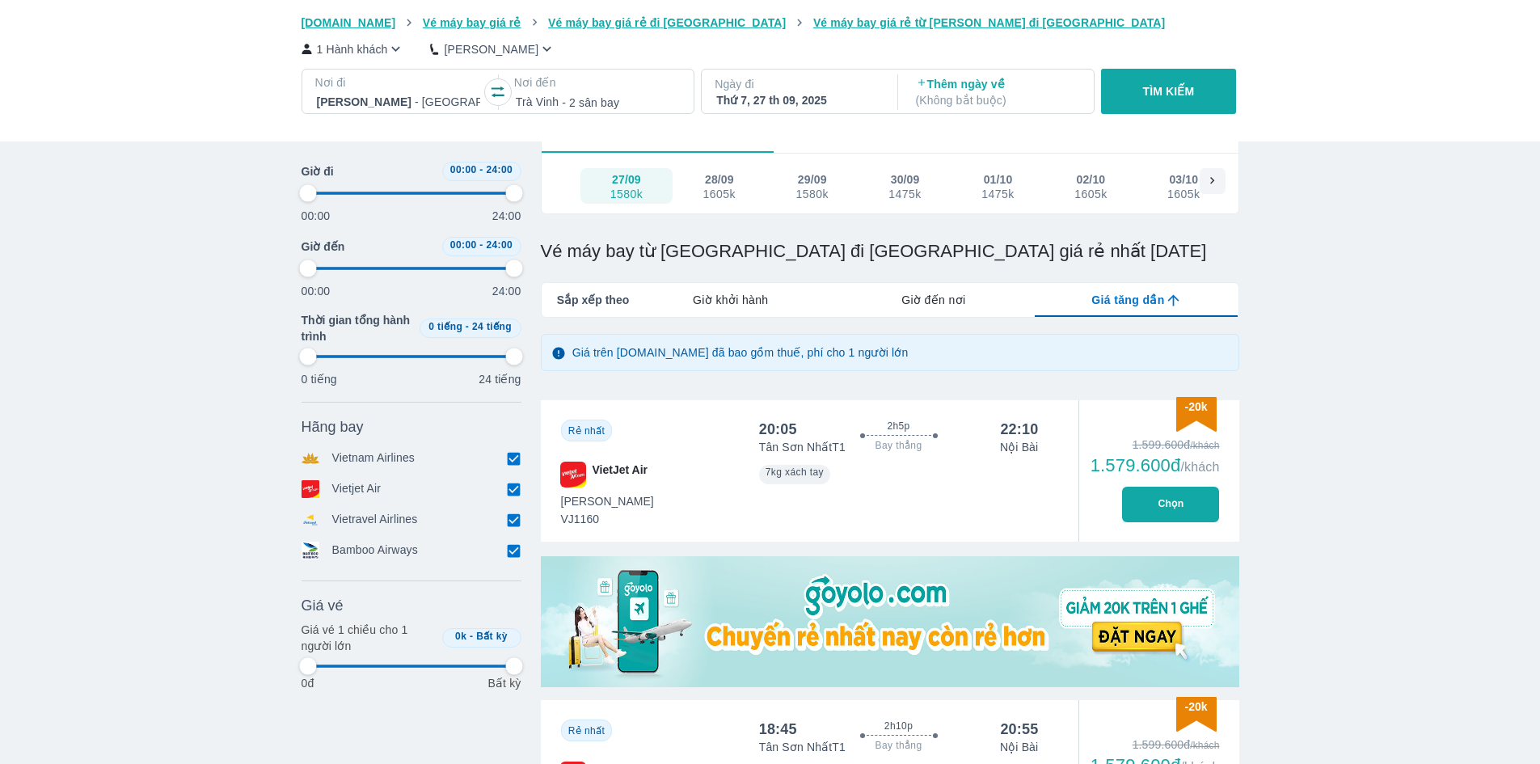
click at [1128, 95] on button "TÌM KIẾM" at bounding box center [1168, 91] width 135 height 45
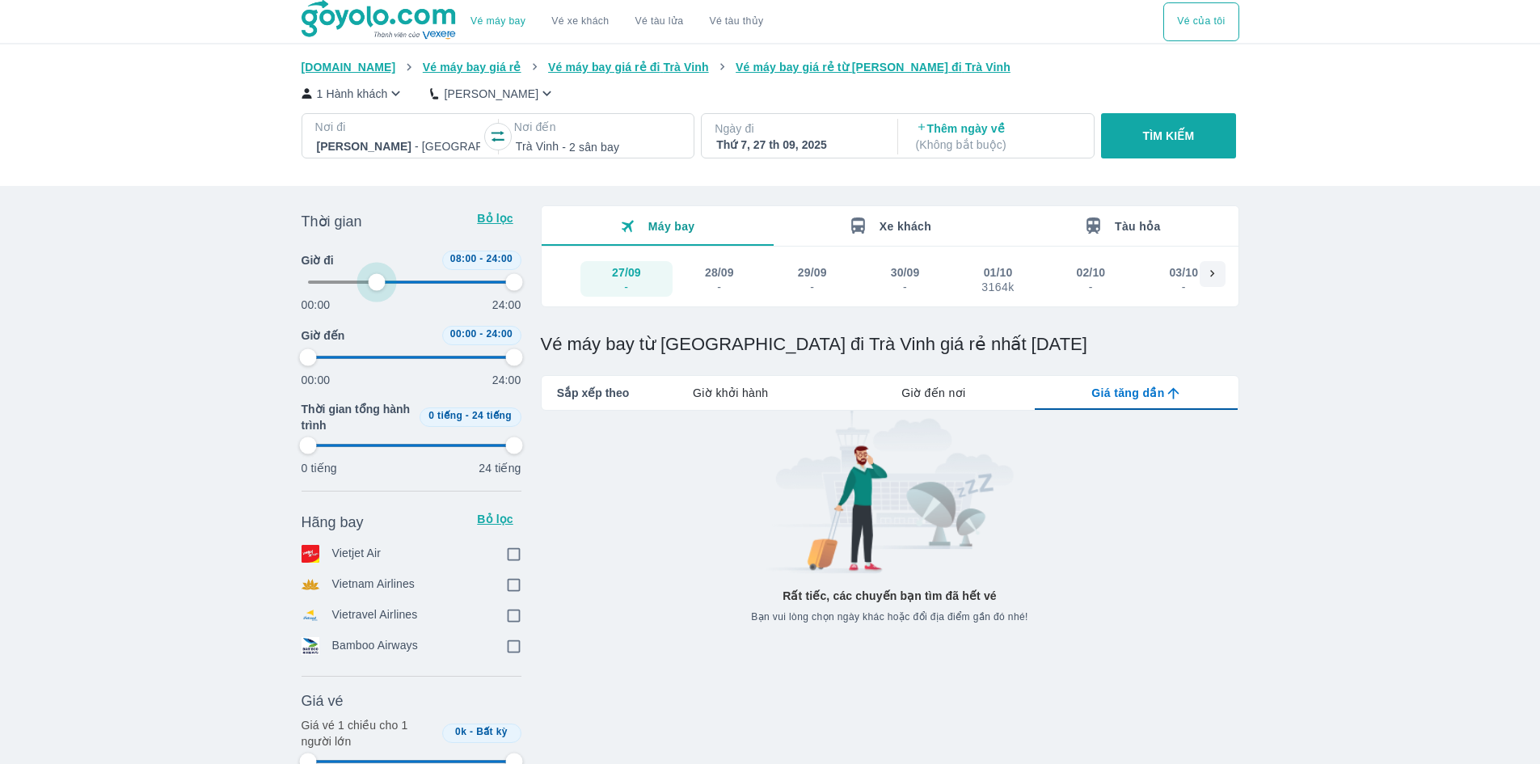
click at [377, 278] on span at bounding box center [411, 282] width 207 height 24
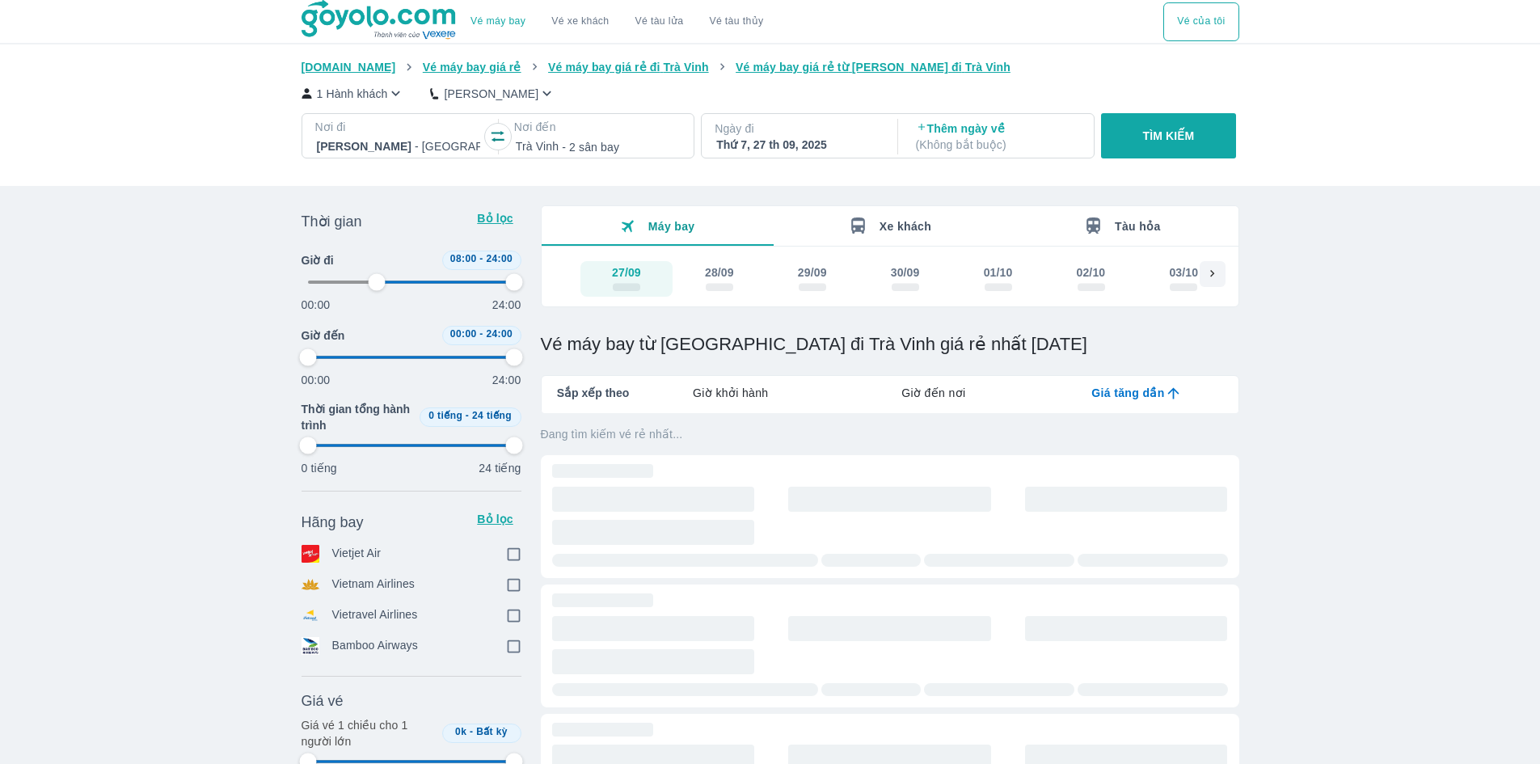
click at [511, 559] on input "checkbox" at bounding box center [514, 553] width 15 height 15
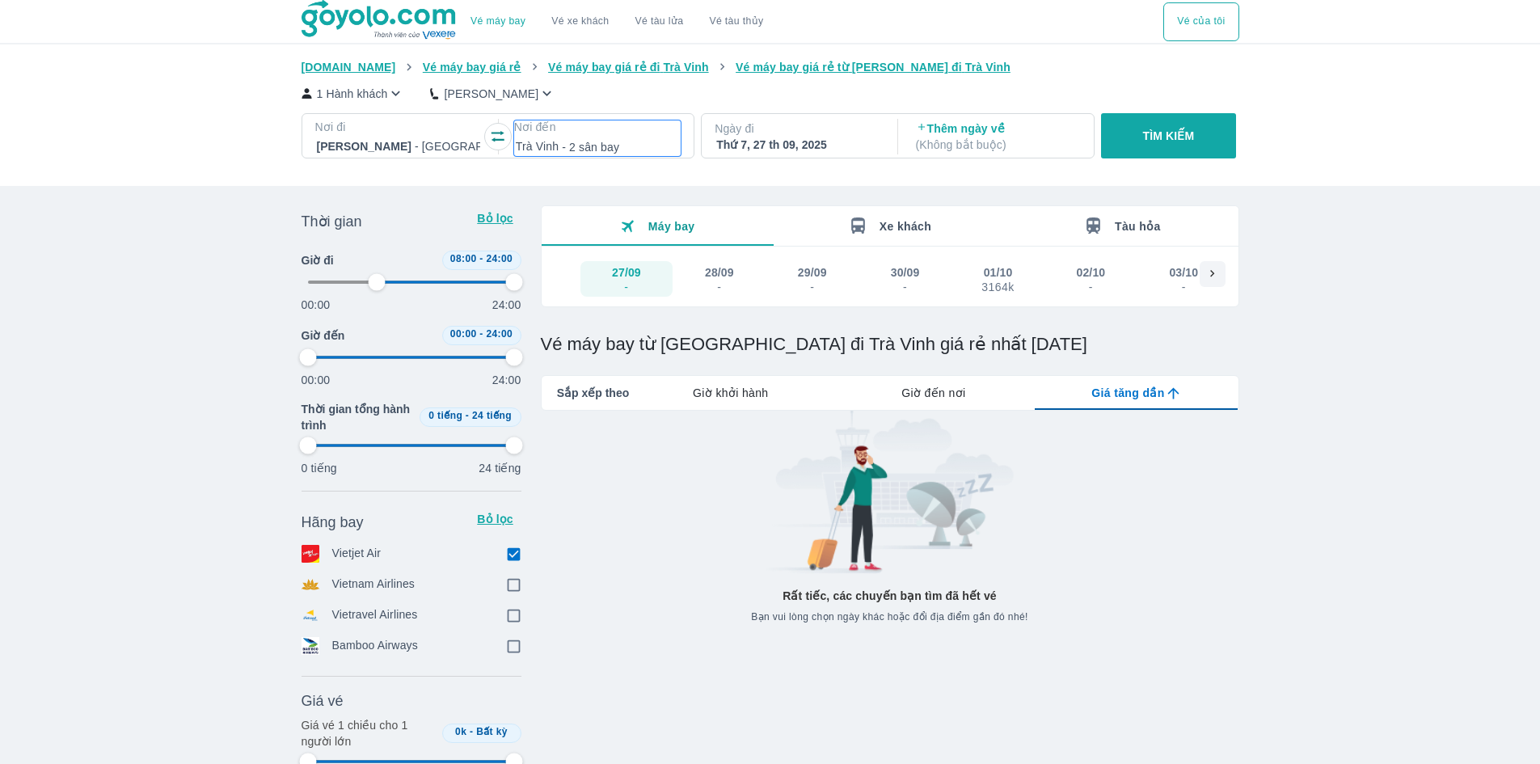
click at [537, 130] on p "Nơi đến" at bounding box center [597, 127] width 167 height 16
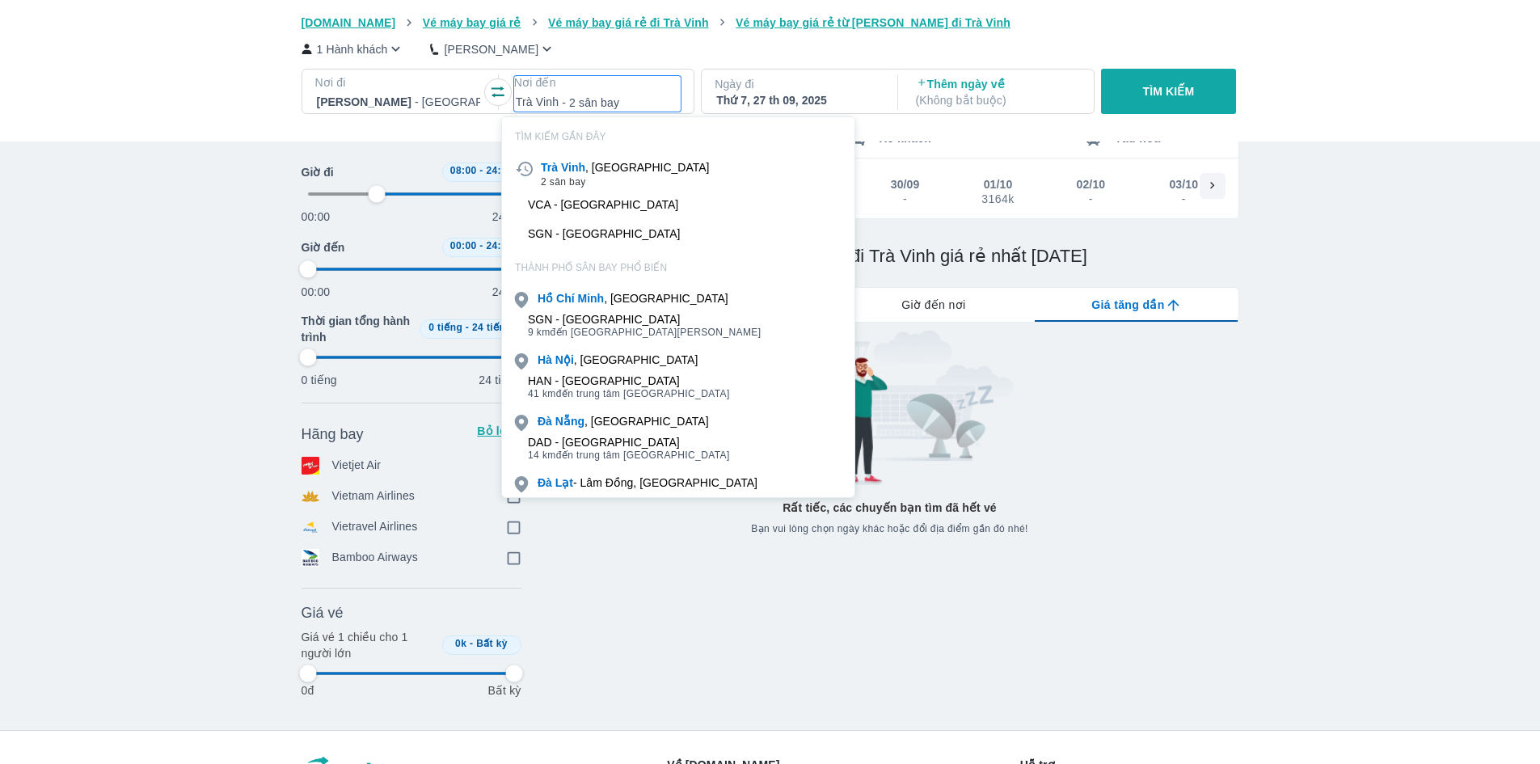
scroll to position [93, 0]
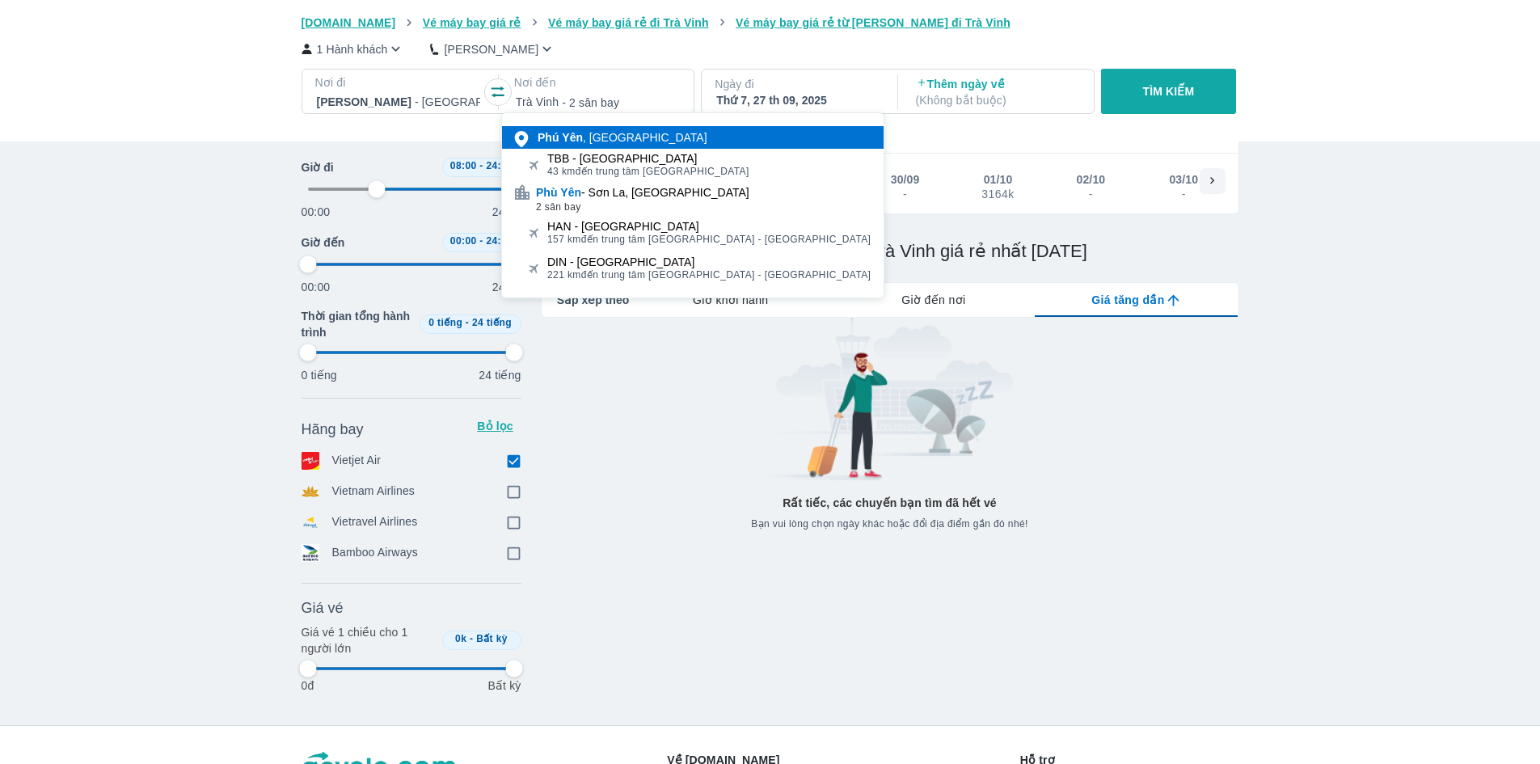
click at [538, 131] on b "Phú" at bounding box center [548, 137] width 21 height 13
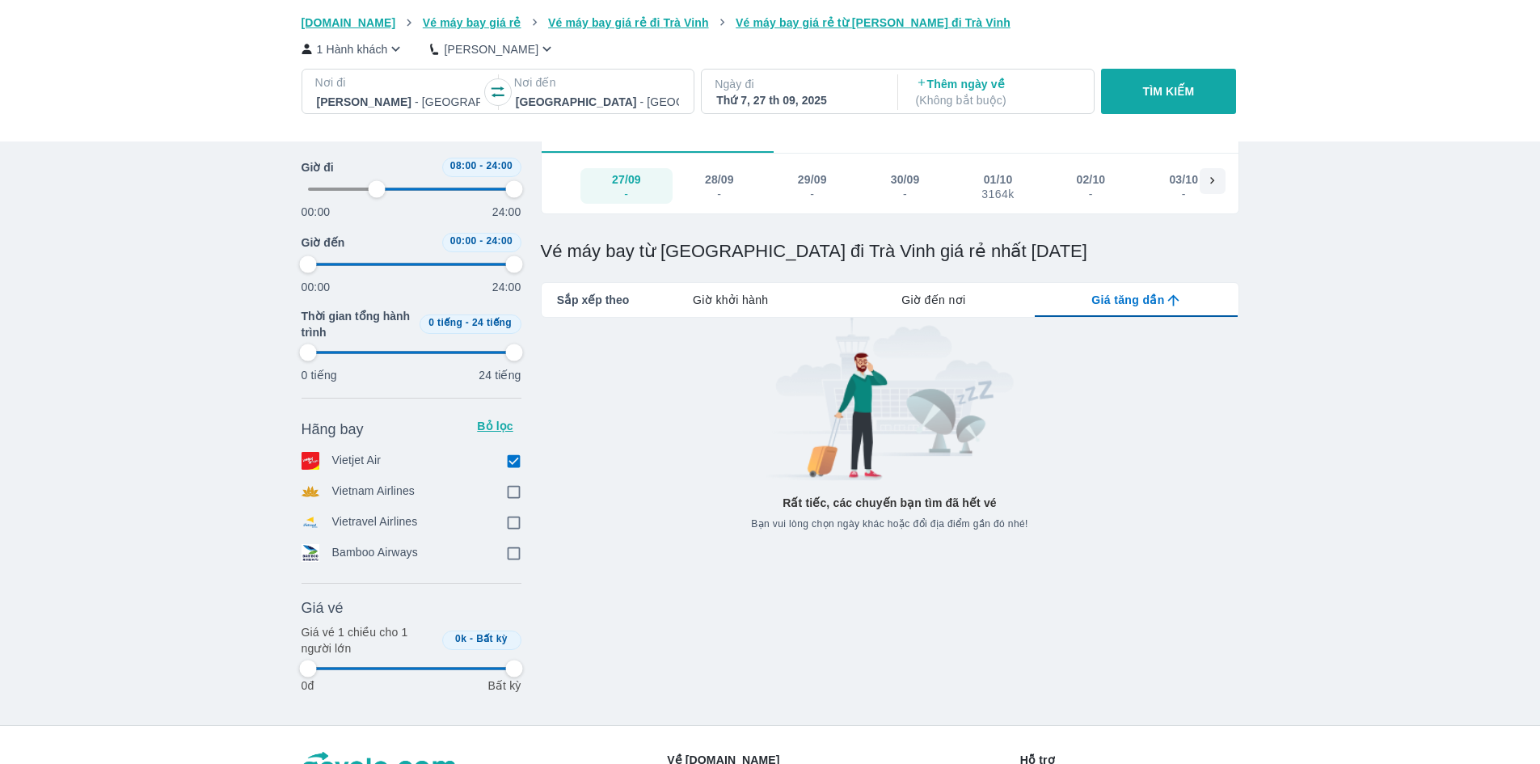
click at [1147, 94] on p "TÌM KIẾM" at bounding box center [1169, 91] width 52 height 16
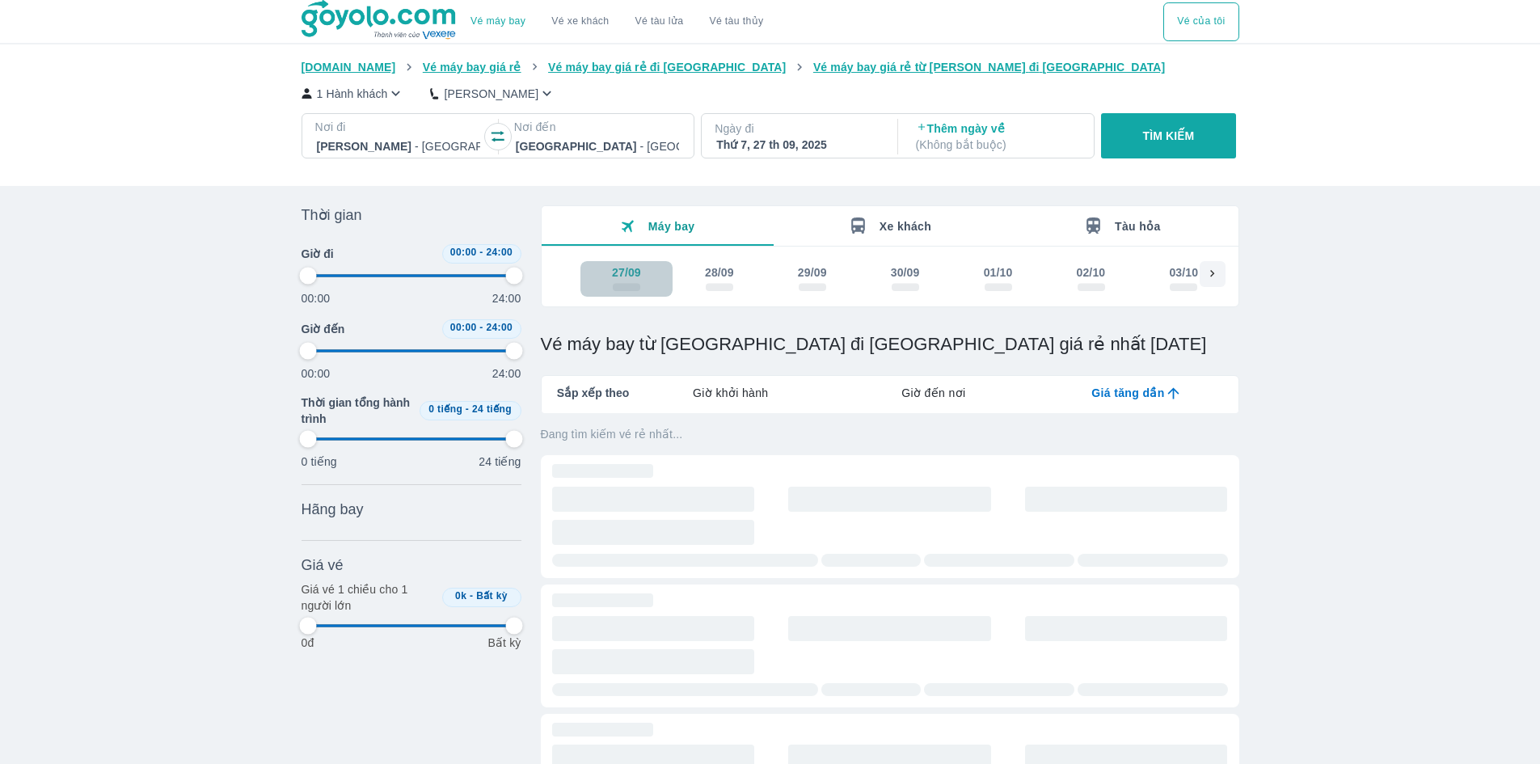
click at [631, 269] on div "27/09" at bounding box center [626, 272] width 29 height 16
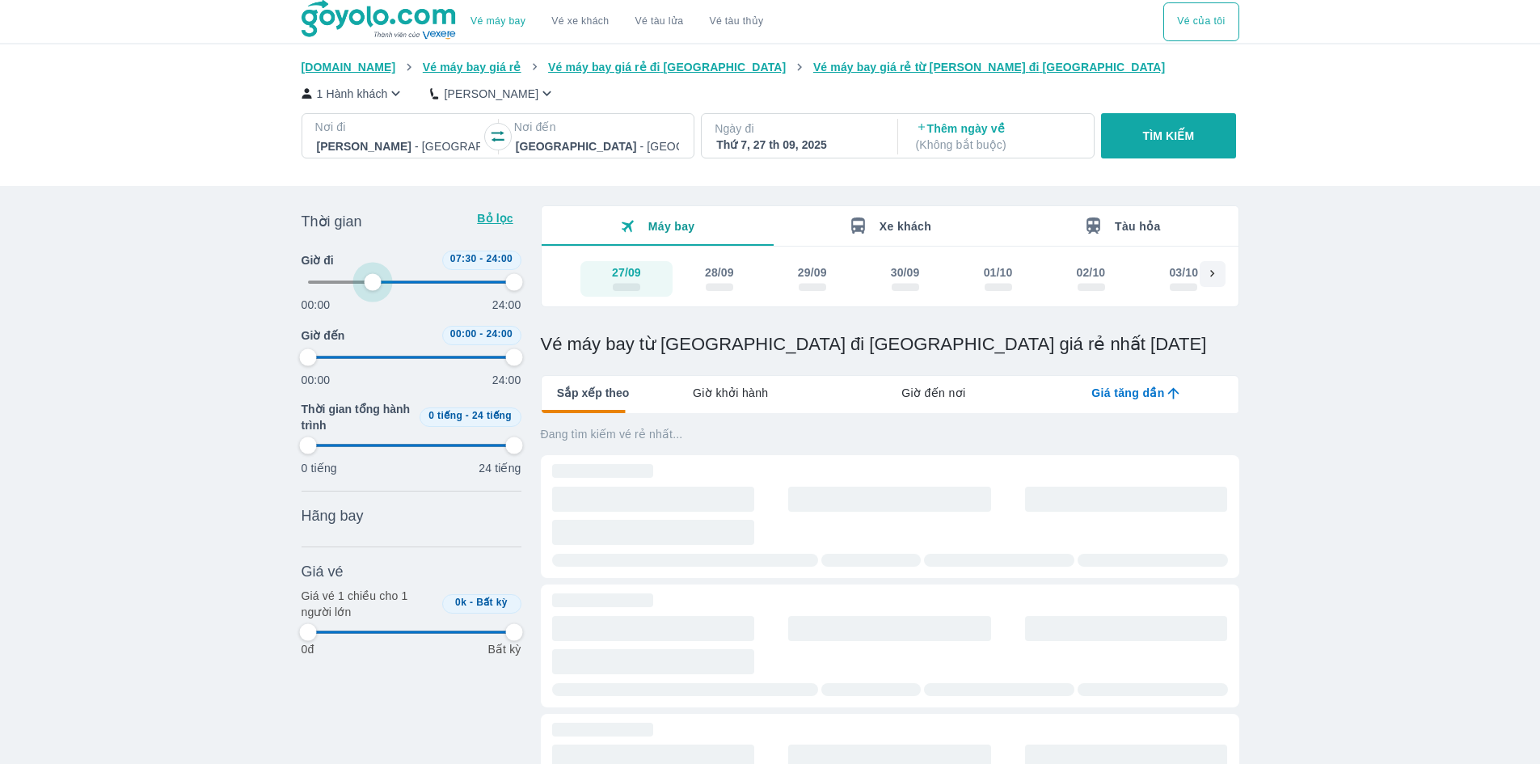
drag, startPoint x: 312, startPoint y: 272, endPoint x: 373, endPoint y: 277, distance: 60.8
click at [373, 277] on span at bounding box center [411, 282] width 207 height 24
drag, startPoint x: 306, startPoint y: 358, endPoint x: 380, endPoint y: 358, distance: 73.6
click at [380, 358] on div "00:00 24:00" at bounding box center [412, 366] width 220 height 43
drag, startPoint x: 310, startPoint y: 358, endPoint x: 376, endPoint y: 356, distance: 66.3
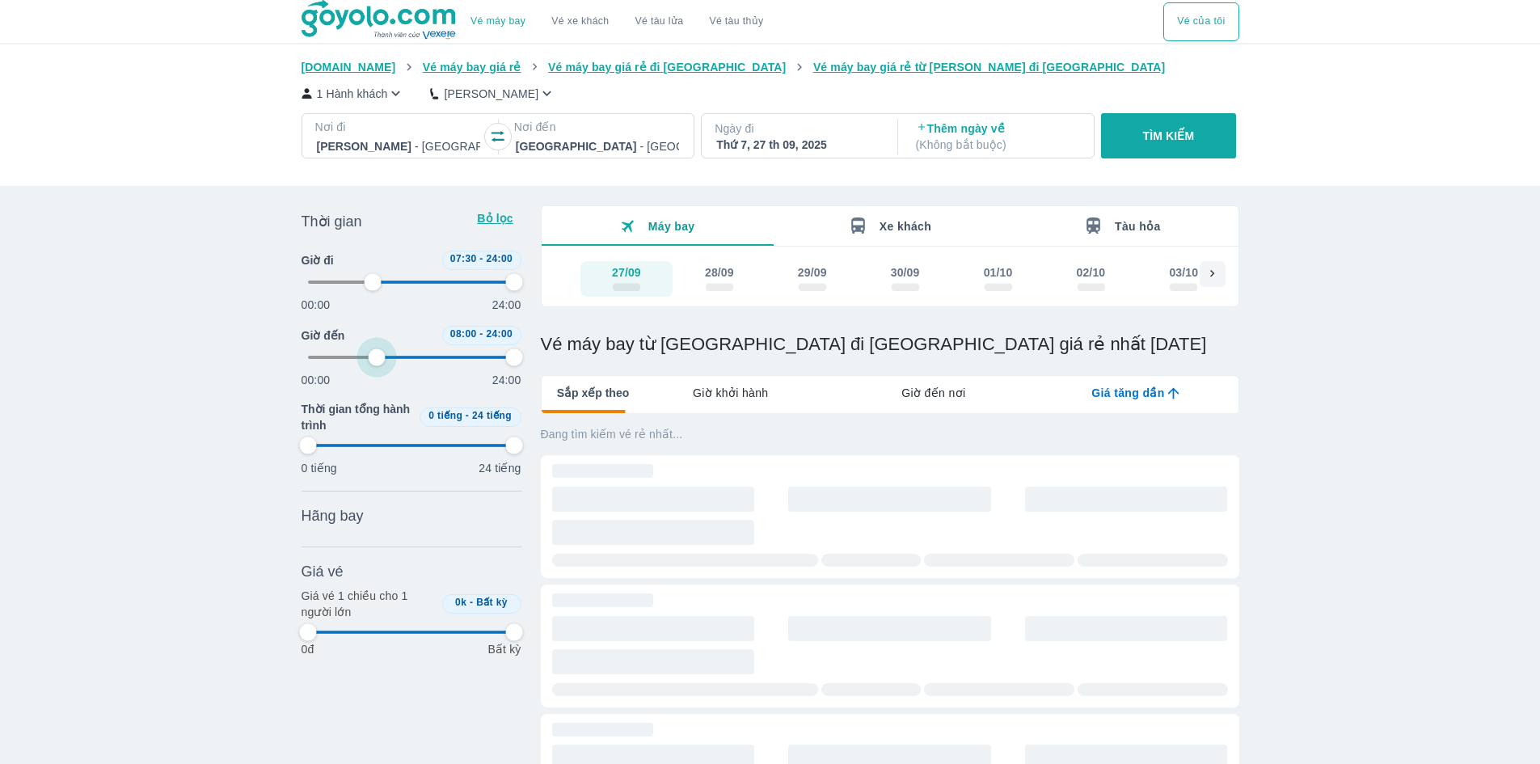
click at [376, 356] on span at bounding box center [411, 357] width 207 height 24
click at [739, 394] on span "Giờ khởi hành" at bounding box center [730, 393] width 75 height 16
click at [614, 268] on div "27/09" at bounding box center [626, 272] width 29 height 16
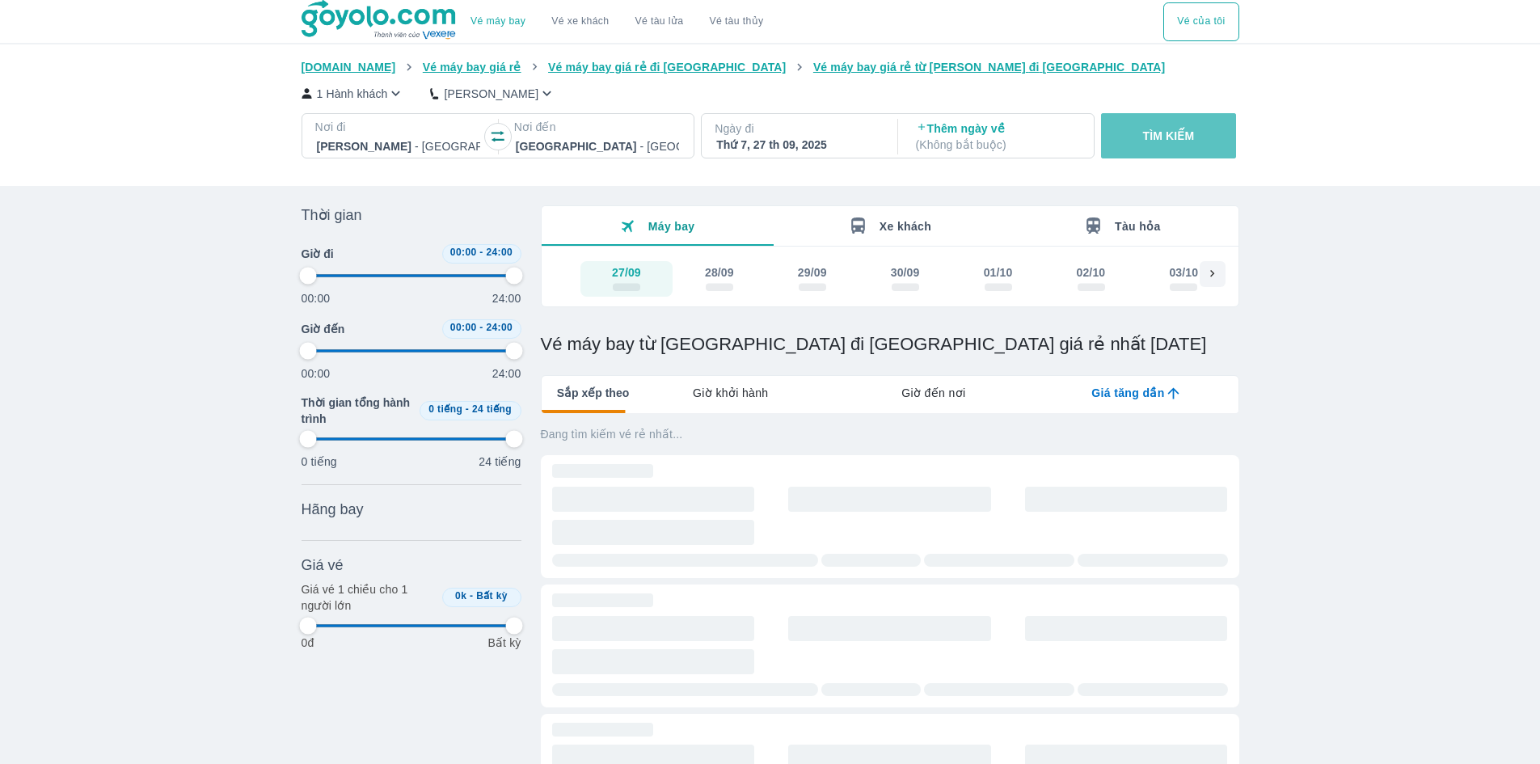
click at [1166, 124] on button "TÌM KIẾM" at bounding box center [1168, 135] width 135 height 45
click at [979, 133] on p "Thêm ngày về ( Không bắt buộc )" at bounding box center [997, 136] width 163 height 32
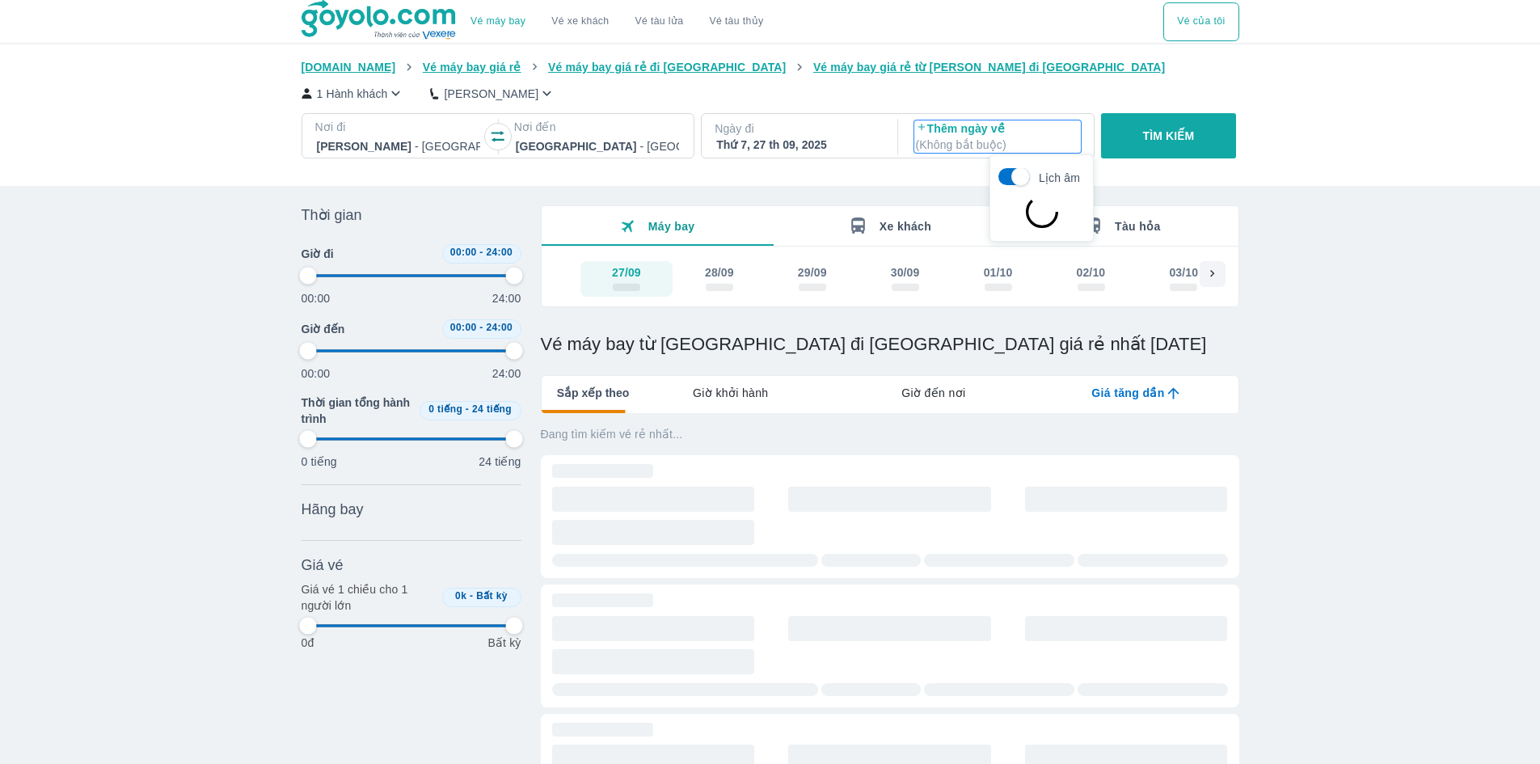
scroll to position [93, 0]
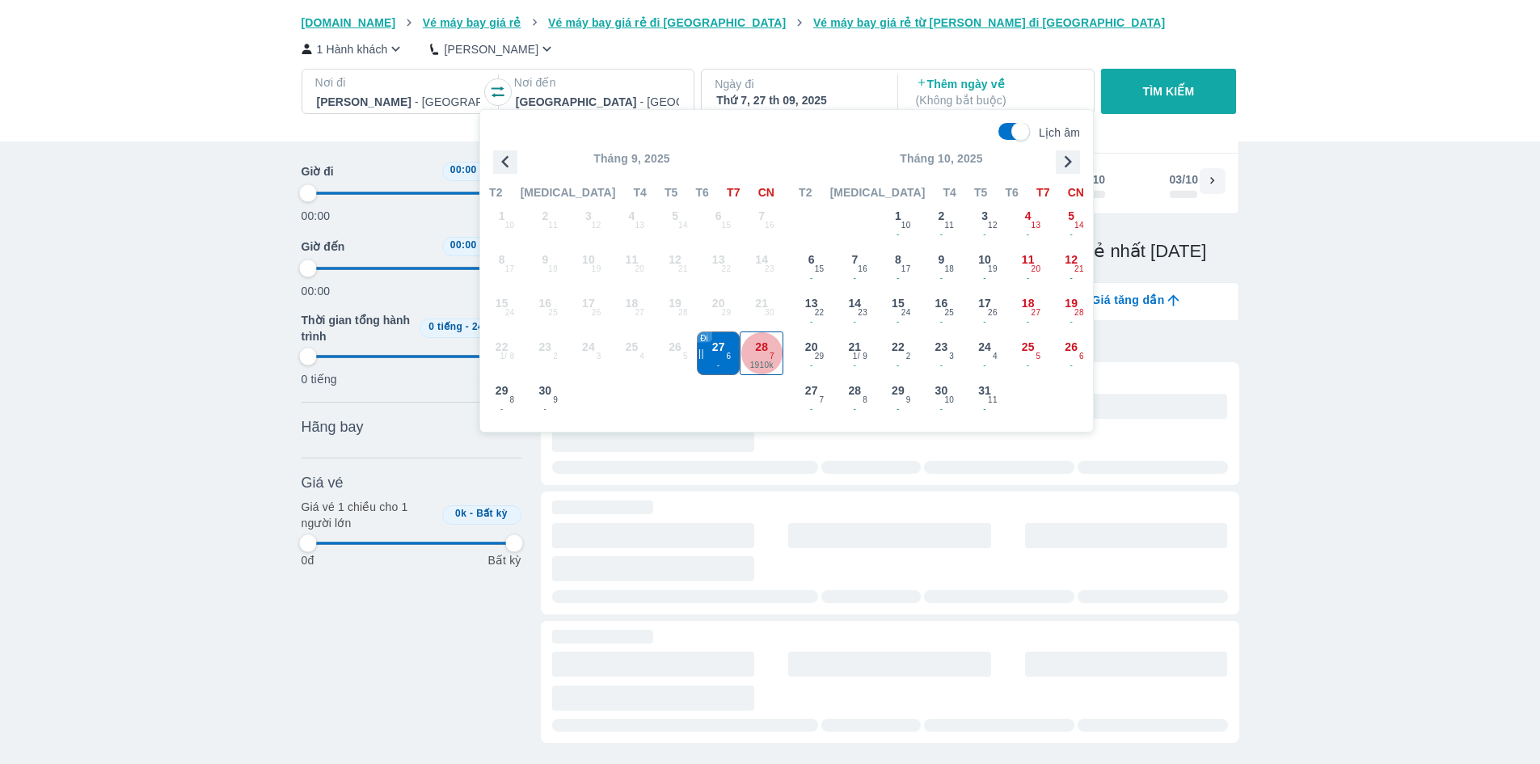
click at [761, 345] on span "28" at bounding box center [761, 347] width 13 height 16
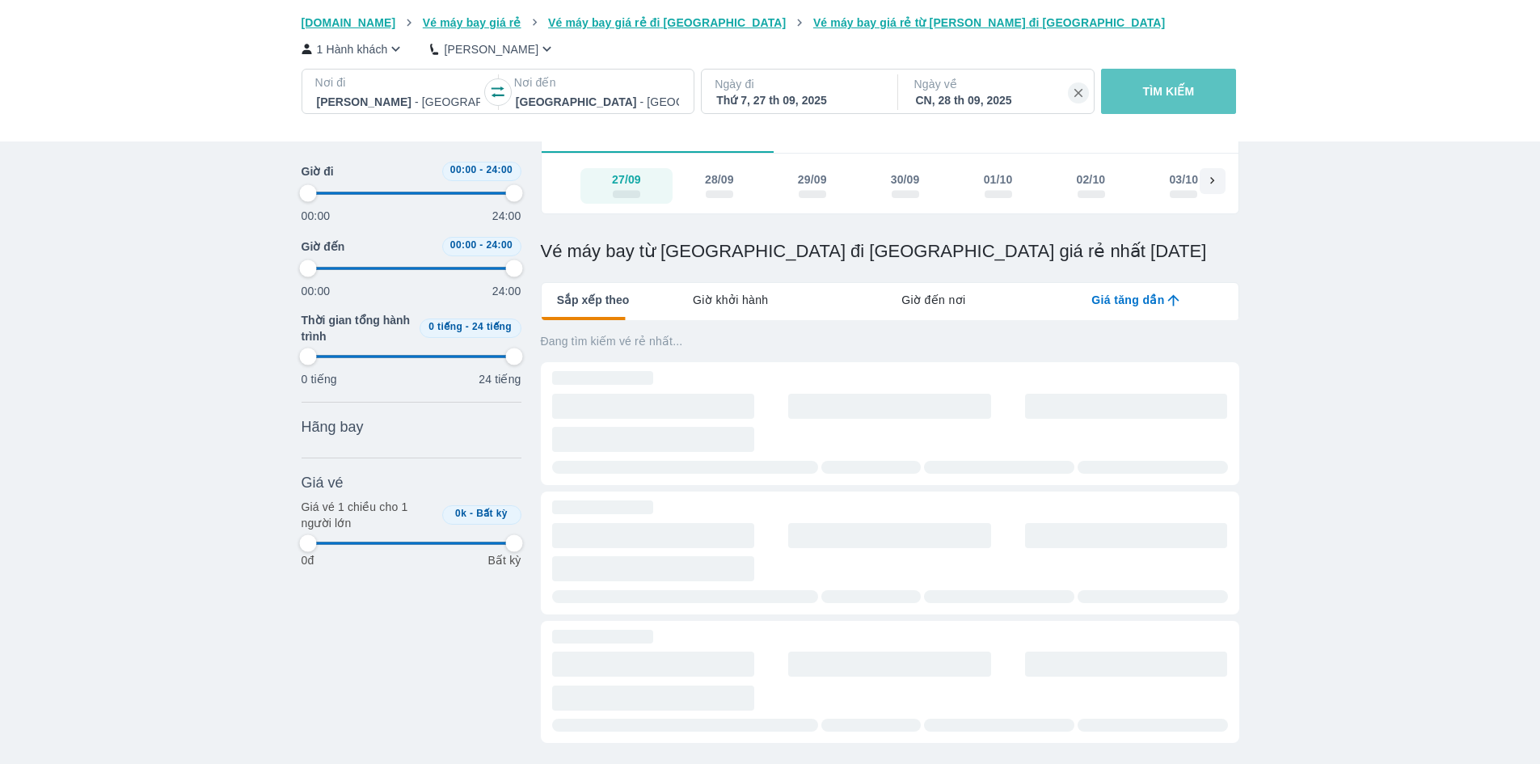
click at [1179, 91] on p "TÌM KIẾM" at bounding box center [1169, 91] width 52 height 16
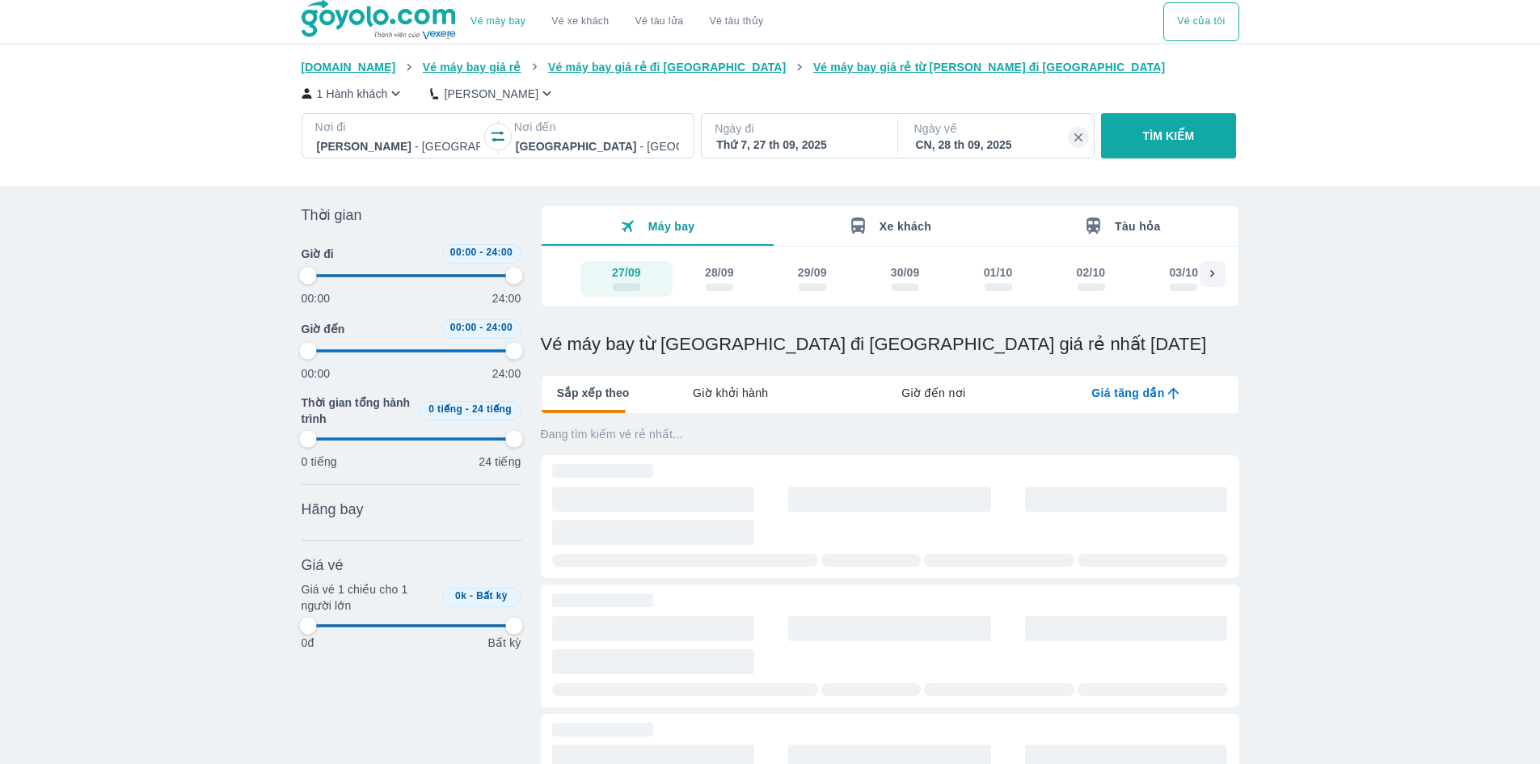
click at [628, 285] on span "scrollable day and price" at bounding box center [626, 288] width 27 height 8
click at [665, 227] on span "Máy bay" at bounding box center [671, 226] width 47 height 13
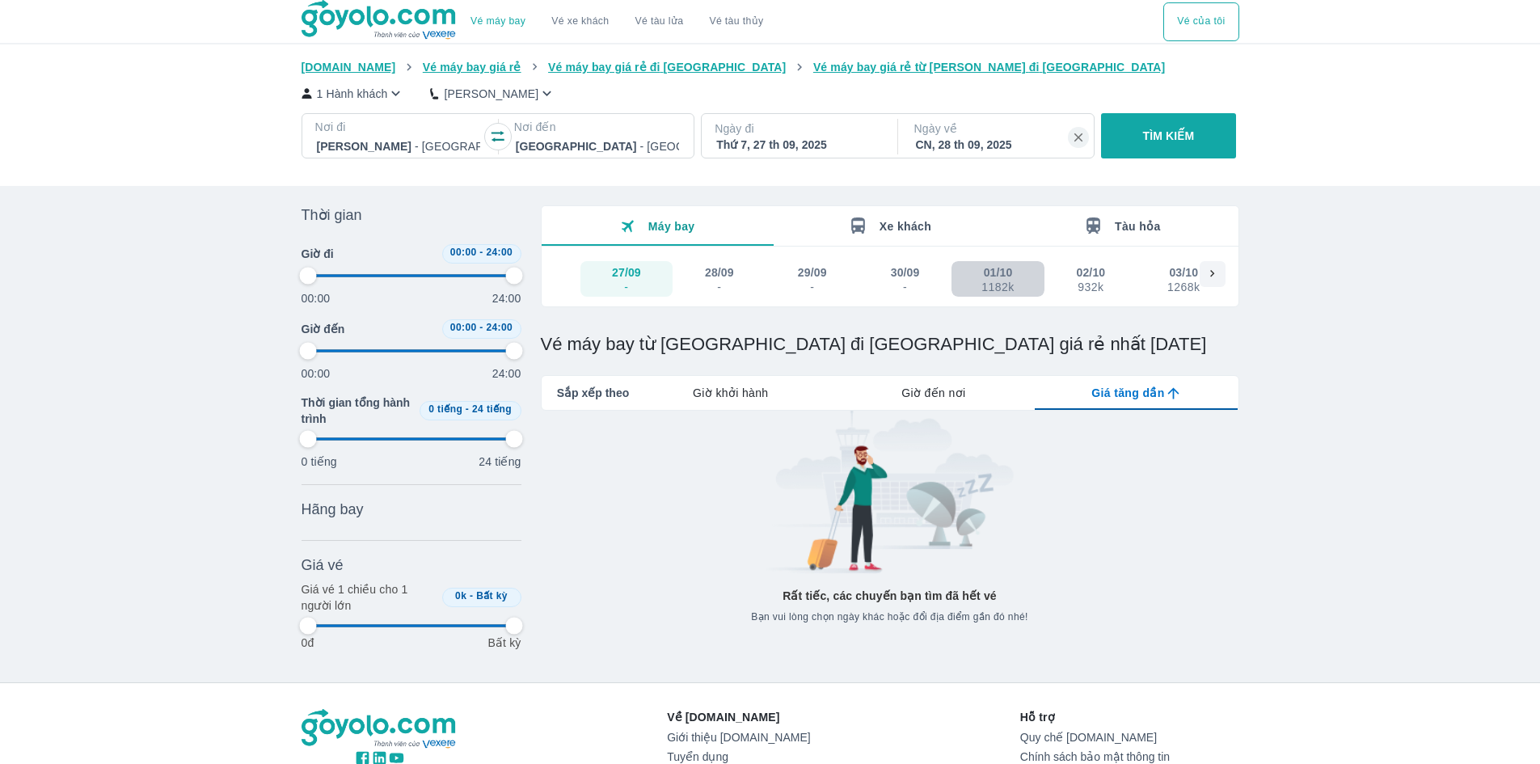
click at [1002, 284] on div "1182k" at bounding box center [997, 287] width 32 height 13
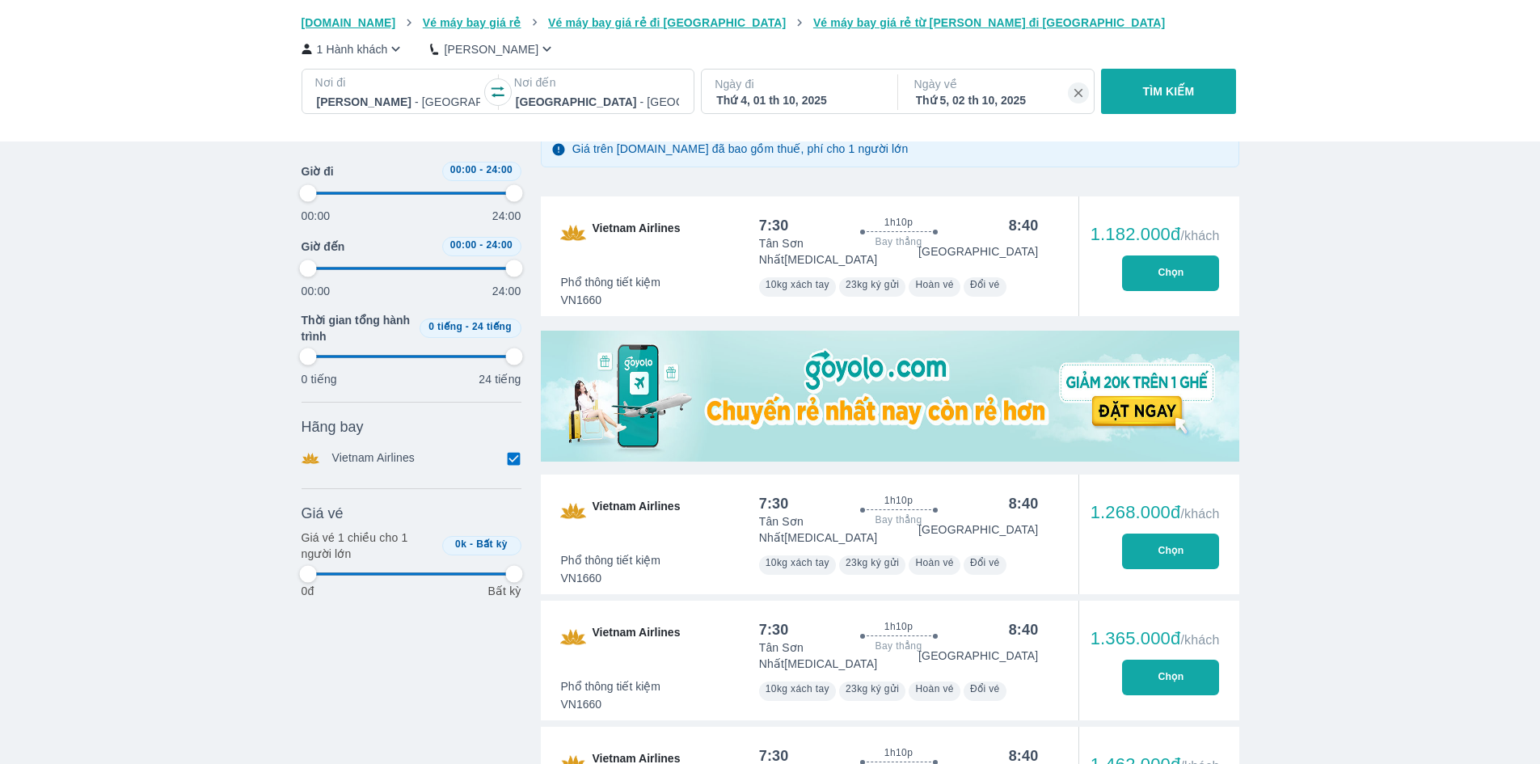
scroll to position [323, 0]
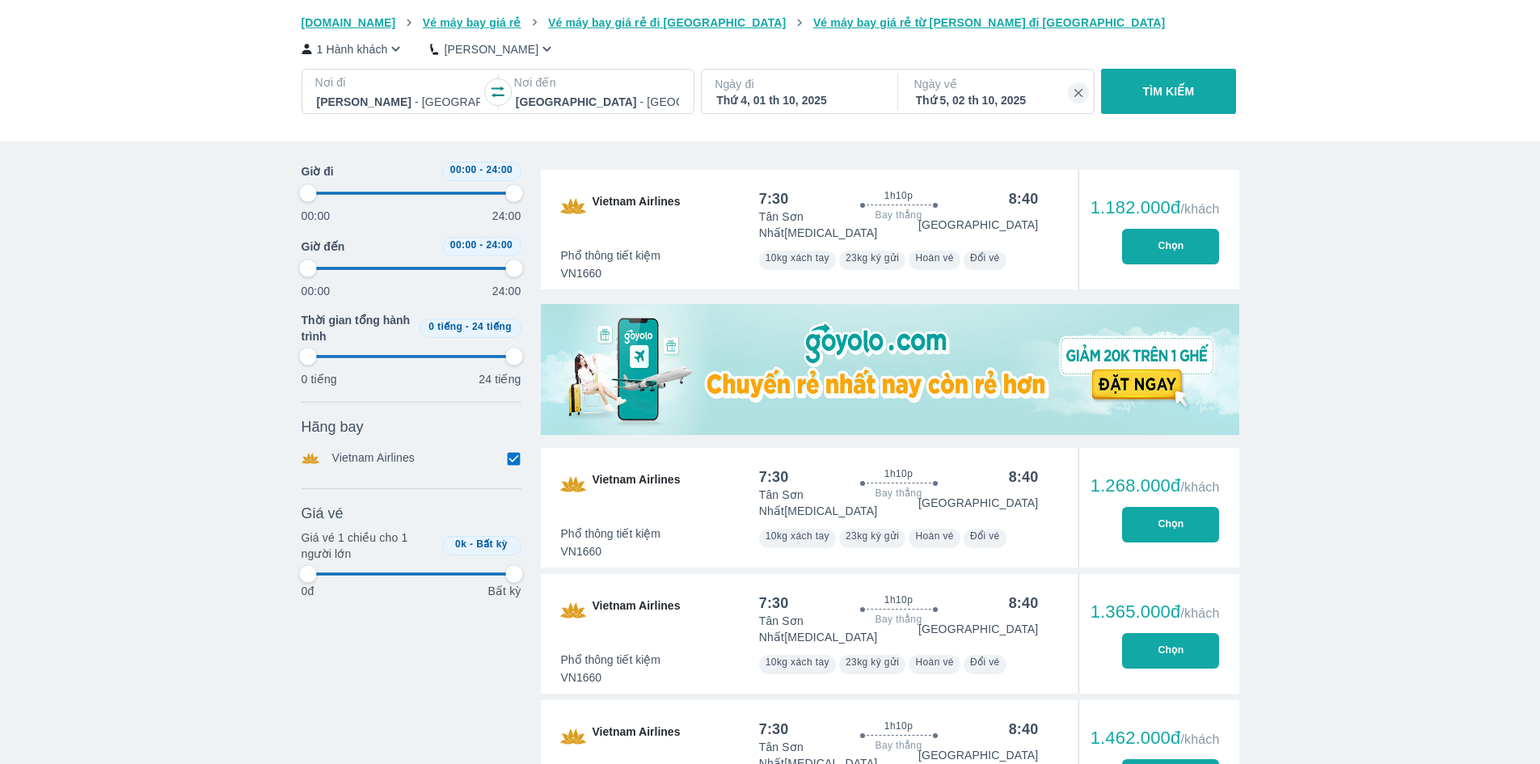
click at [375, 458] on p "Vietnam Airlines" at bounding box center [373, 458] width 83 height 18
click at [508, 464] on input "checkbox" at bounding box center [514, 458] width 15 height 15
click at [508, 463] on div "Thời gian Bỏ lọc Giờ đi 00:00 - 24:00 00:00 24:00 Giờ đến 00:00 - 24:00 00:00 2…" at bounding box center [412, 364] width 220 height 482
click at [508, 463] on input "checkbox" at bounding box center [514, 458] width 15 height 15
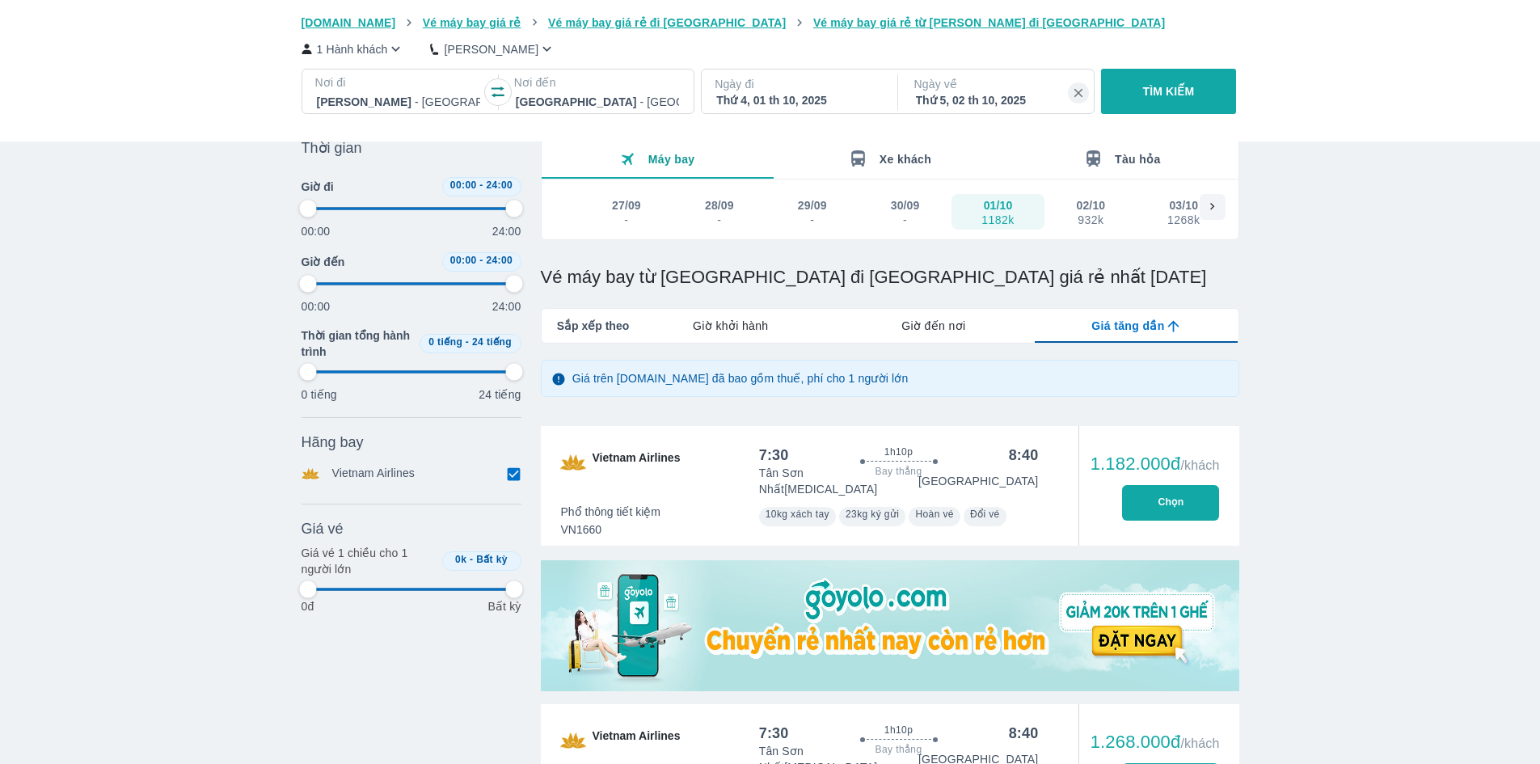
scroll to position [0, 0]
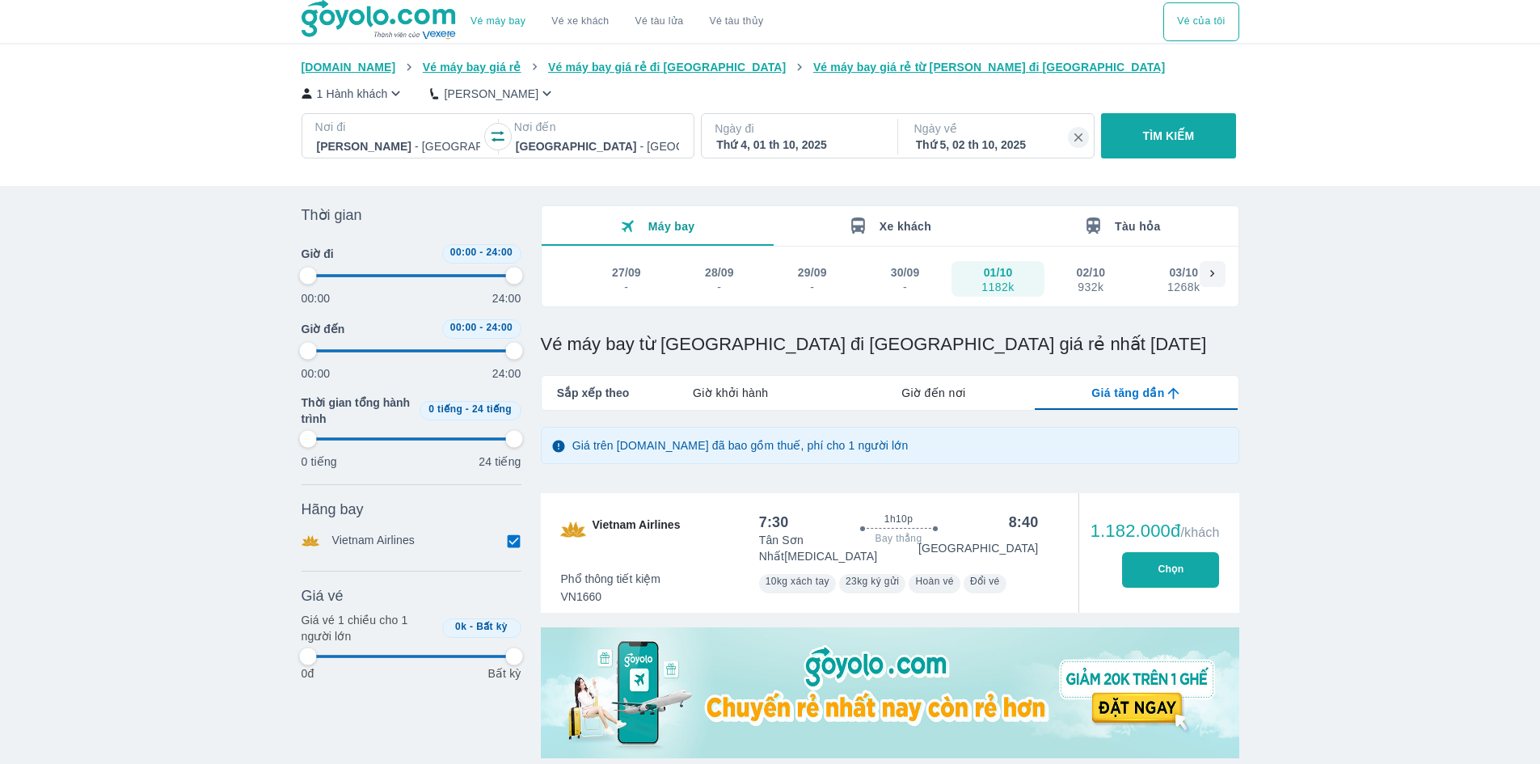
click at [508, 547] on input "checkbox" at bounding box center [514, 541] width 15 height 15
